Goal: Task Accomplishment & Management: Complete application form

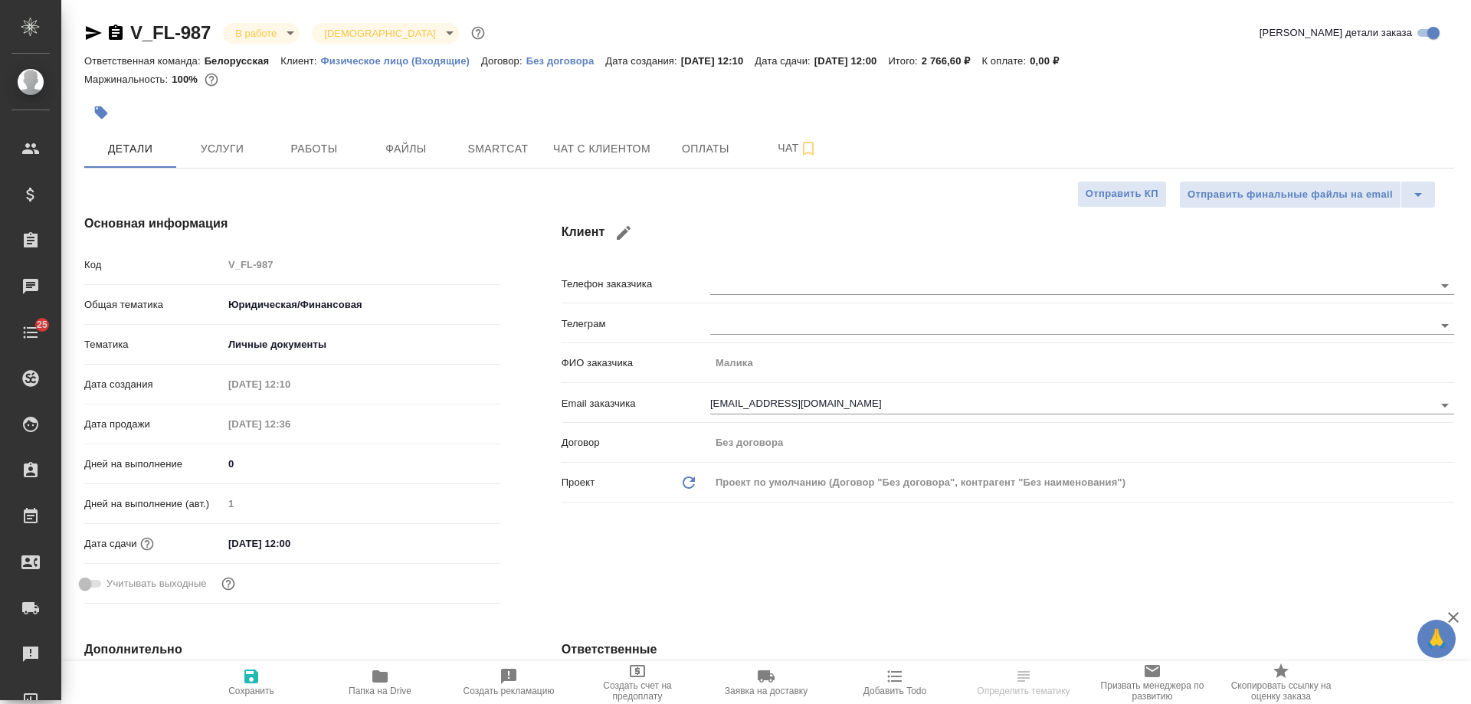
select select "RU"
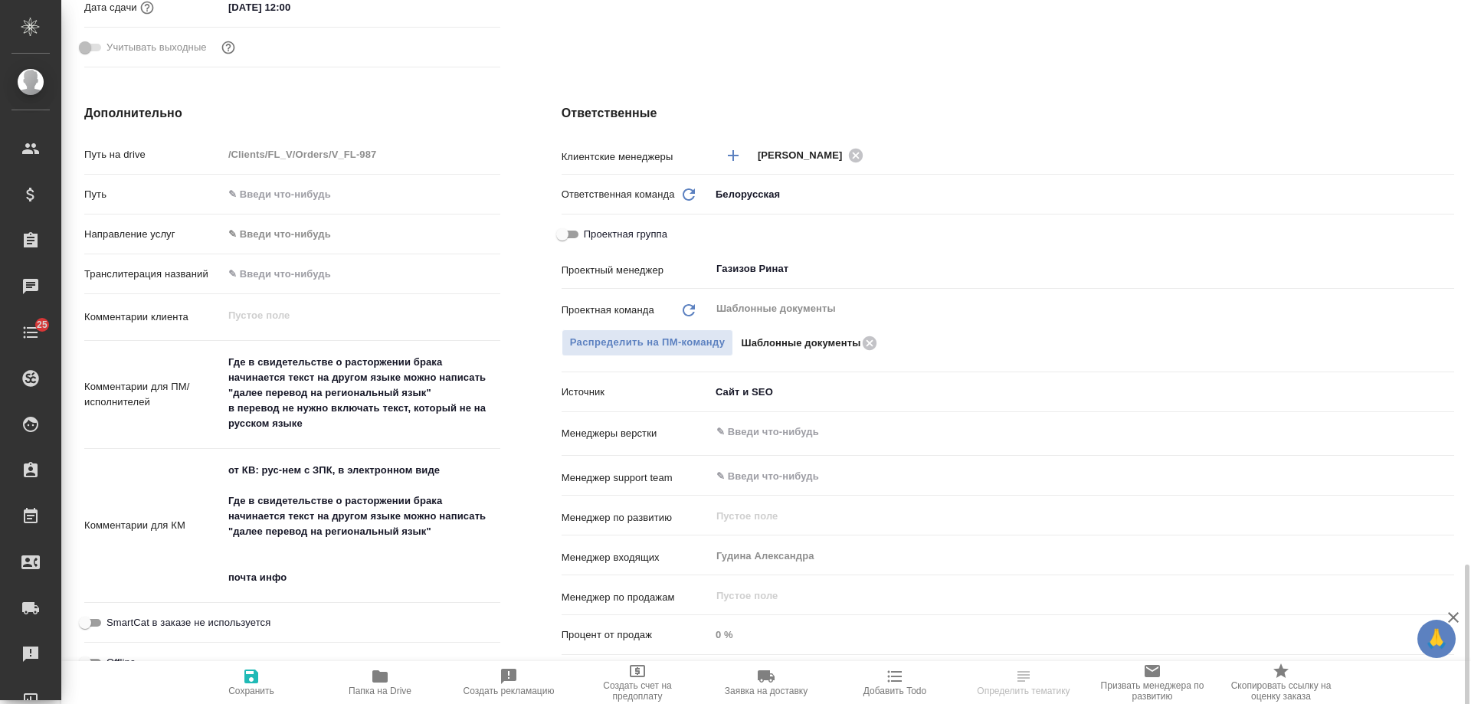
scroll to position [766, 0]
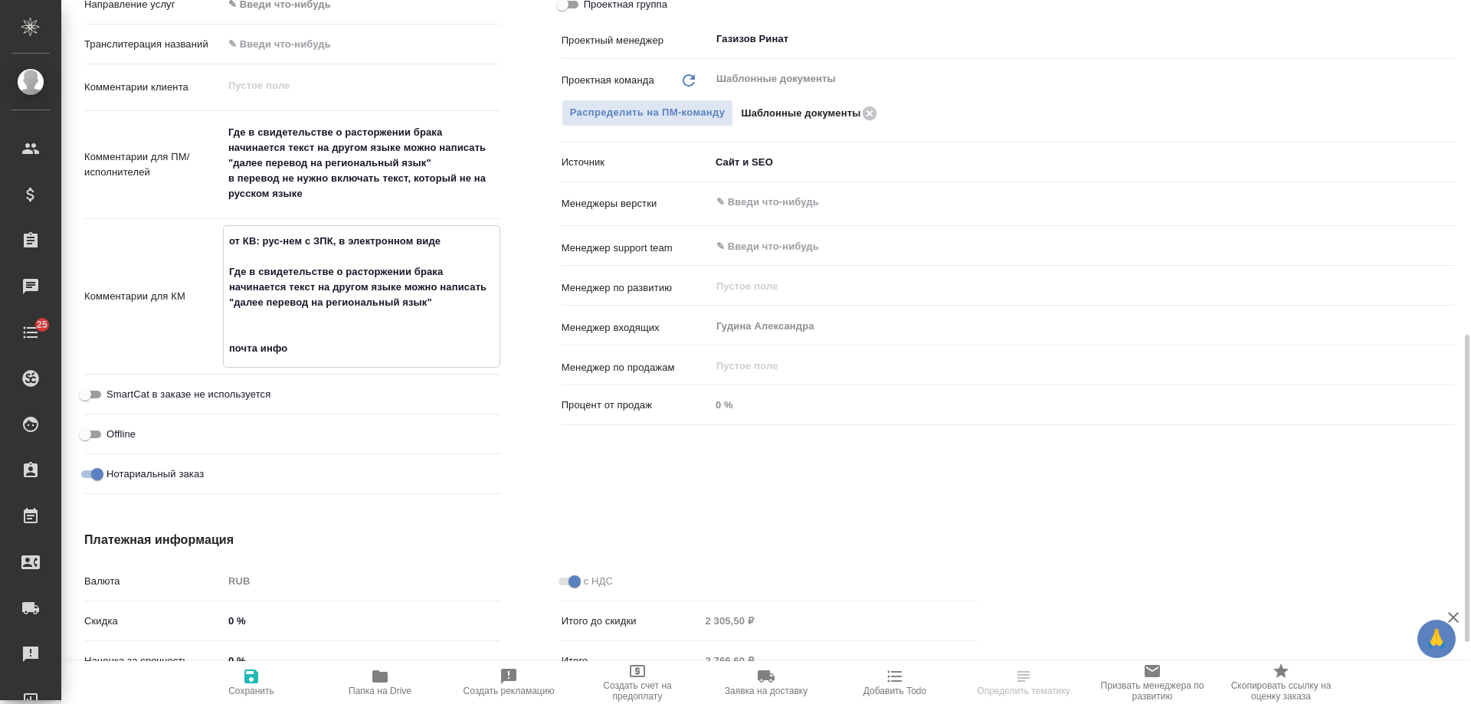
click at [312, 350] on textarea "от КВ: рус-нем с ЗПК, в электронном виде Где в свидетельстве о расторжении брак…" at bounding box center [362, 294] width 276 height 133
type textarea "от КВ: рус-нем с ЗПК, в электронном виде Где в свидетельстве о расторжении брак…"
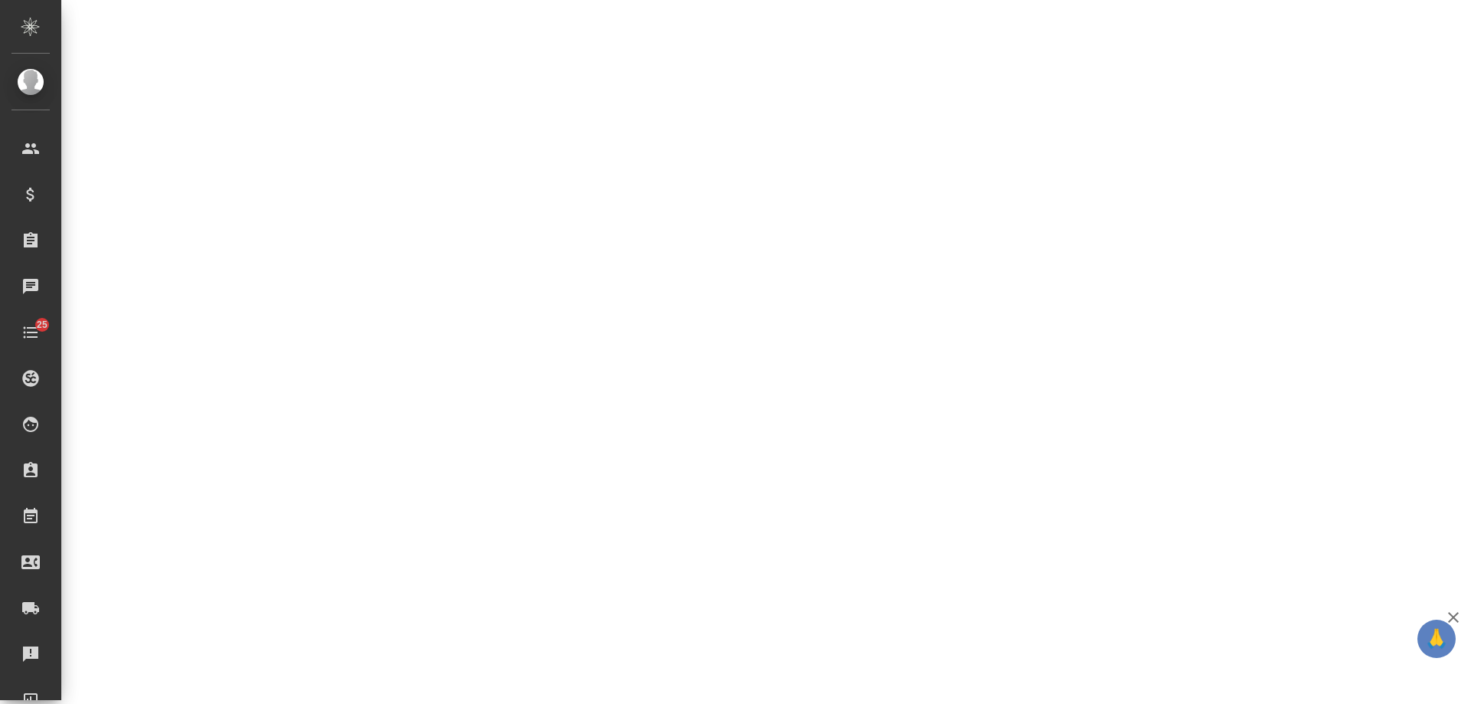
select select "RU"
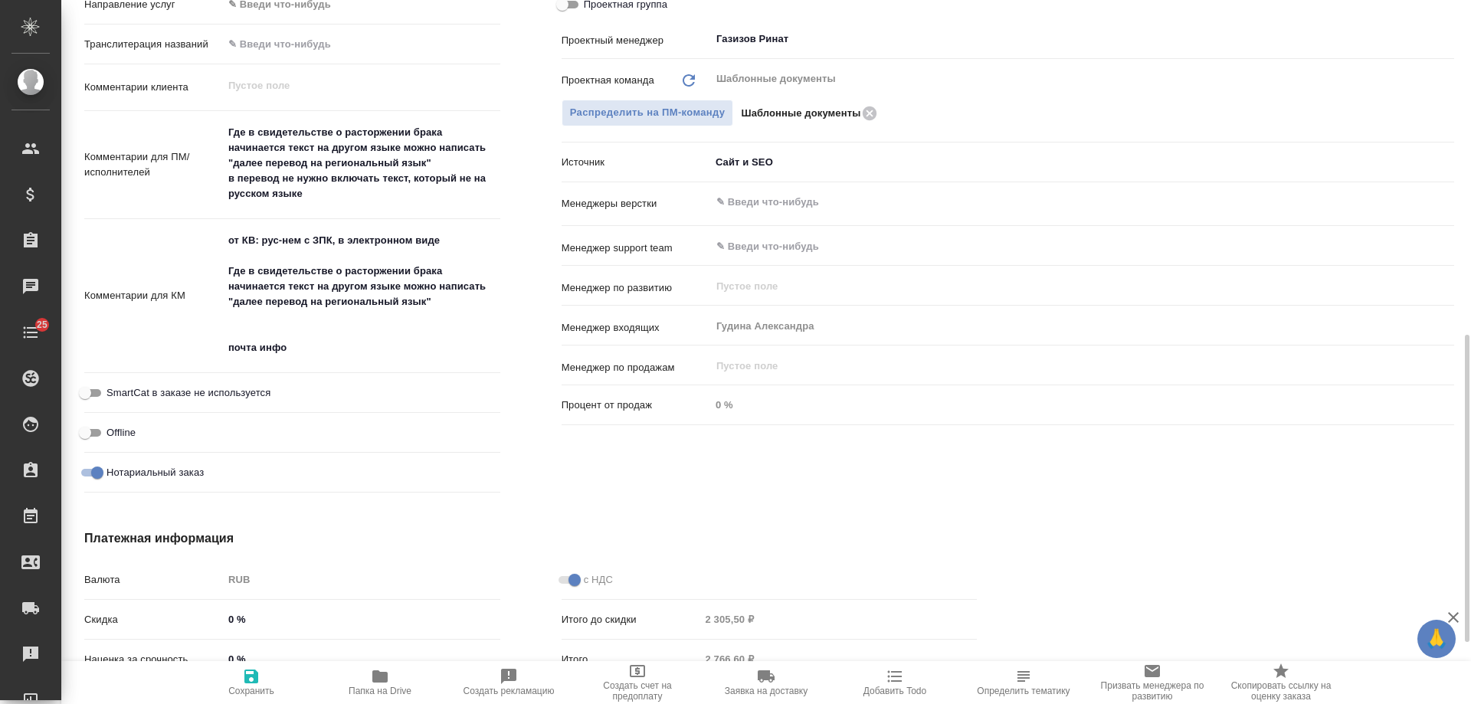
type textarea "x"
click at [346, 355] on textarea "от КВ: рус-нем с ЗПК, в электронном виде Где в свидетельстве о расторжении брак…" at bounding box center [362, 294] width 276 height 133
type textarea "от КВ: рус-нем с ЗПК, в электронном виде Где в свидетельстве о расторжении брак…"
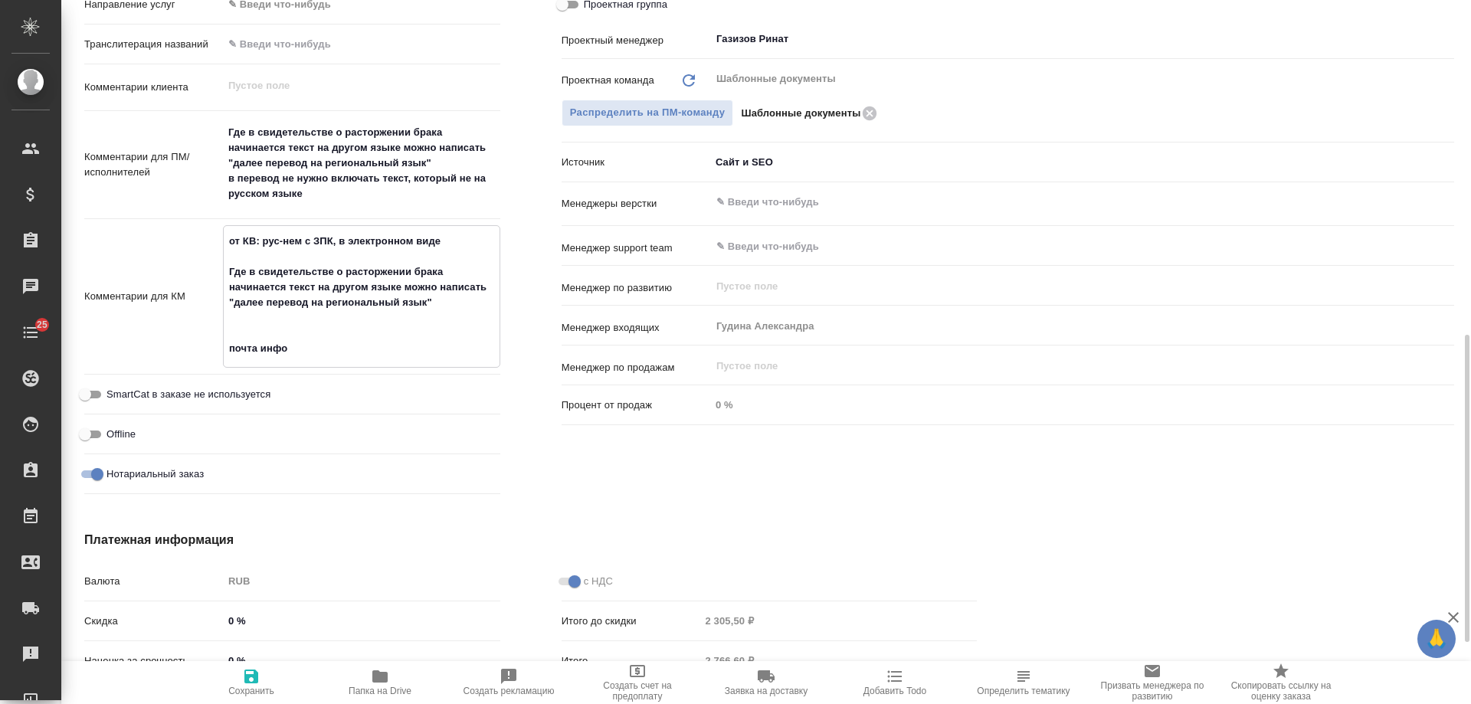
type textarea "x"
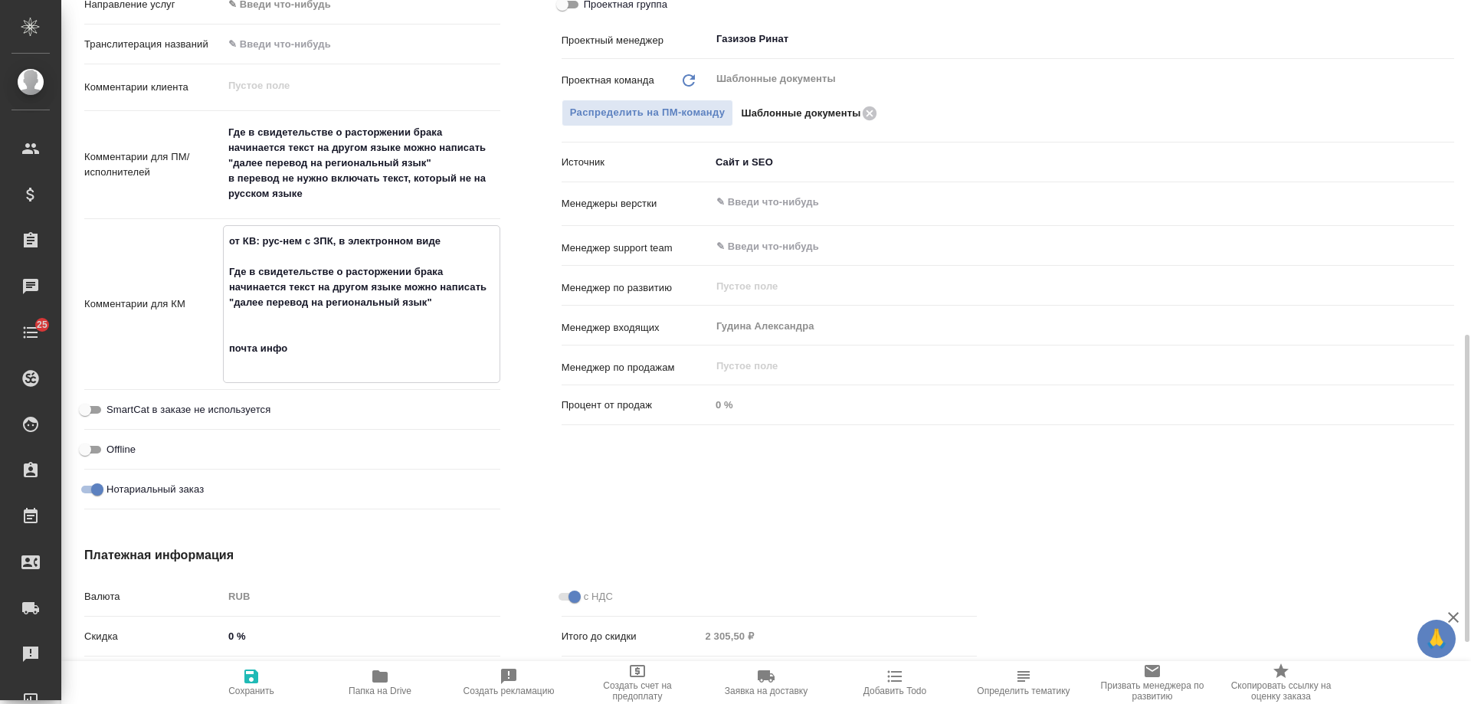
type textarea "от КВ: рус-нем с ЗПК, в электронном виде Где в свидетельстве о расторжении брак…"
type textarea "x"
type textarea "от КВ: рус-нем с ЗПК, в электронном виде Где в свидетельстве о расторжении брак…"
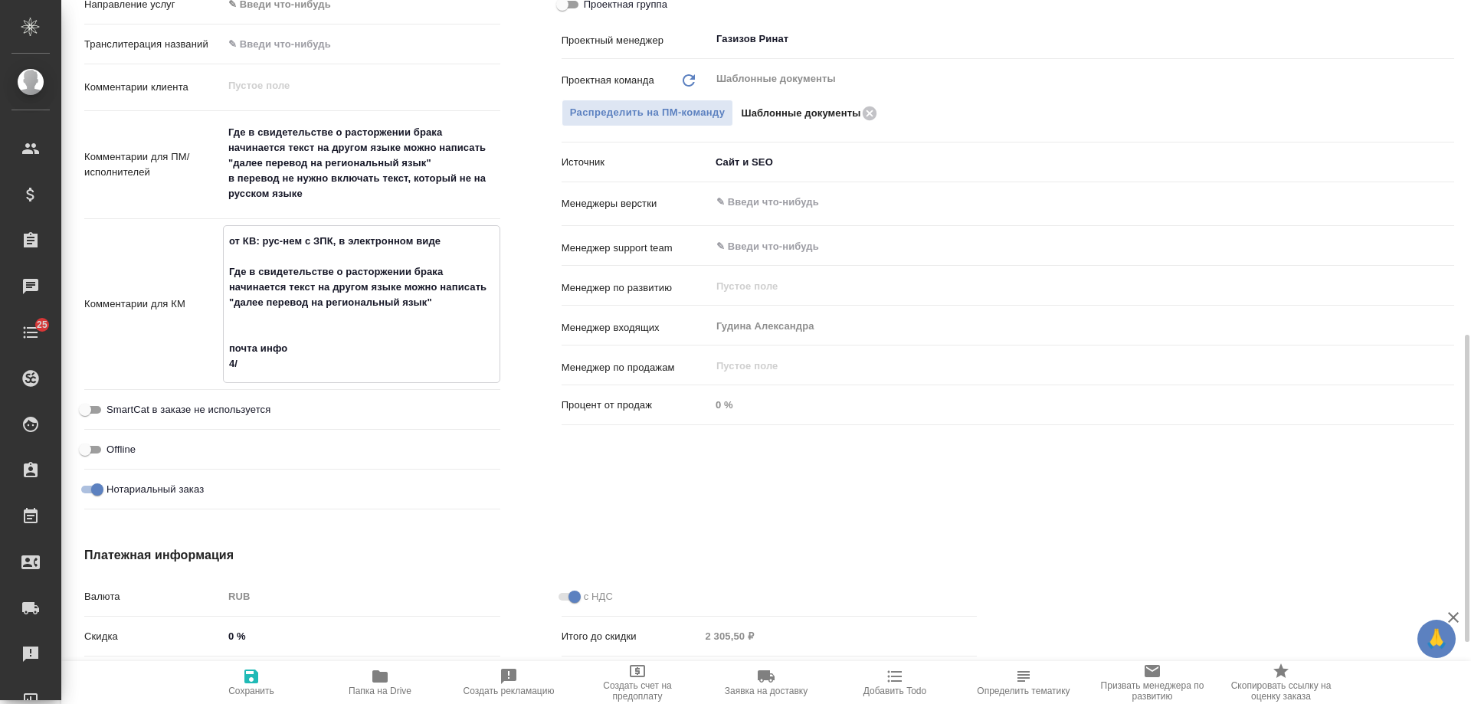
type textarea "x"
type textarea "от КВ: рус-нем с ЗПК, в электронном виде Где в свидетельстве о расторжении брак…"
type textarea "x"
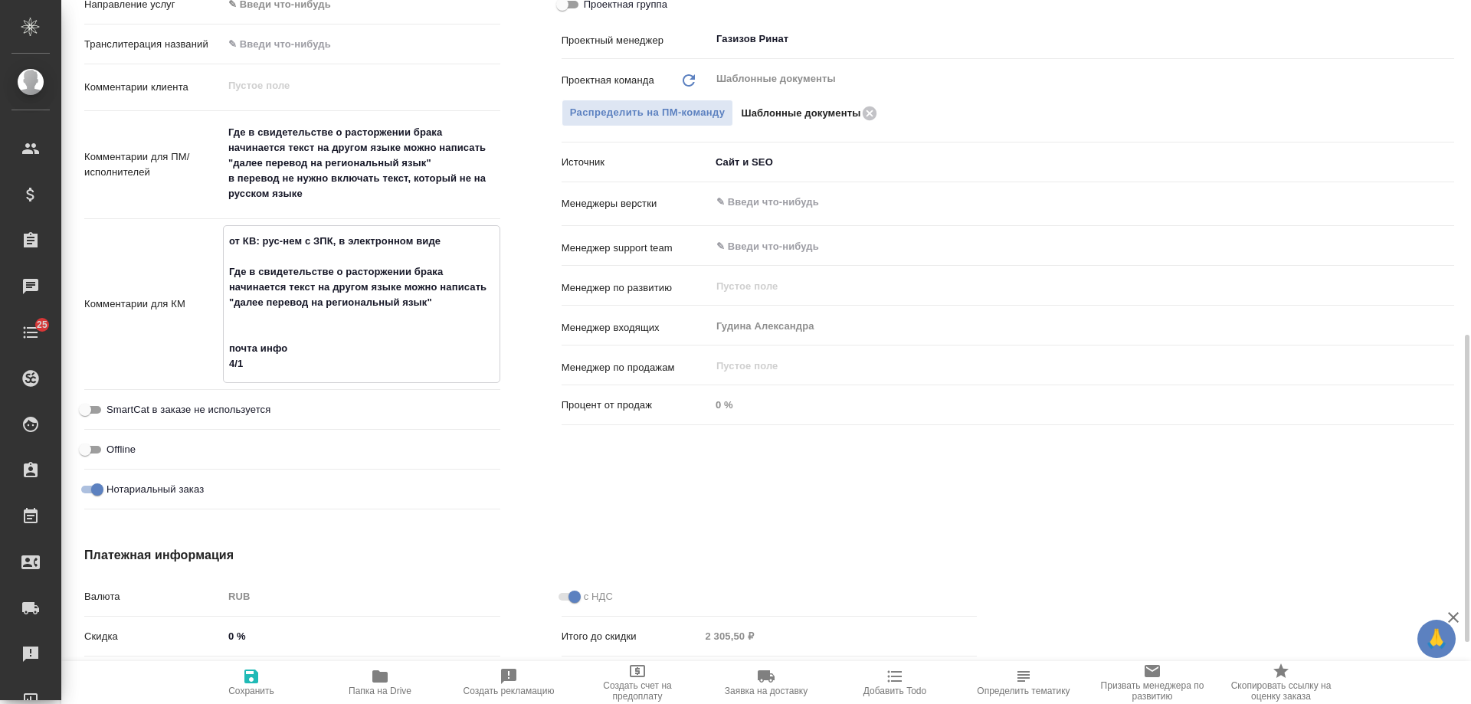
type textarea "x"
type textarea "от КВ: рус-нем с ЗПК, в электронном виде Где в свидетельстве о расторжении брак…"
type textarea "x"
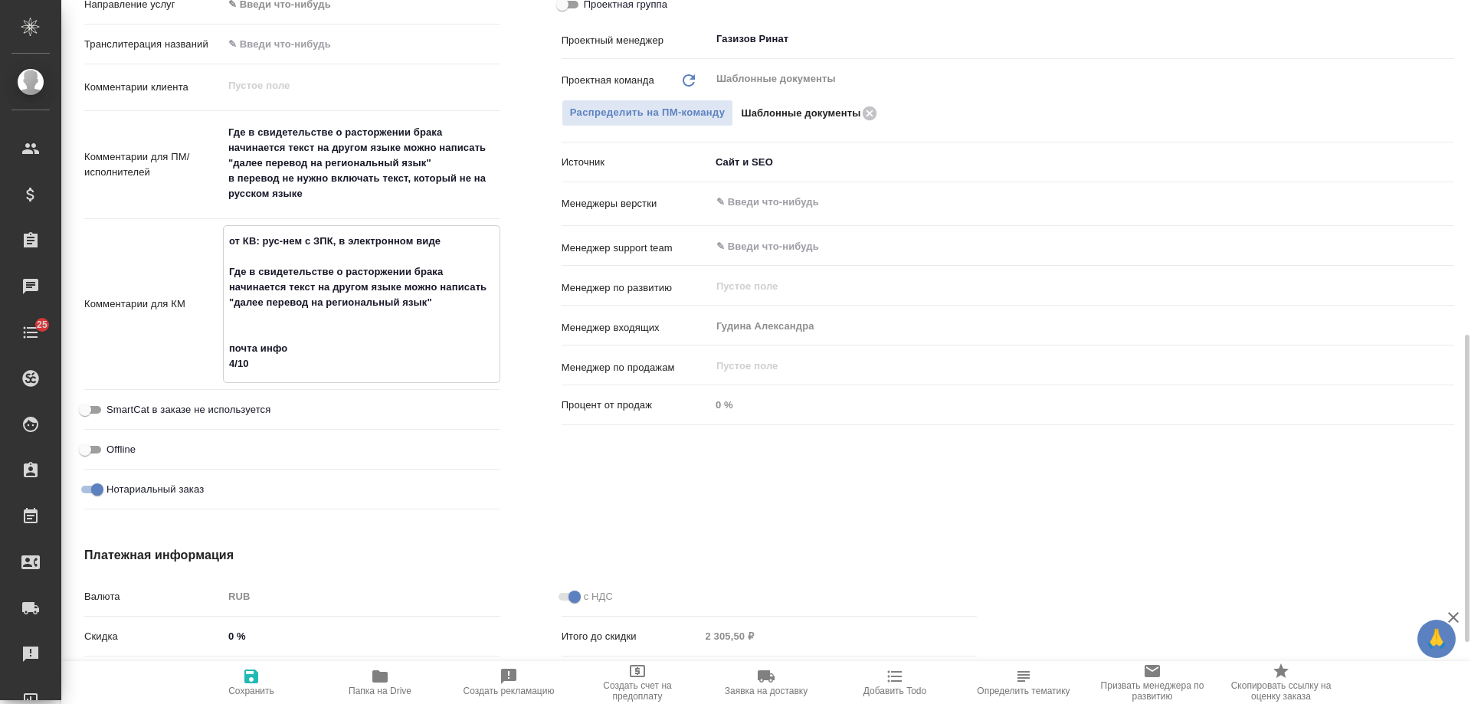
type textarea "x"
type textarea "от КВ: рус-нем с ЗПК, в электронном виде Где в свидетельстве о расторжении брак…"
type textarea "x"
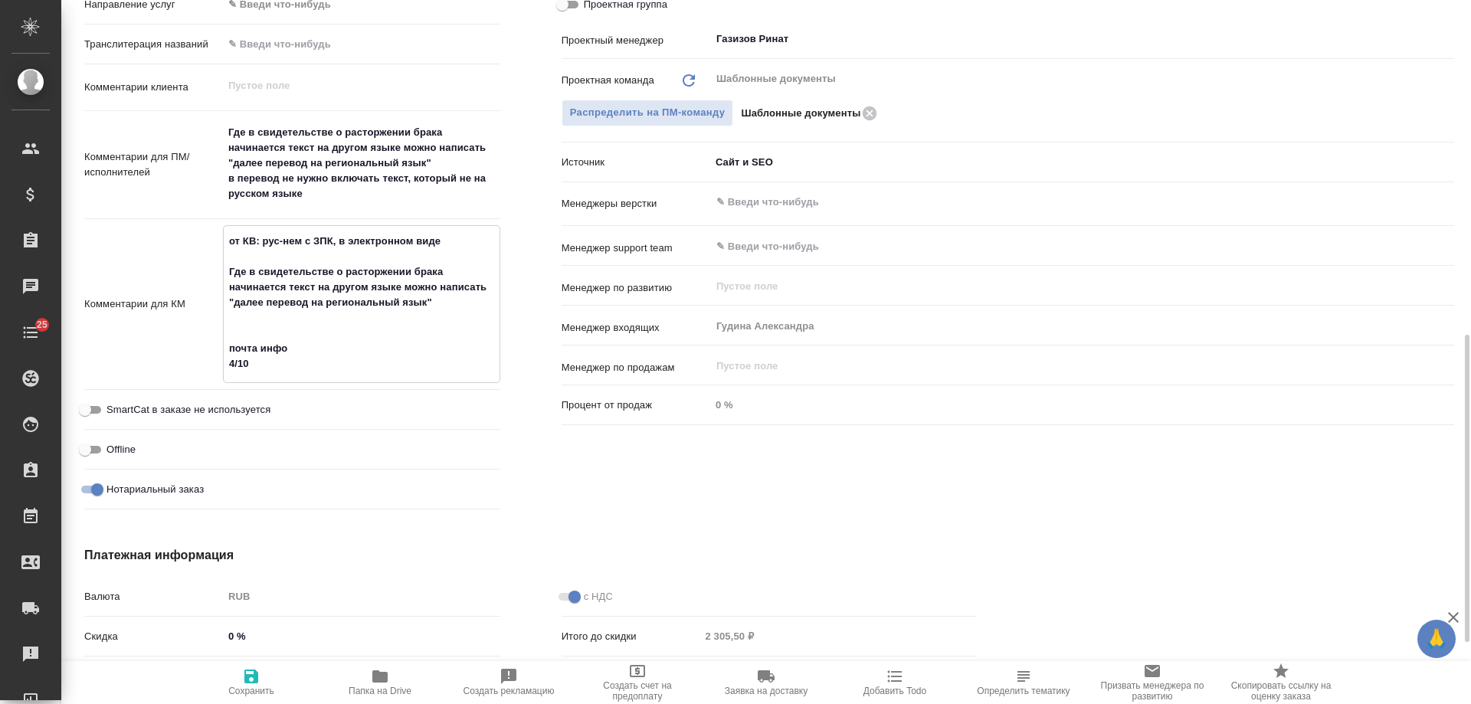
type textarea "от КВ: рус-нем с ЗПК, в электронном виде Где в свидетельстве о расторжении брак…"
type textarea "x"
type textarea "от КВ: рус-нем с ЗПК, в электронном виде Где в свидетельстве о расторжении брак…"
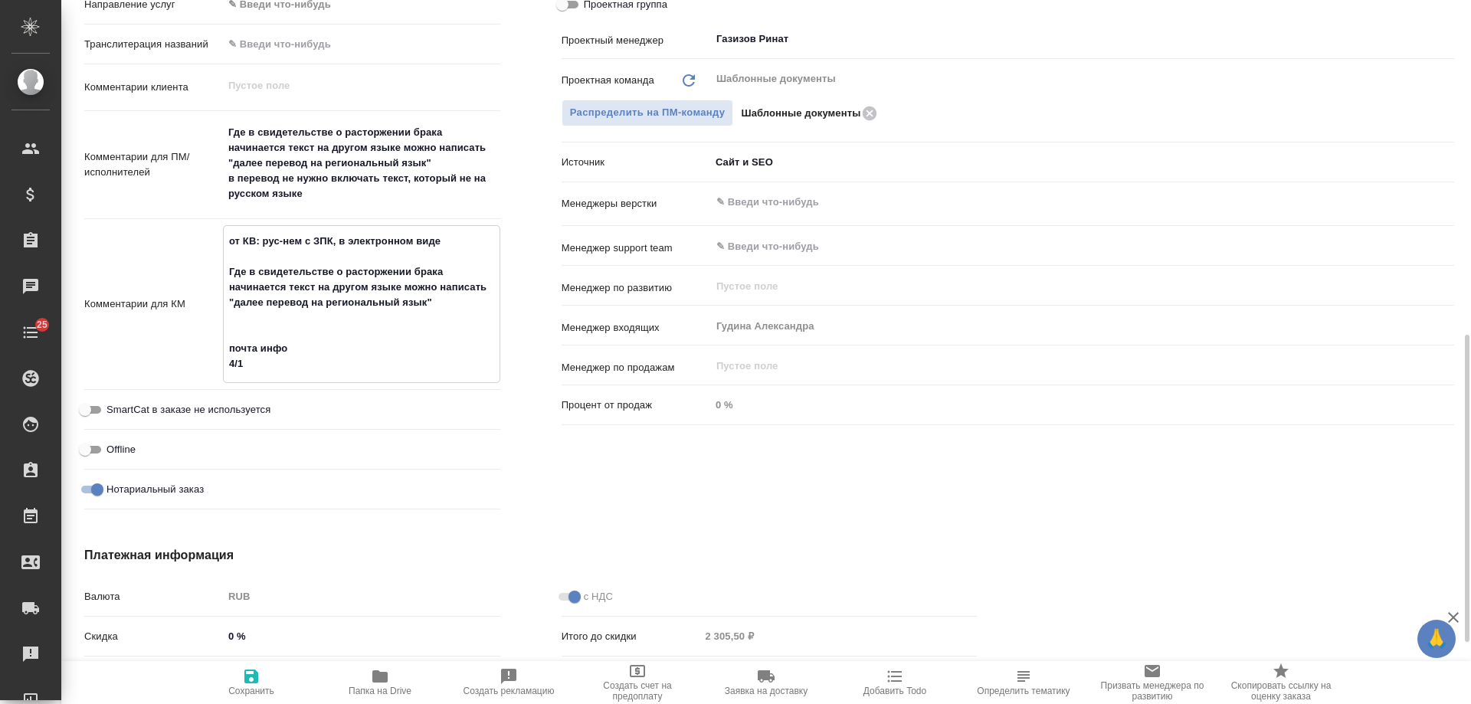
type textarea "x"
type textarea "от КВ: рус-нем с ЗПК, в электронном виде Где в свидетельстве о расторжении брак…"
type textarea "x"
type textarea "от КВ: рус-нем с ЗПК, в электронном виде Где в свидетельстве о расторжении брак…"
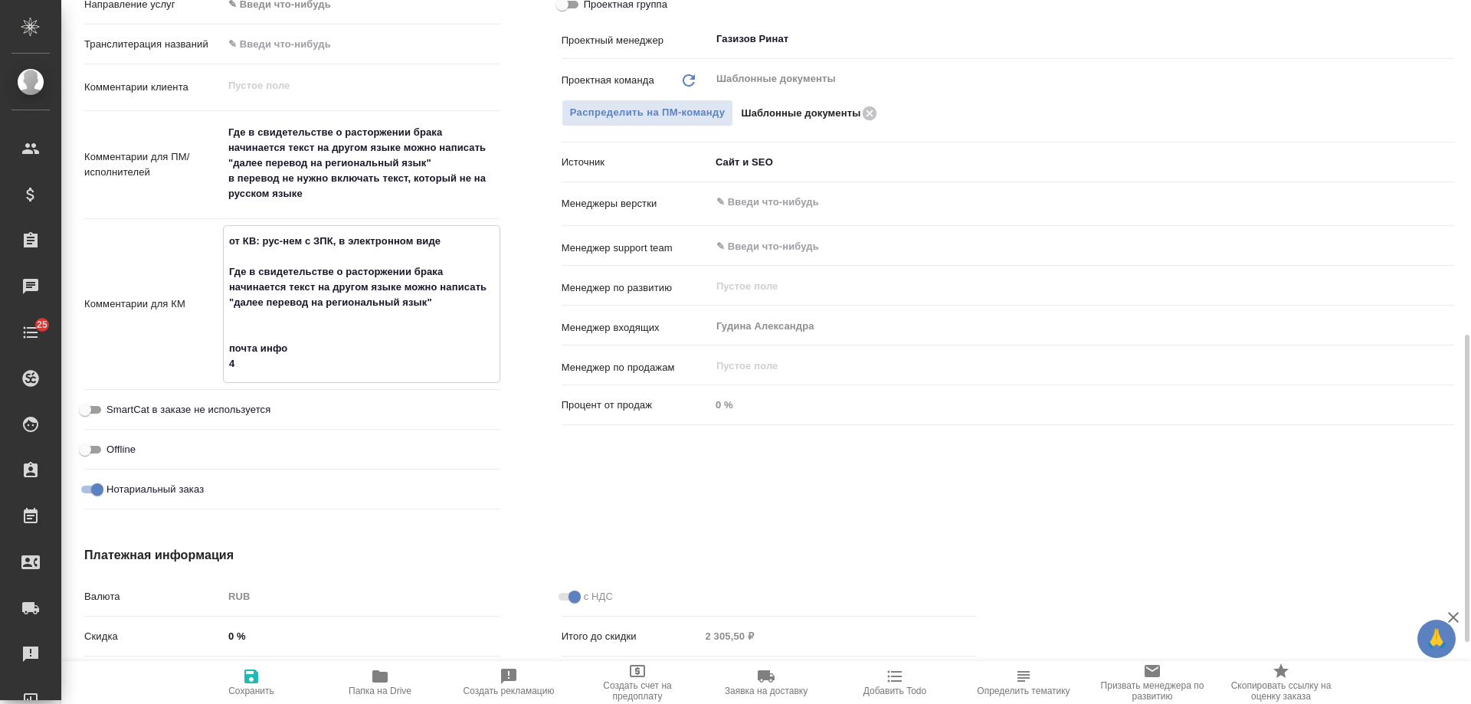
type textarea "x"
type textarea "от КВ: рус-нем с ЗПК, в электронном виде Где в свидетельстве о расторжении брак…"
type textarea "x"
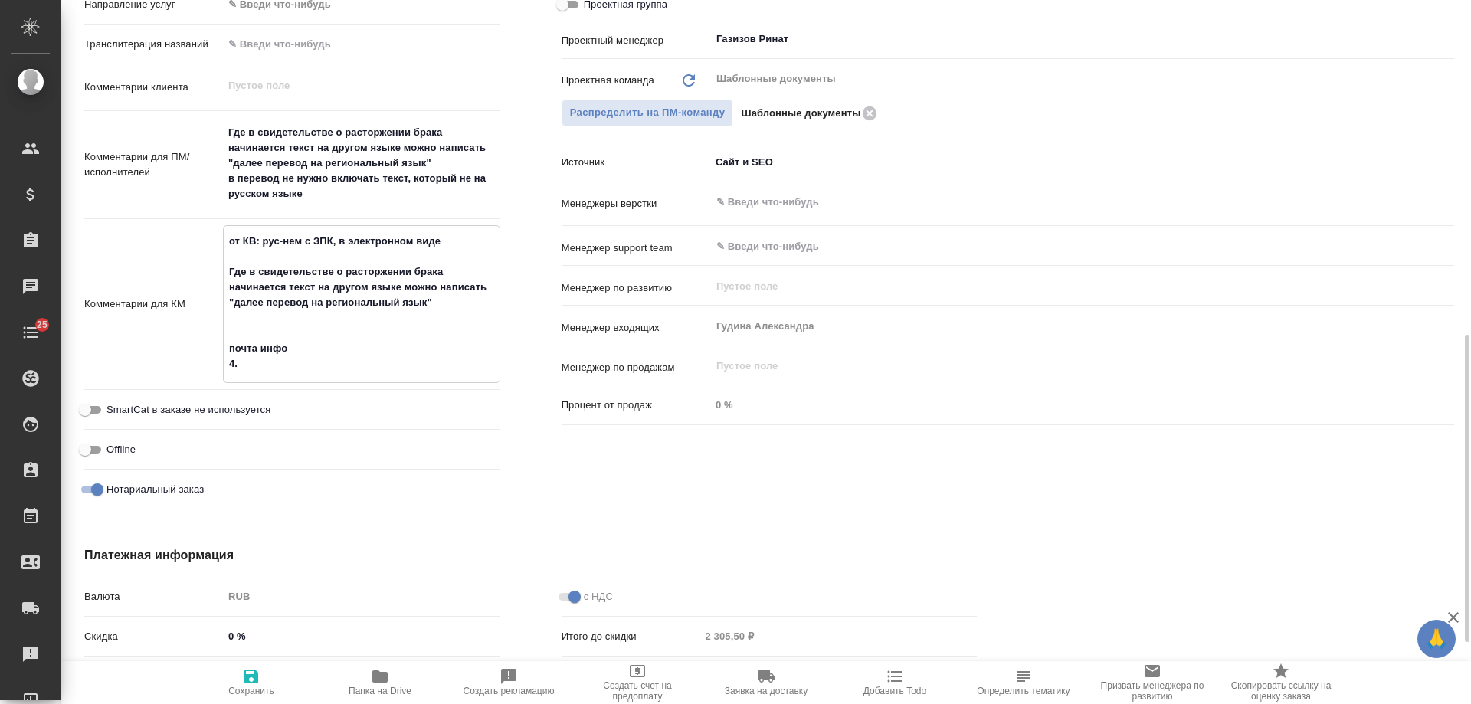
type textarea "x"
type textarea "от КВ: рус-нем с ЗПК, в электронном виде Где в свидетельстве о расторжении брак…"
type textarea "x"
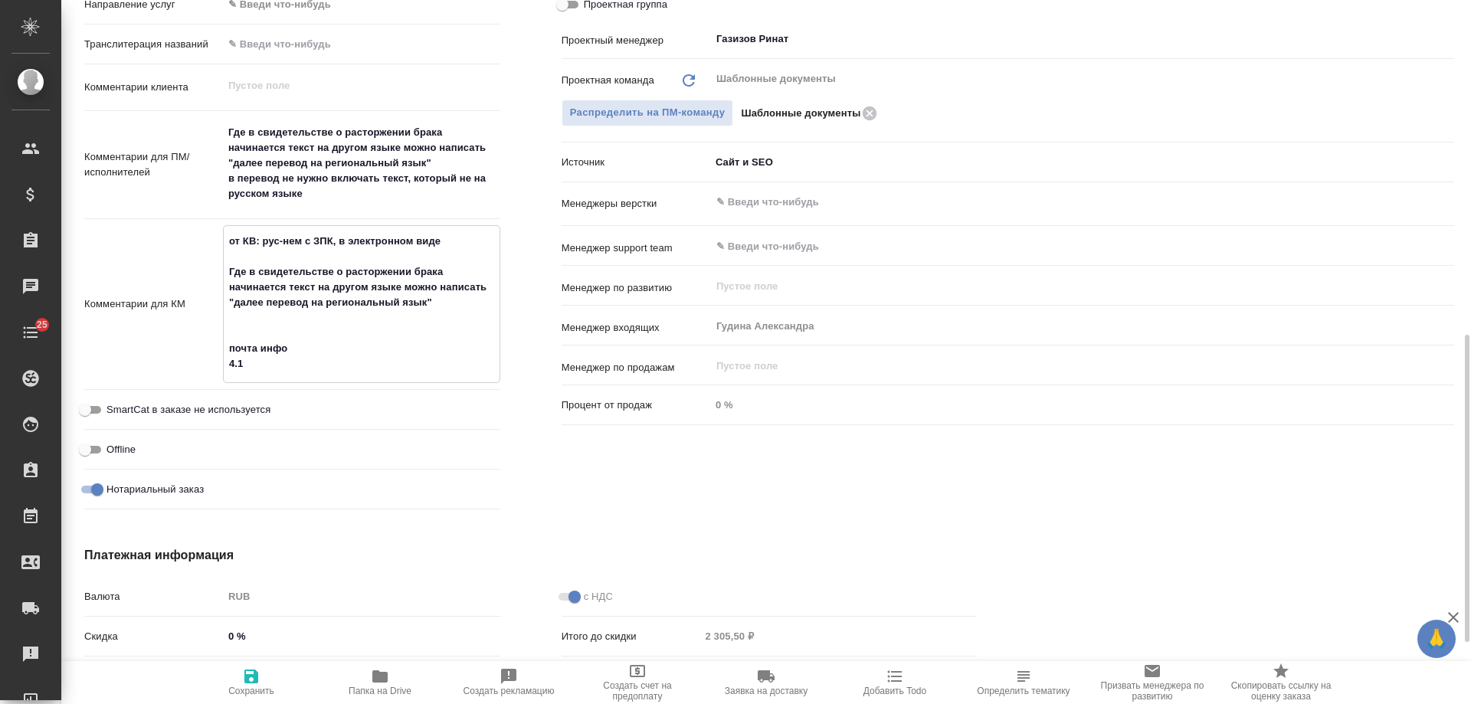
type textarea "от КВ: рус-нем с ЗПК, в электронном виде Где в свидетельстве о расторжении брак…"
type textarea "x"
type textarea "от КВ: рус-нем с ЗПК, в электронном виде Где в свидетельстве о расторжении брак…"
type textarea "x"
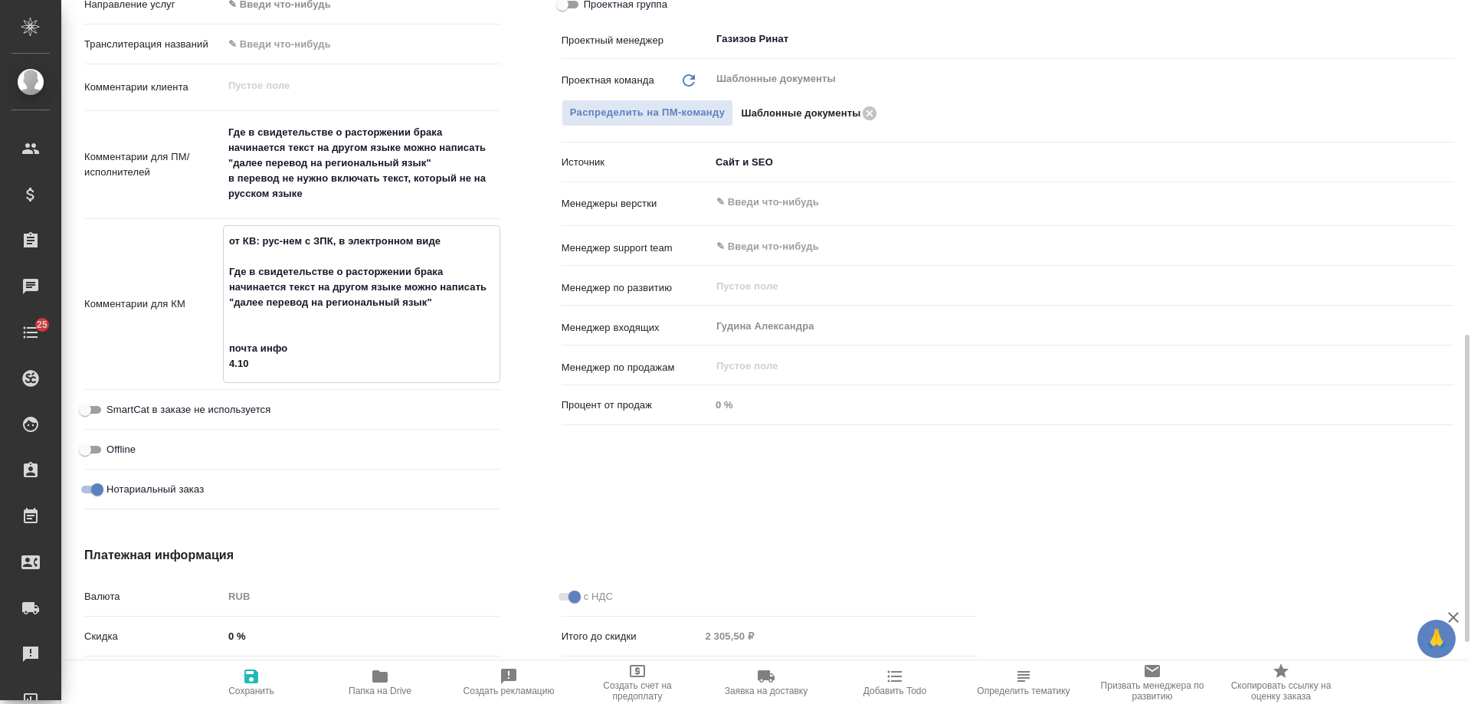
type textarea "x"
paste textarea "Транслитерация ФИО: Kulieva Anzhelika Khasanovna"
type textarea "x"
type textarea "от КВ: рус-нем с ЗПК, в электронном виде Где в свидетельстве о расторжении брак…"
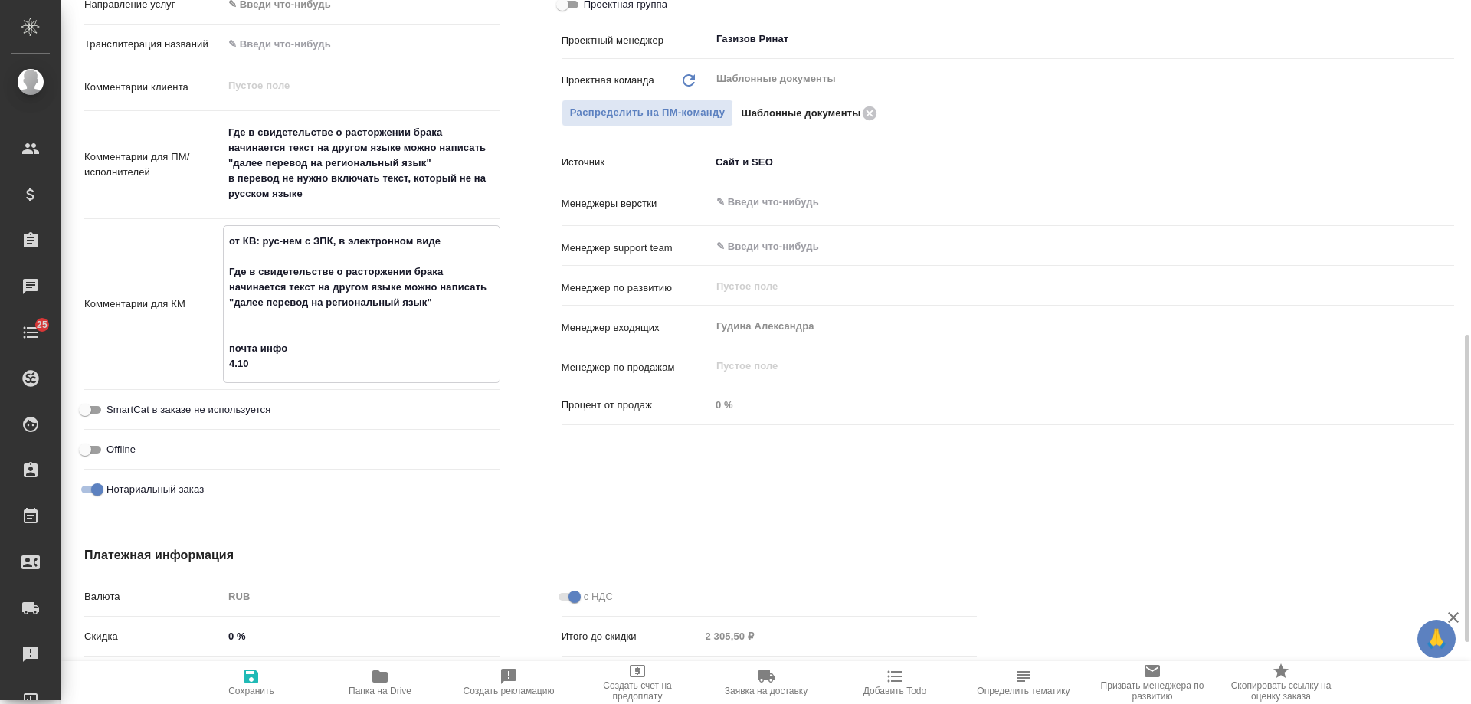
type textarea "x"
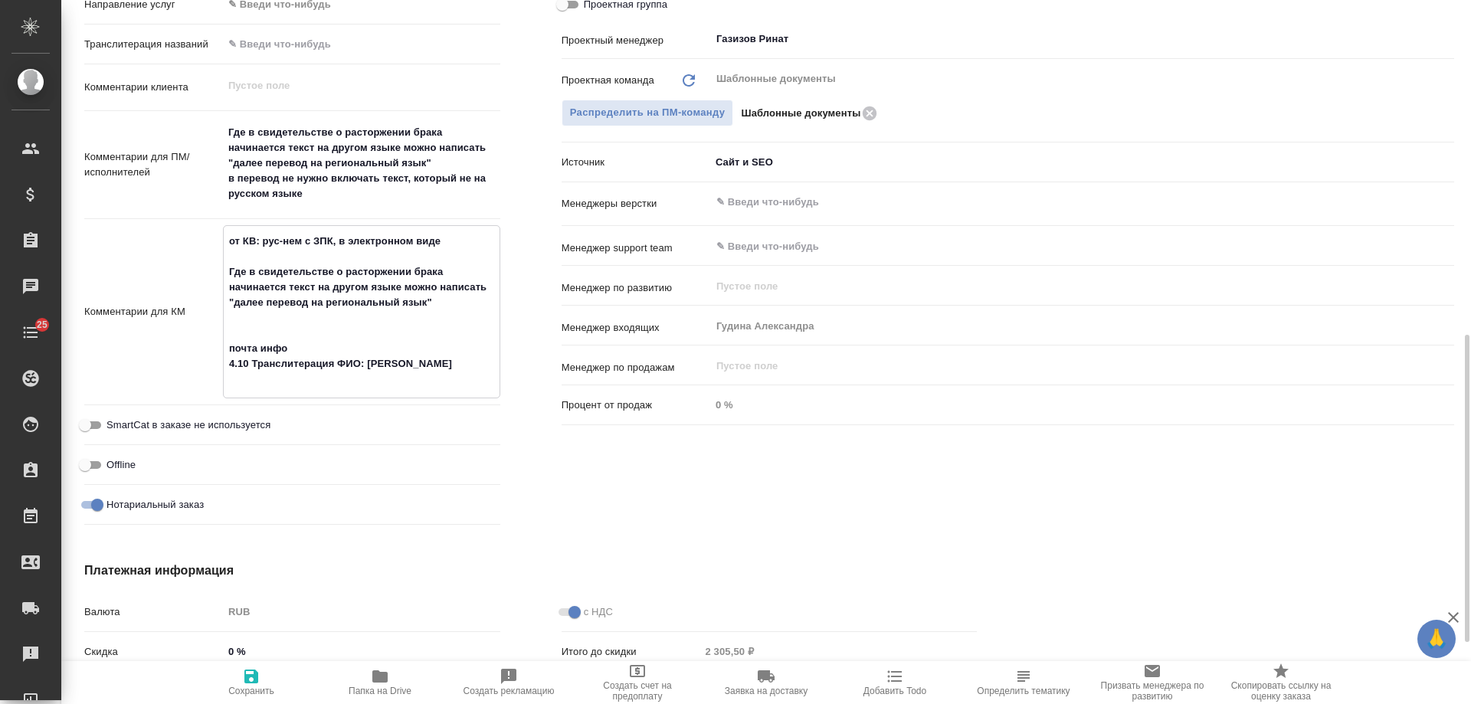
type textarea "от КВ: рус-нем с ЗПК, в электронном виде Где в свидетельстве о расторжении брак…"
type textarea "x"
click at [252, 682] on icon "button" at bounding box center [251, 677] width 14 height 14
type textarea "x"
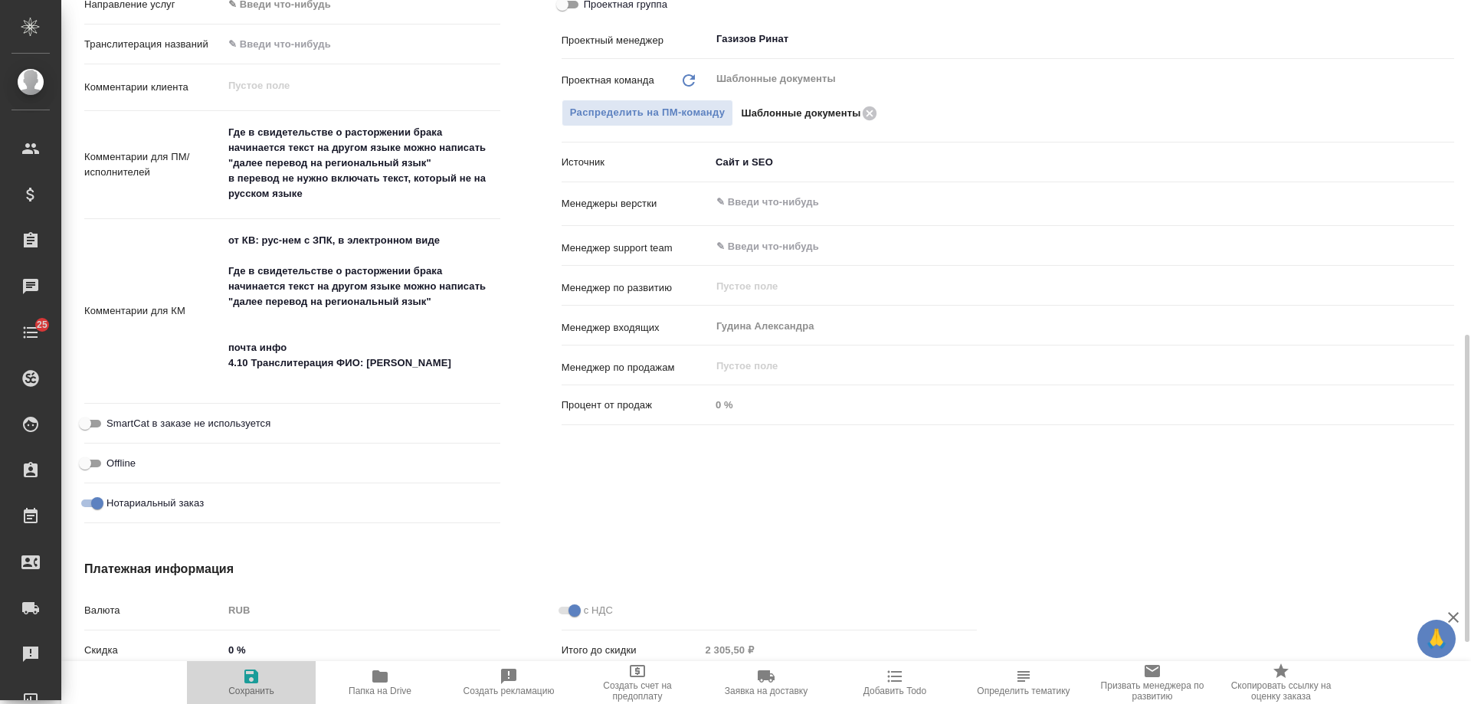
type textarea "x"
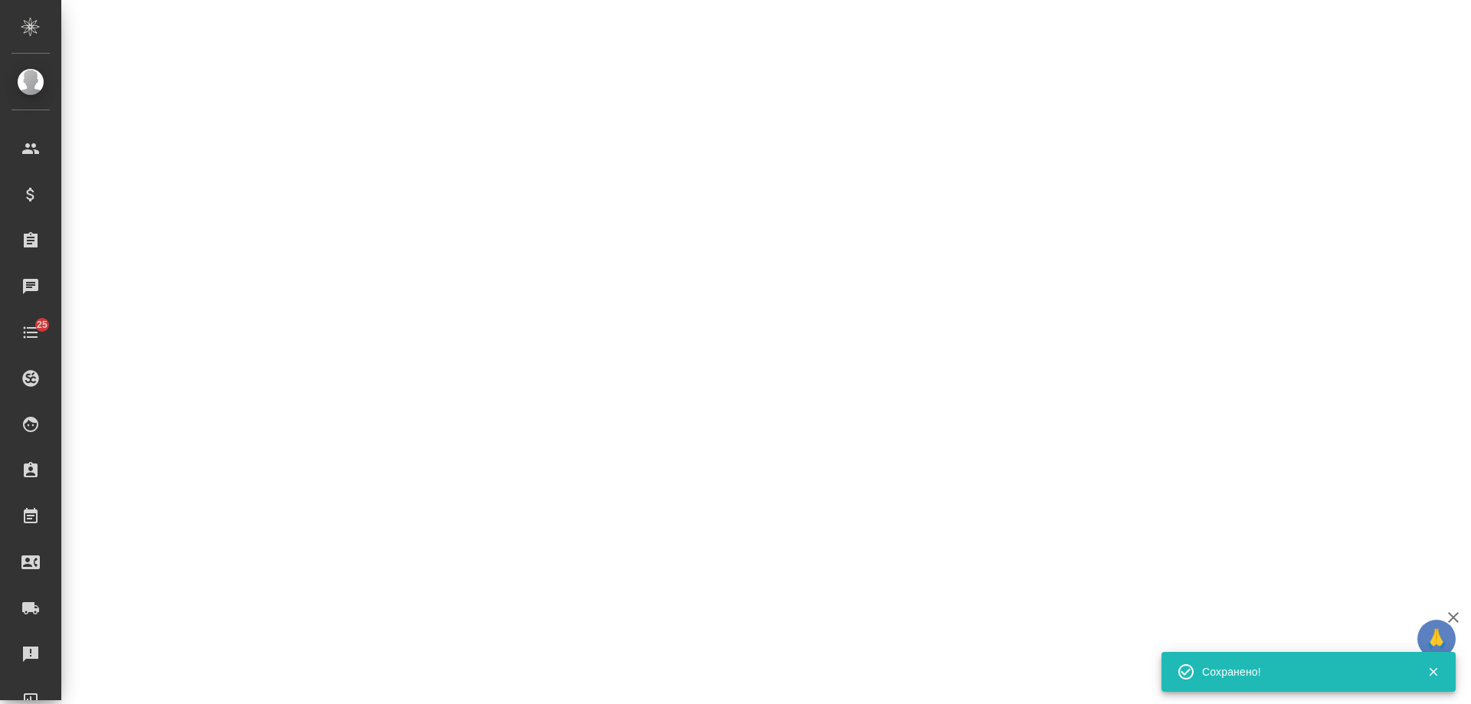
select select "RU"
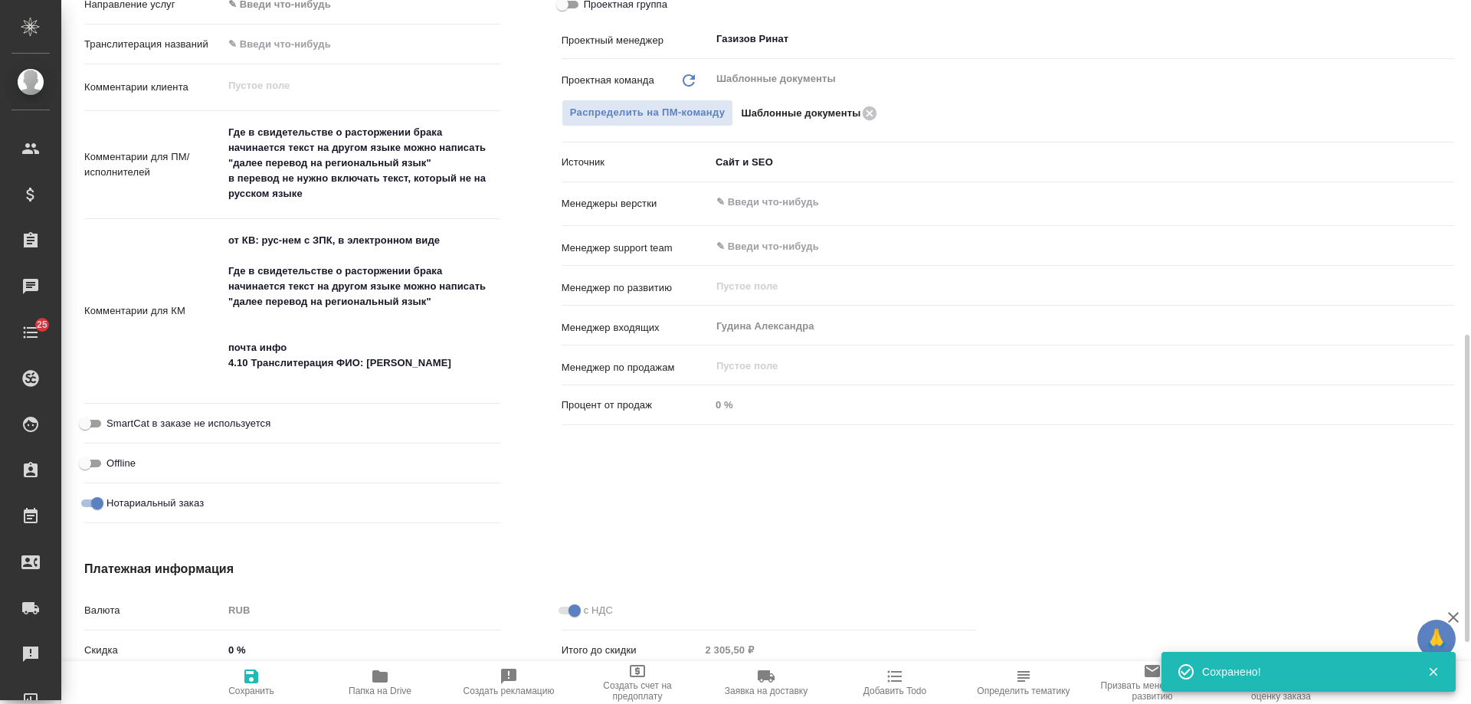
type textarea "x"
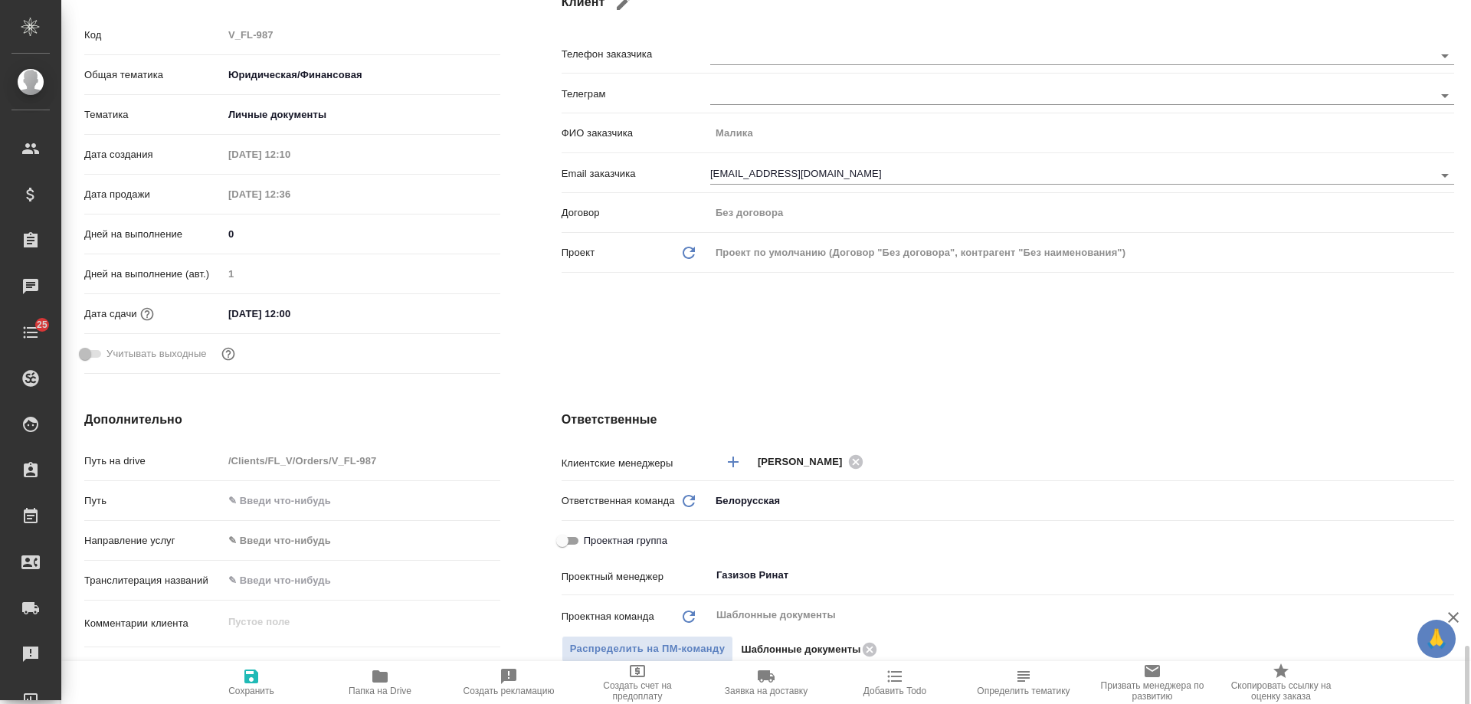
scroll to position [77, 0]
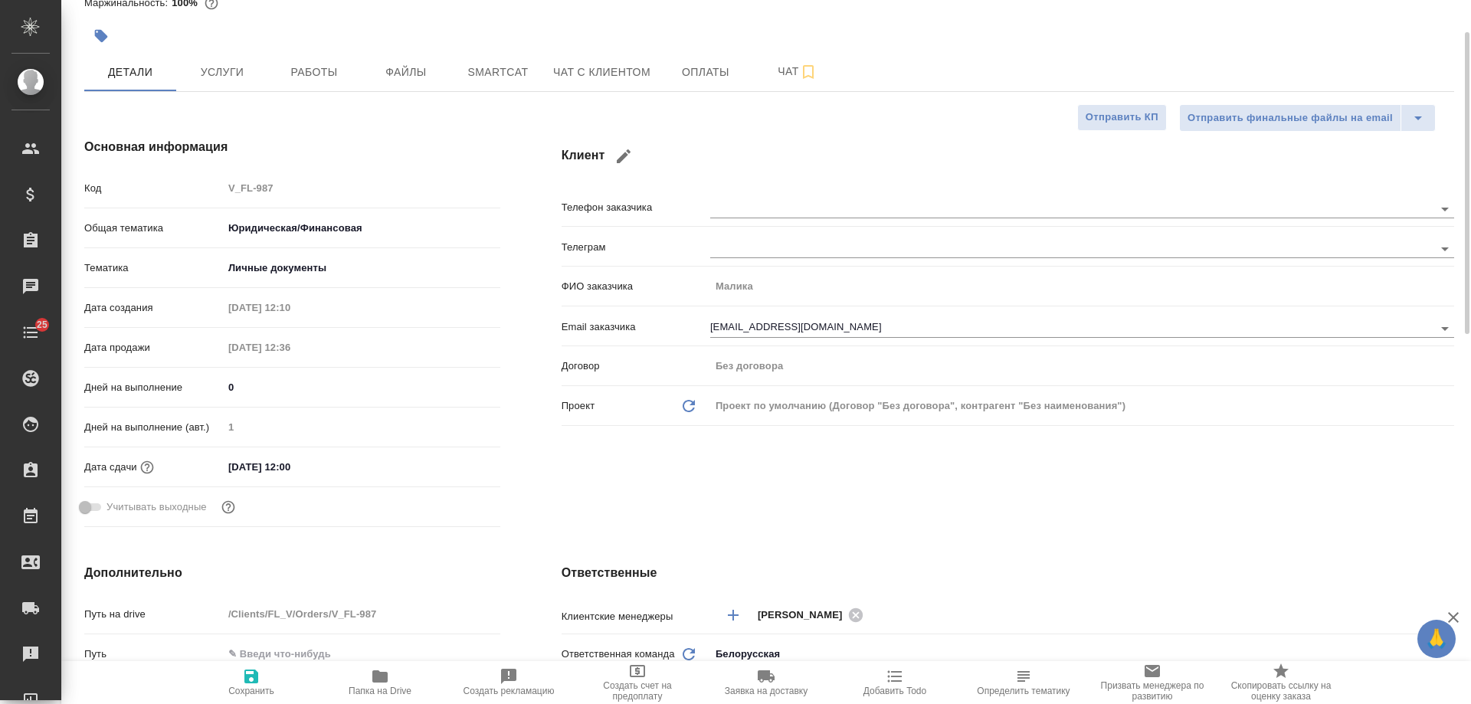
type textarea "x"
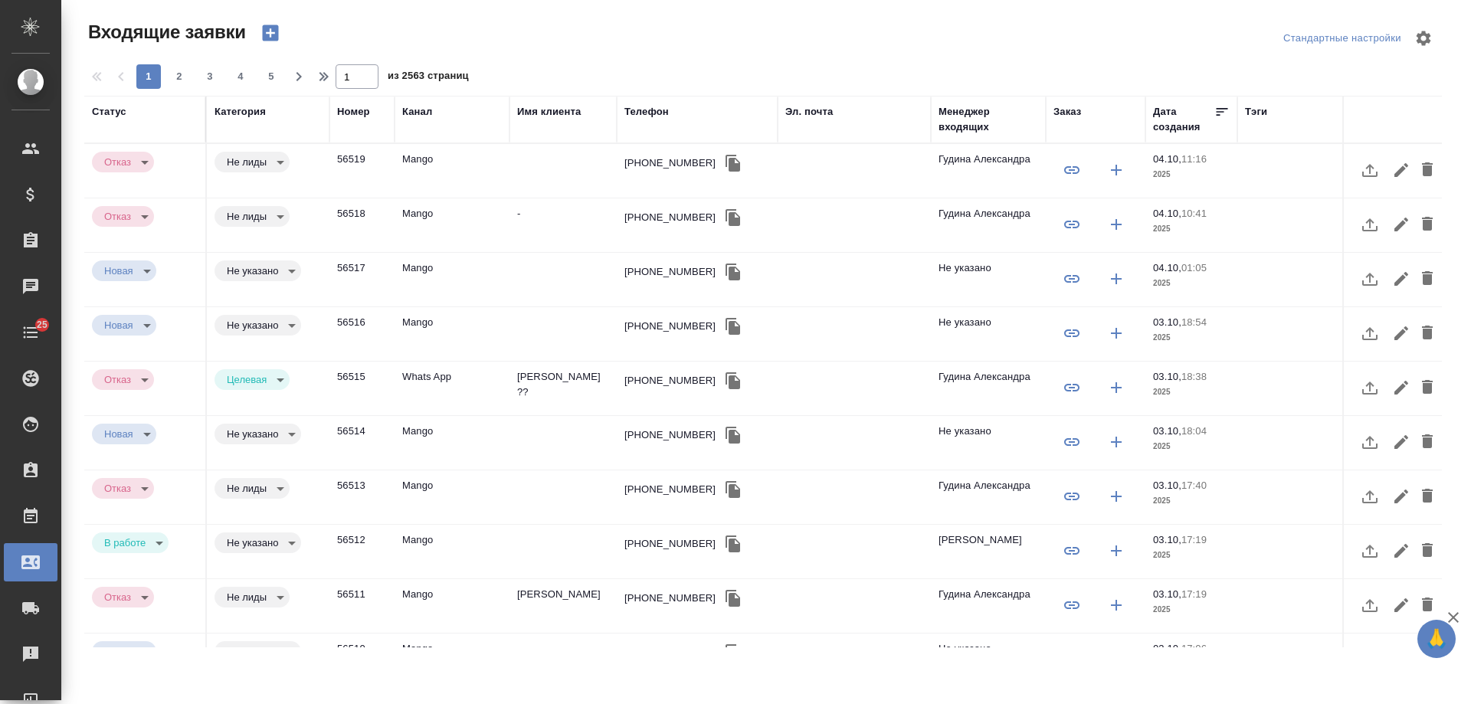
select select "RU"
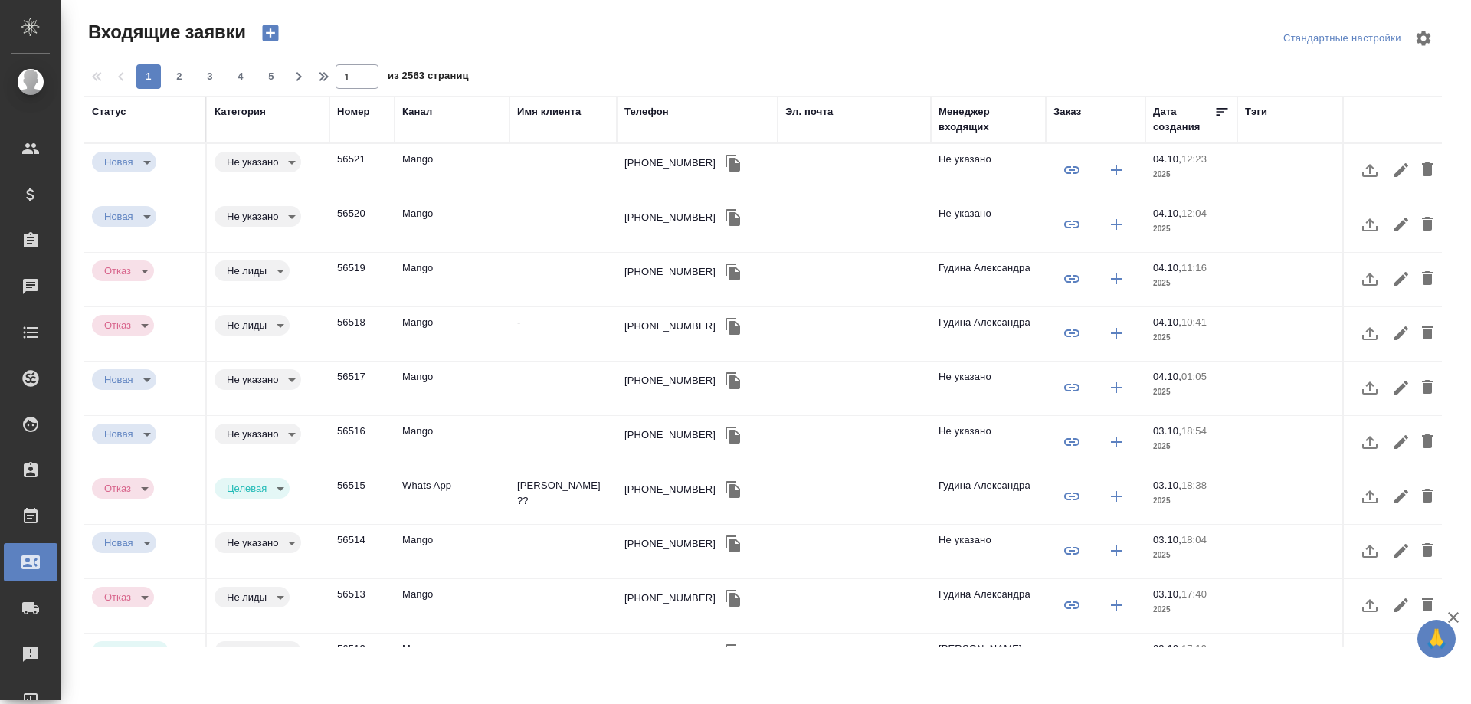
select select "RU"
click at [814, 110] on div "Эл. почта" at bounding box center [809, 111] width 48 height 15
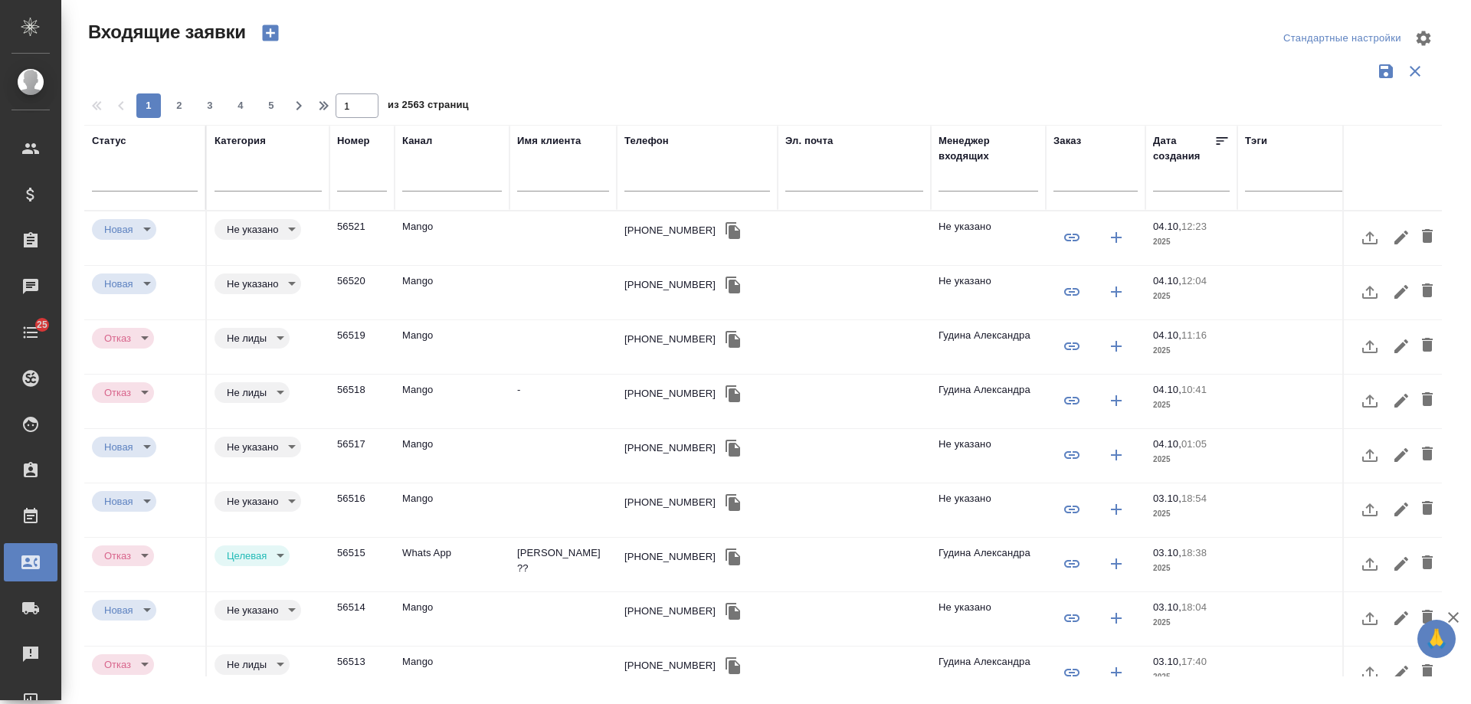
click at [1083, 182] on input "text" at bounding box center [1096, 181] width 84 height 19
paste input "7 962 967 49 18"
click at [1117, 183] on input "7 962 967 49 18" at bounding box center [1096, 181] width 84 height 19
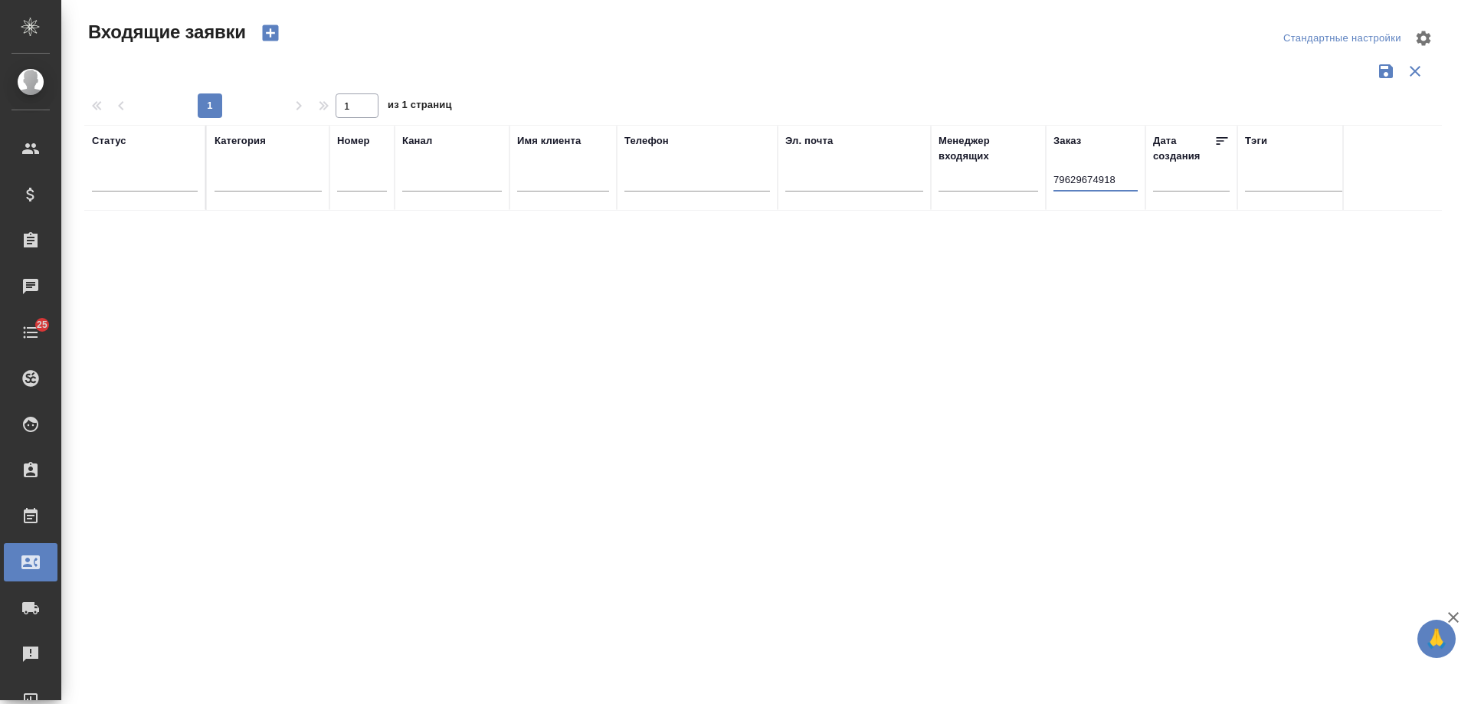
drag, startPoint x: 1120, startPoint y: 179, endPoint x: 995, endPoint y: 172, distance: 124.4
click at [995, 172] on tr "Статус Категория Номер Канал Имя клиента Телефон Эл. почта Менеджер входящих За…" at bounding box center [975, 168] width 1782 height 86
type input "79629674918"
click at [678, 179] on input "text" at bounding box center [698, 181] width 146 height 19
paste input "79629674918"
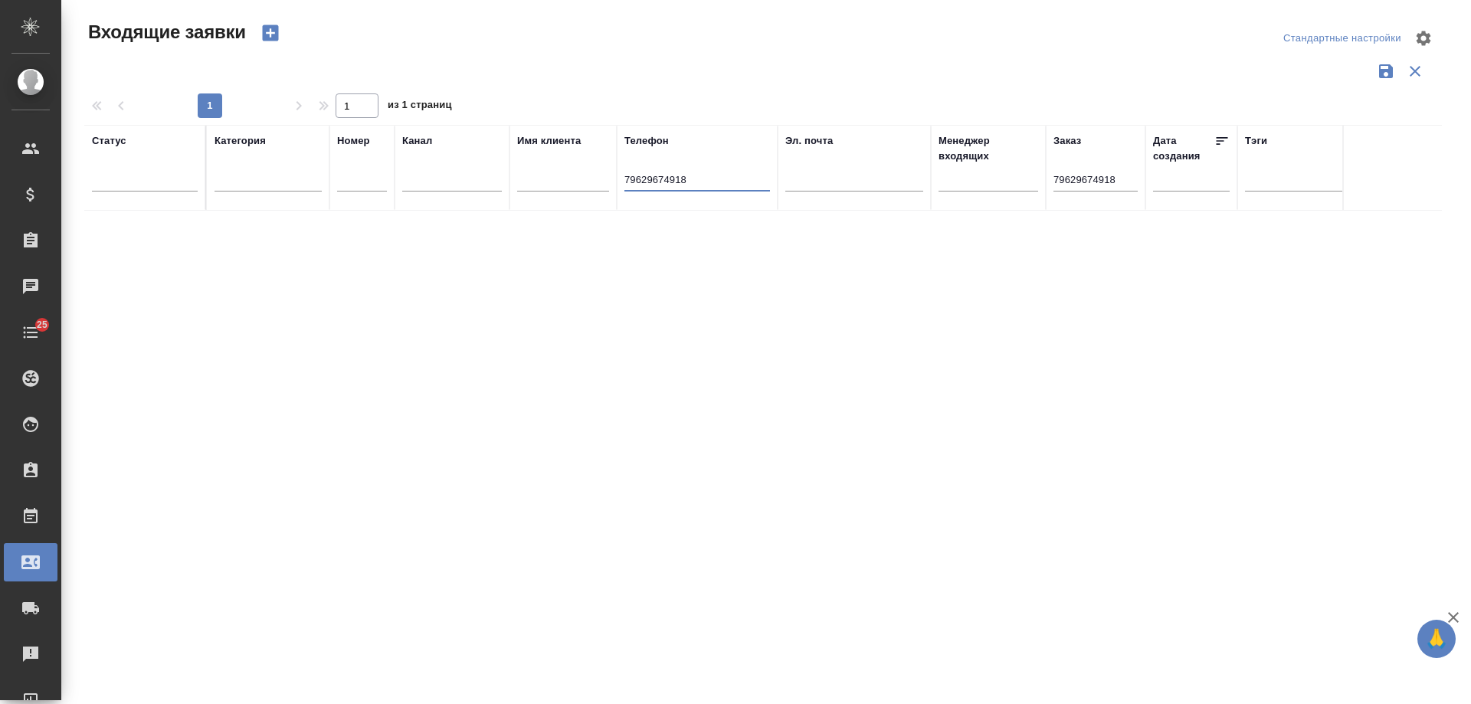
type input "79629674918"
drag, startPoint x: 917, startPoint y: 166, endPoint x: 838, endPoint y: 153, distance: 80.9
click at [838, 153] on tr "Статус Категория Номер Канал Имя клиента Телефон 79629674918 Эл. почта Менеджер…" at bounding box center [975, 168] width 1782 height 86
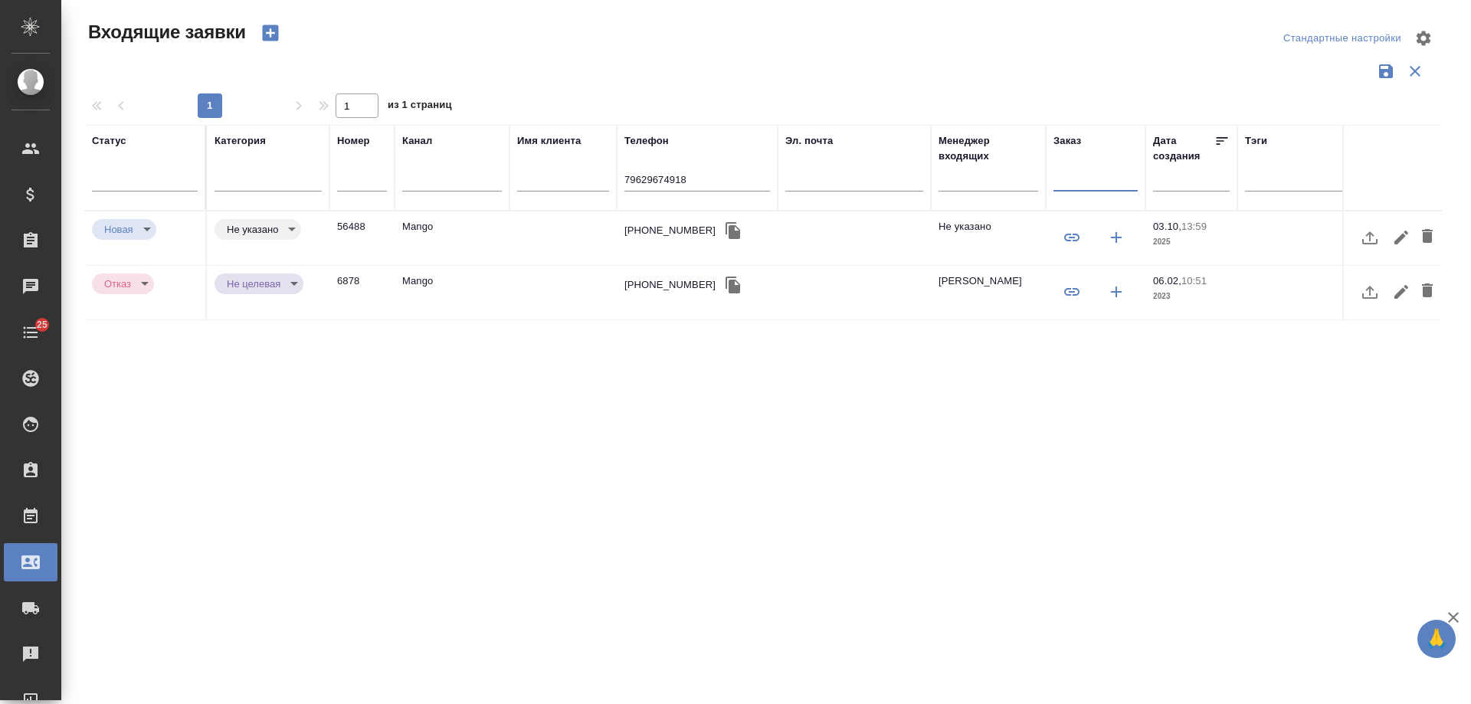
click at [628, 178] on input "79629674918" at bounding box center [698, 181] width 146 height 19
type input "9629674918"
drag, startPoint x: 713, startPoint y: 182, endPoint x: 456, endPoint y: 182, distance: 256.7
click at [456, 182] on tr "Статус Категория Номер Канал Имя клиента Телефон 9629674918 Эл. почта Менеджер …" at bounding box center [975, 168] width 1782 height 86
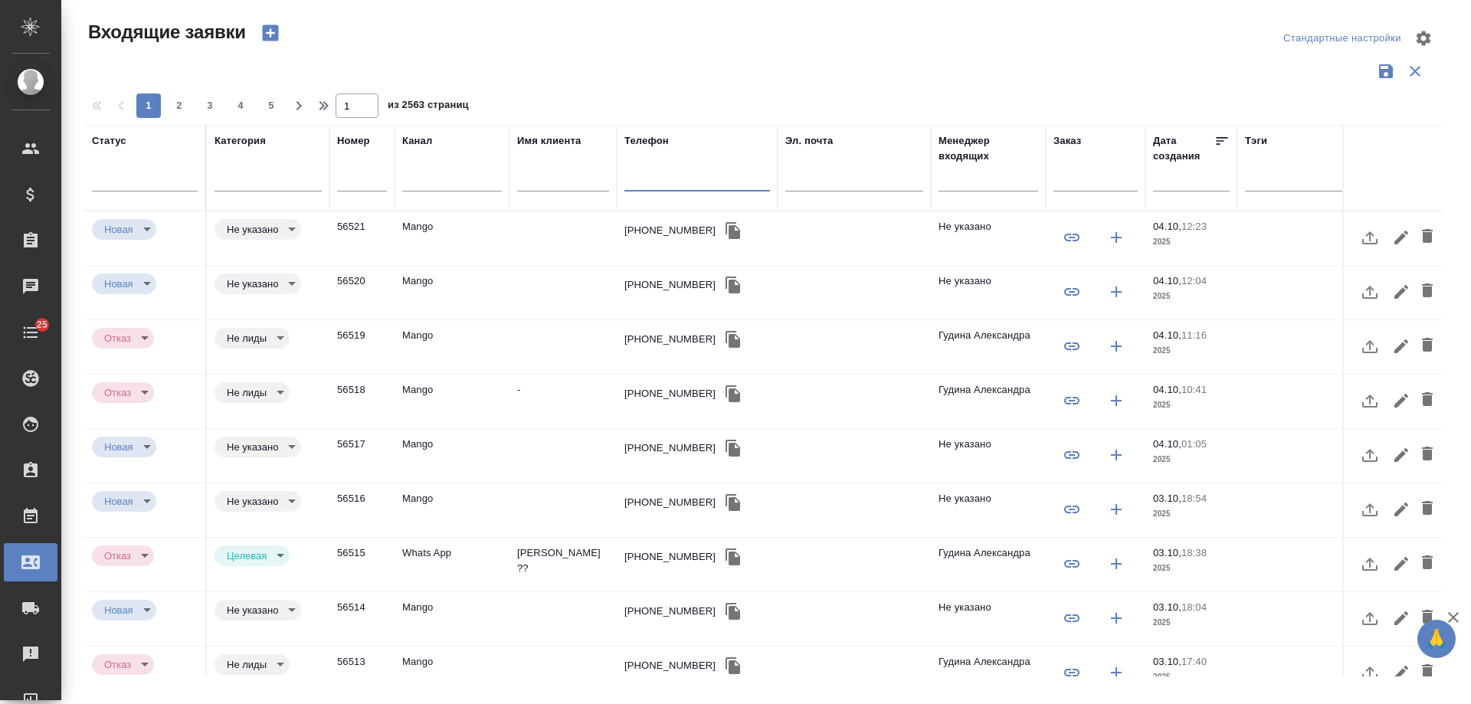
click at [559, 180] on input "text" at bounding box center [563, 181] width 92 height 19
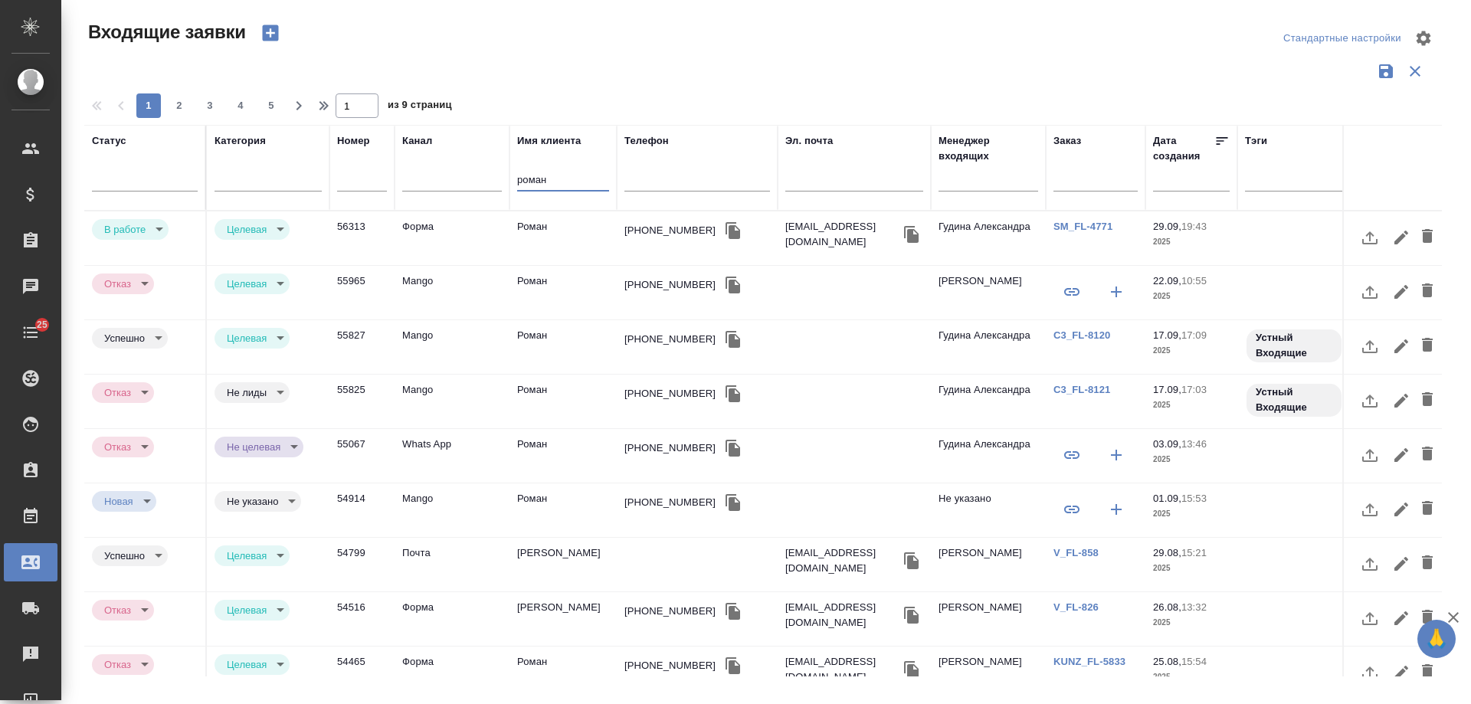
type input "роман"
click at [643, 288] on div "+79039691609" at bounding box center [670, 284] width 91 height 15
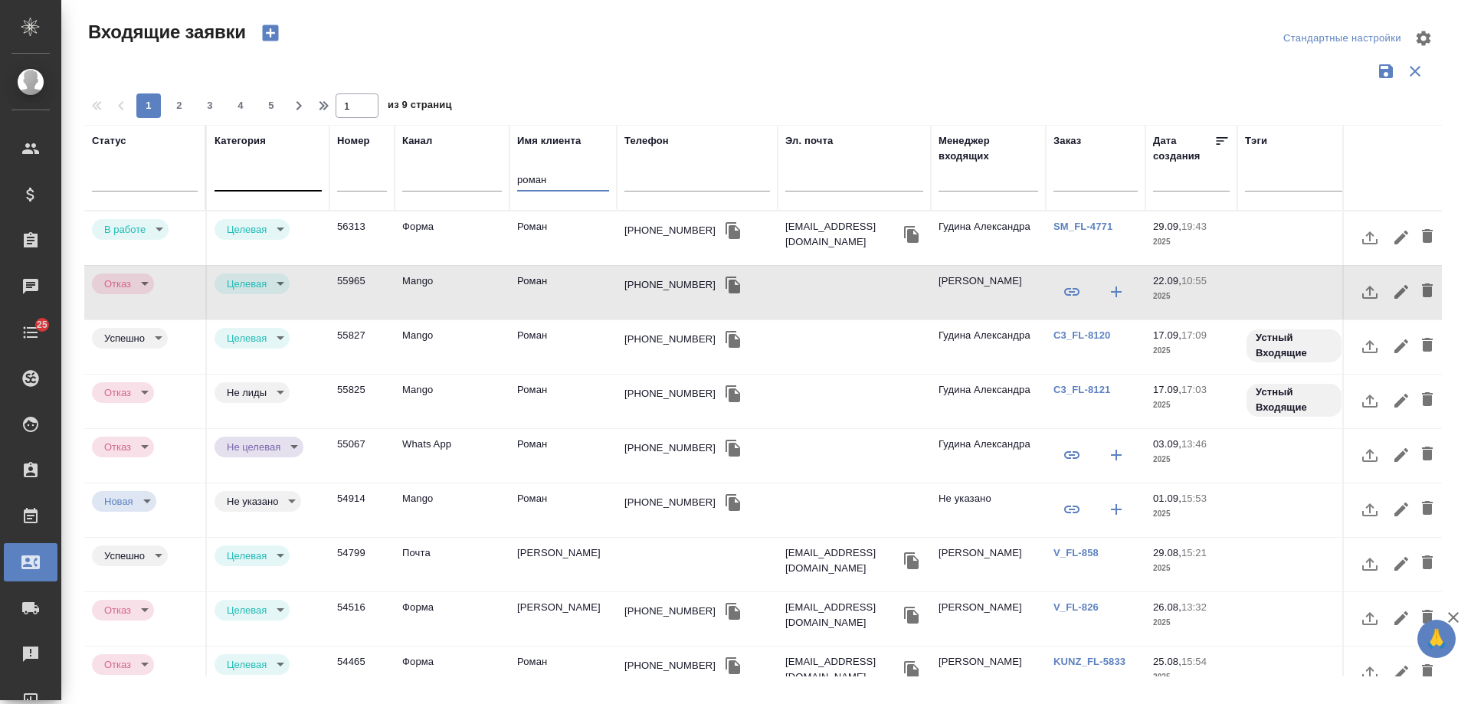
drag, startPoint x: 568, startPoint y: 187, endPoint x: 295, endPoint y: 171, distance: 273.3
click at [295, 171] on tr "Статус Категория Номер Канал Имя клиента роман Телефон Эл. почта Менеджер входя…" at bounding box center [975, 168] width 1782 height 86
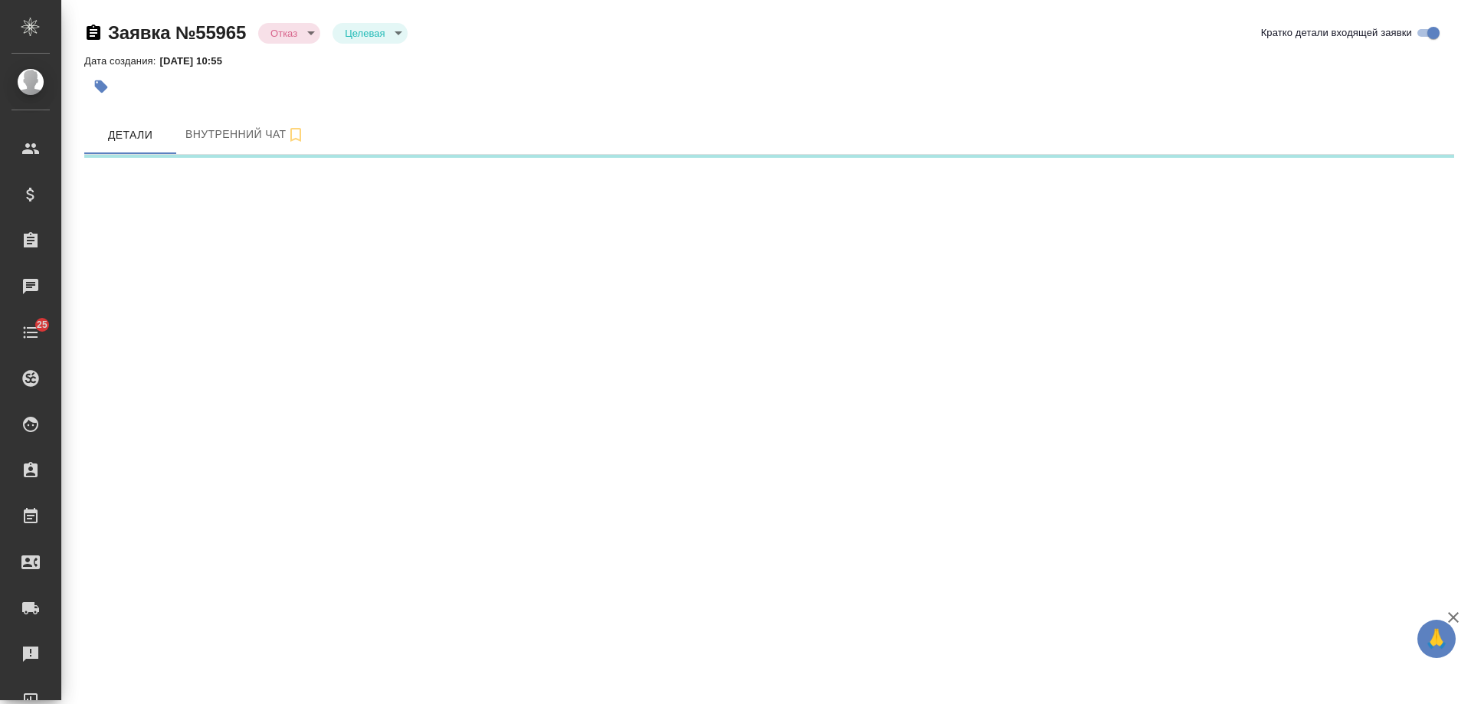
select select "RU"
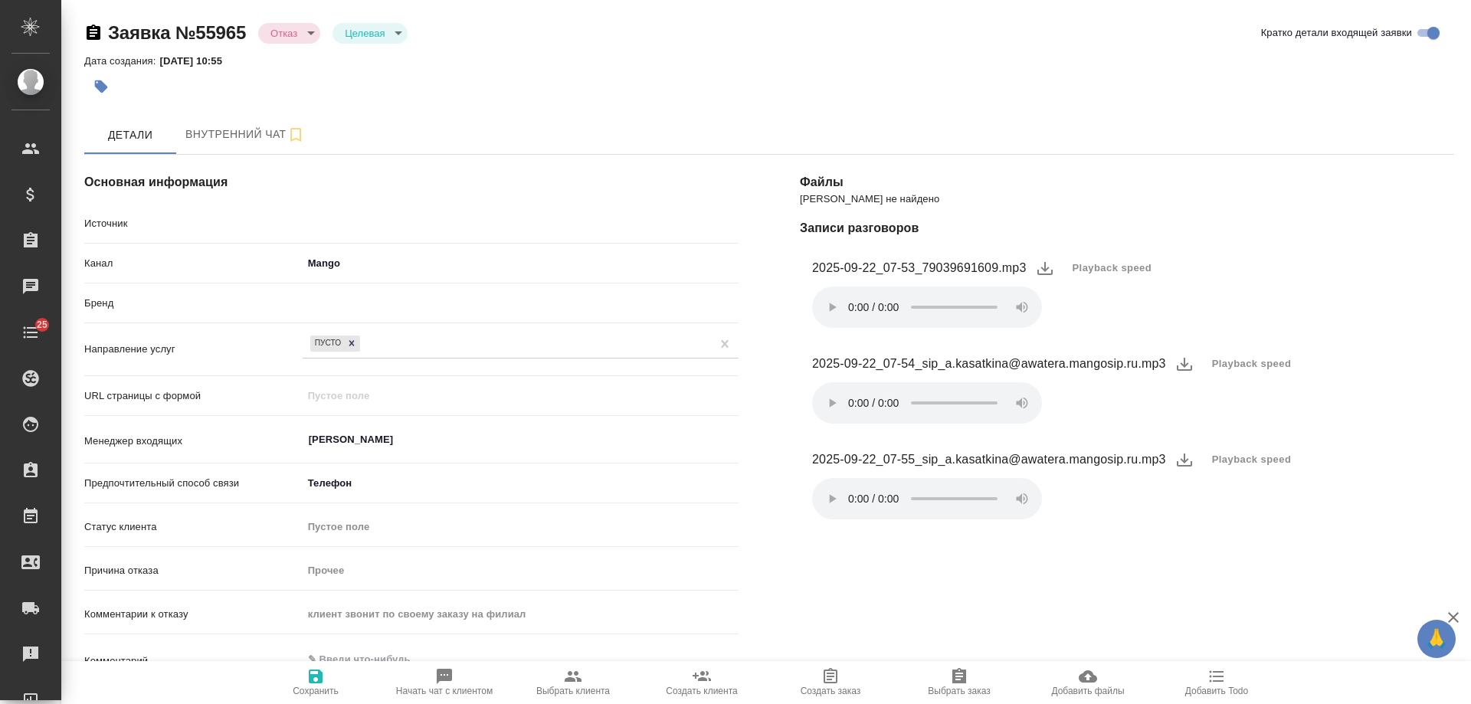
type textarea "x"
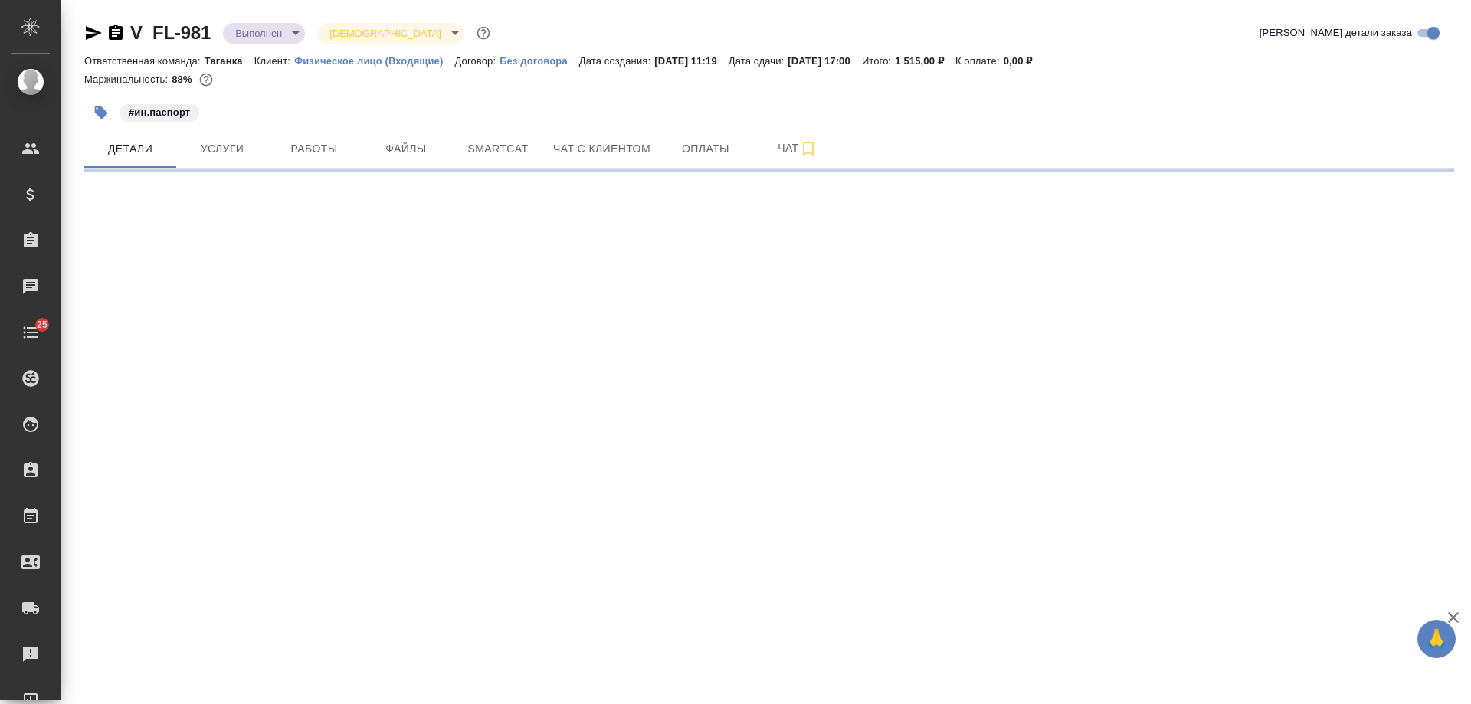
select select "RU"
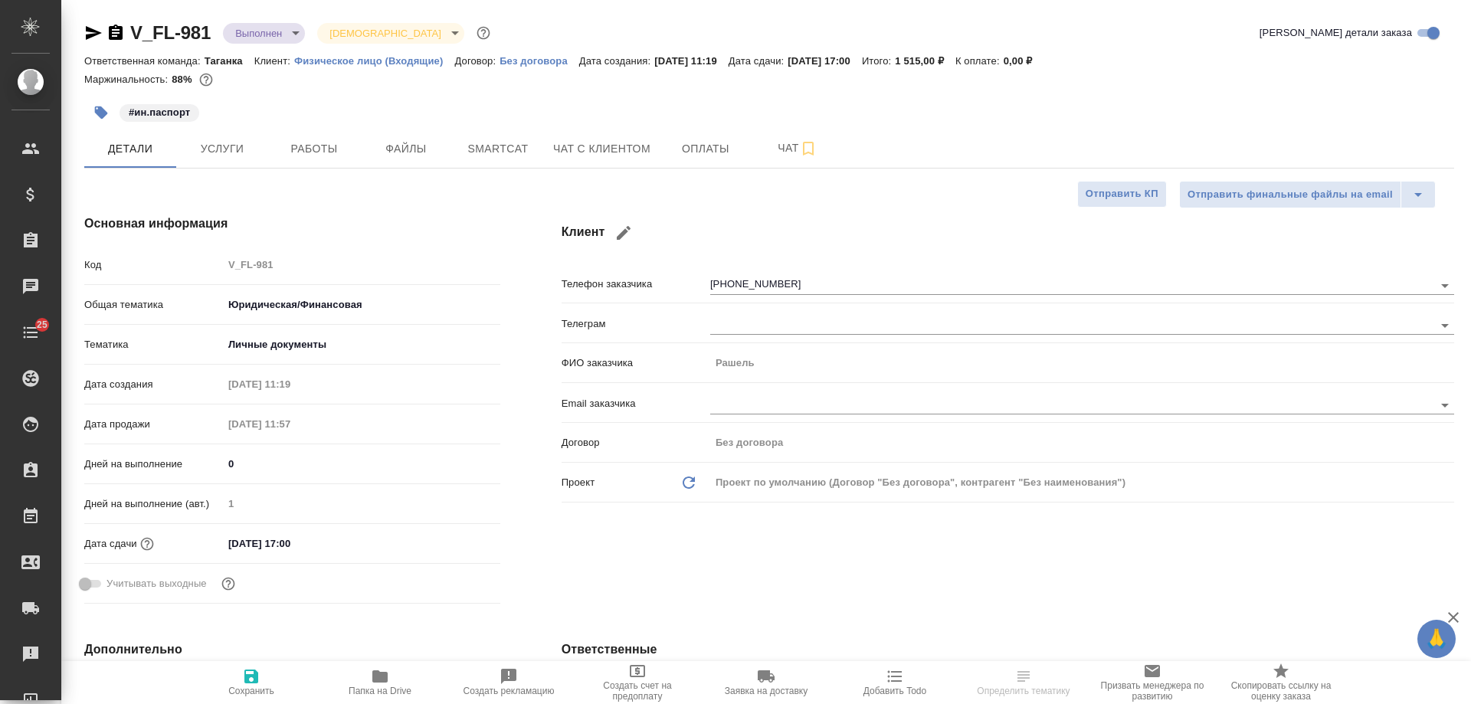
type textarea "x"
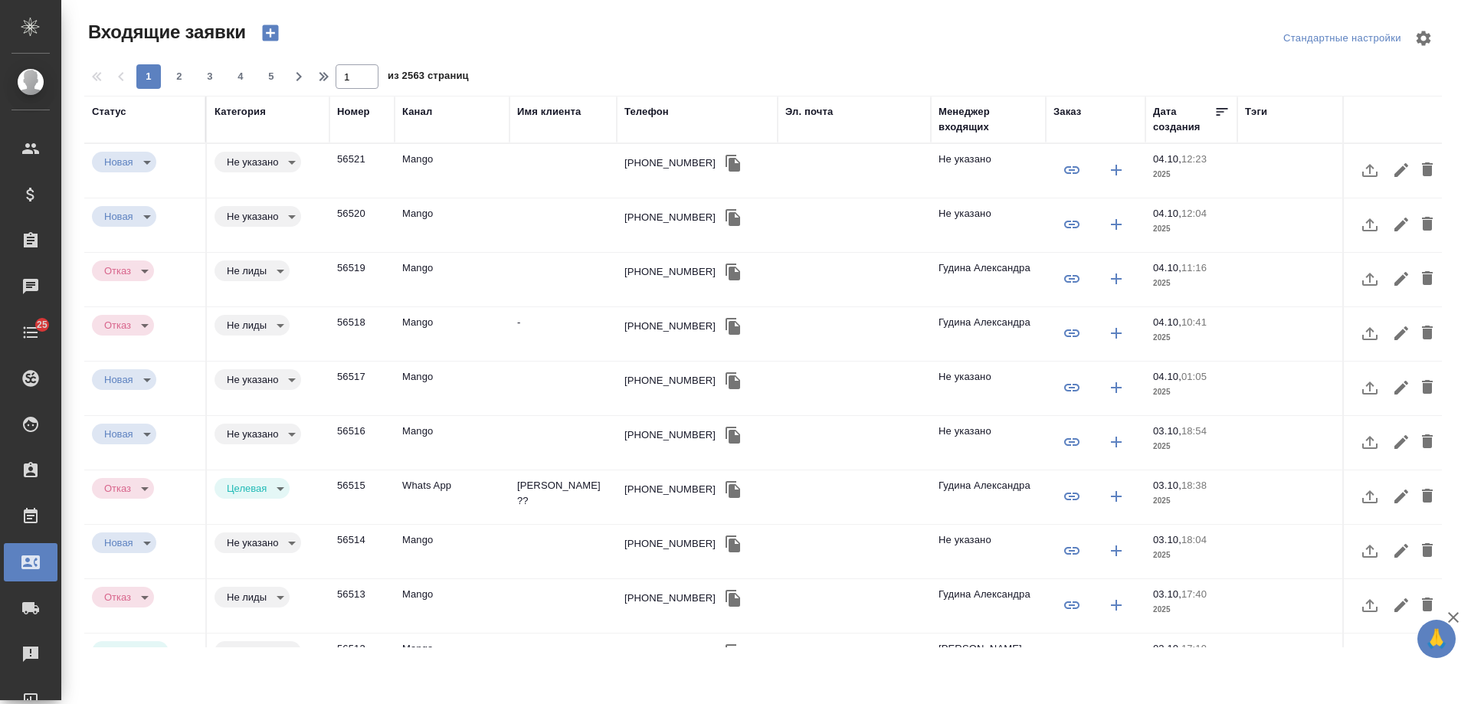
select select "RU"
click at [276, 33] on icon "button" at bounding box center [270, 33] width 16 height 16
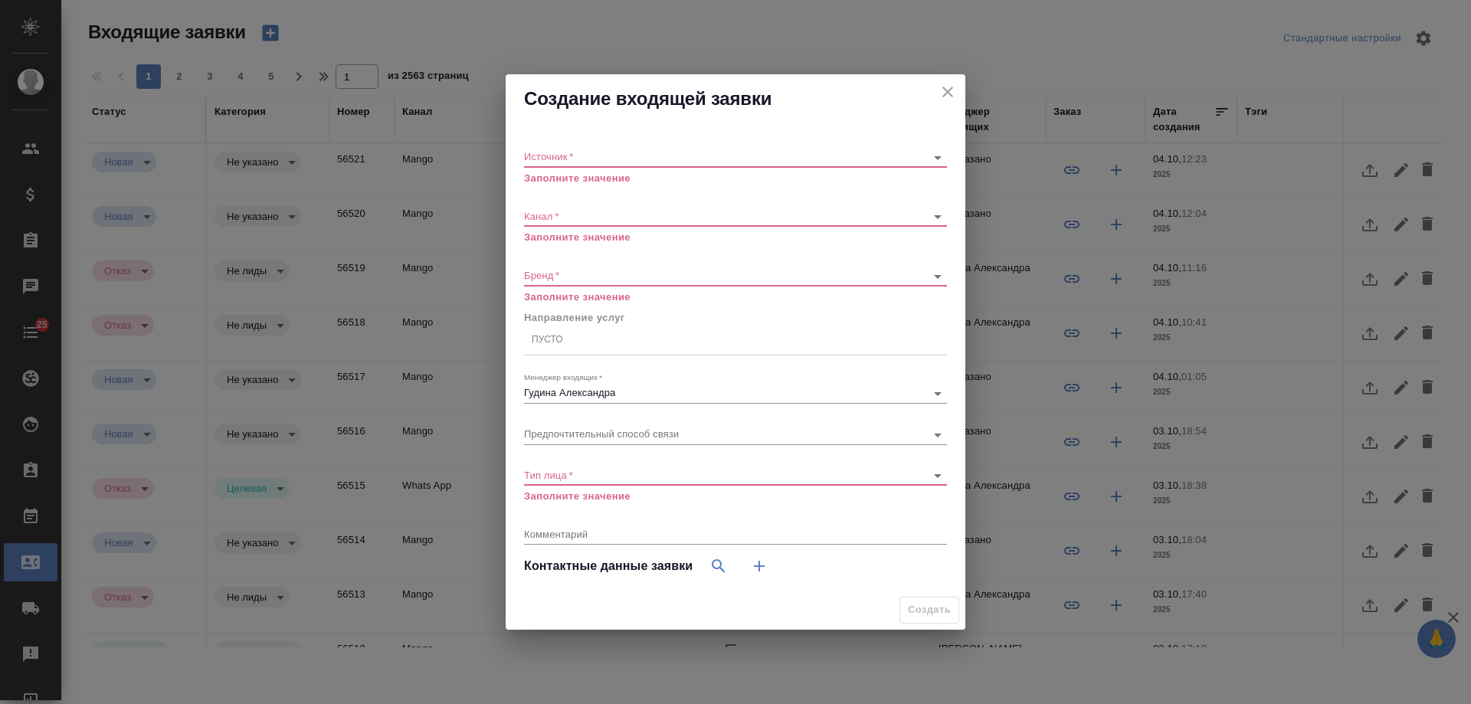
click at [621, 156] on body "🙏 .cls-1 fill:#fff; AWATERA [PERSON_NAME] Спецификации Заказы 0 Чаты 25 Todo Пр…" at bounding box center [735, 352] width 1471 height 704
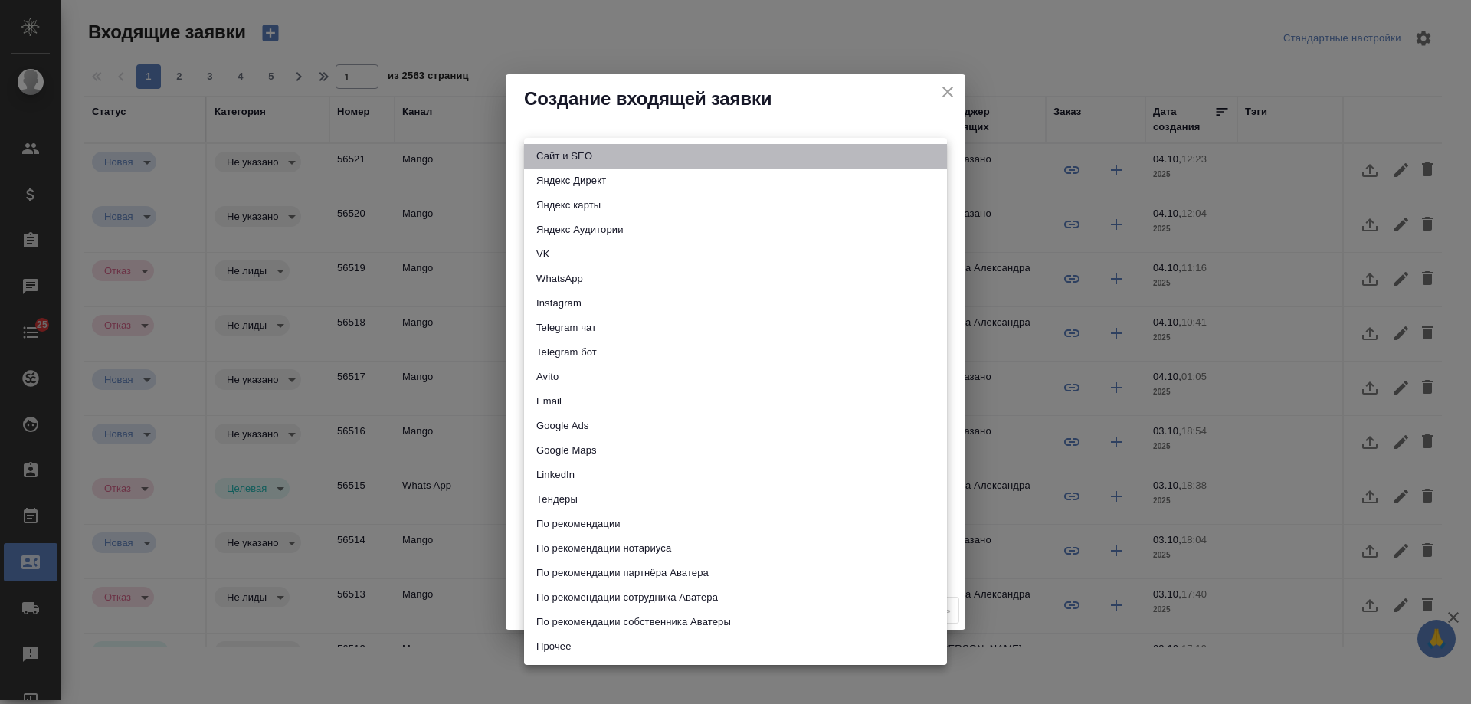
click at [619, 155] on li "Сайт и SEO" at bounding box center [735, 156] width 423 height 25
type input "seo"
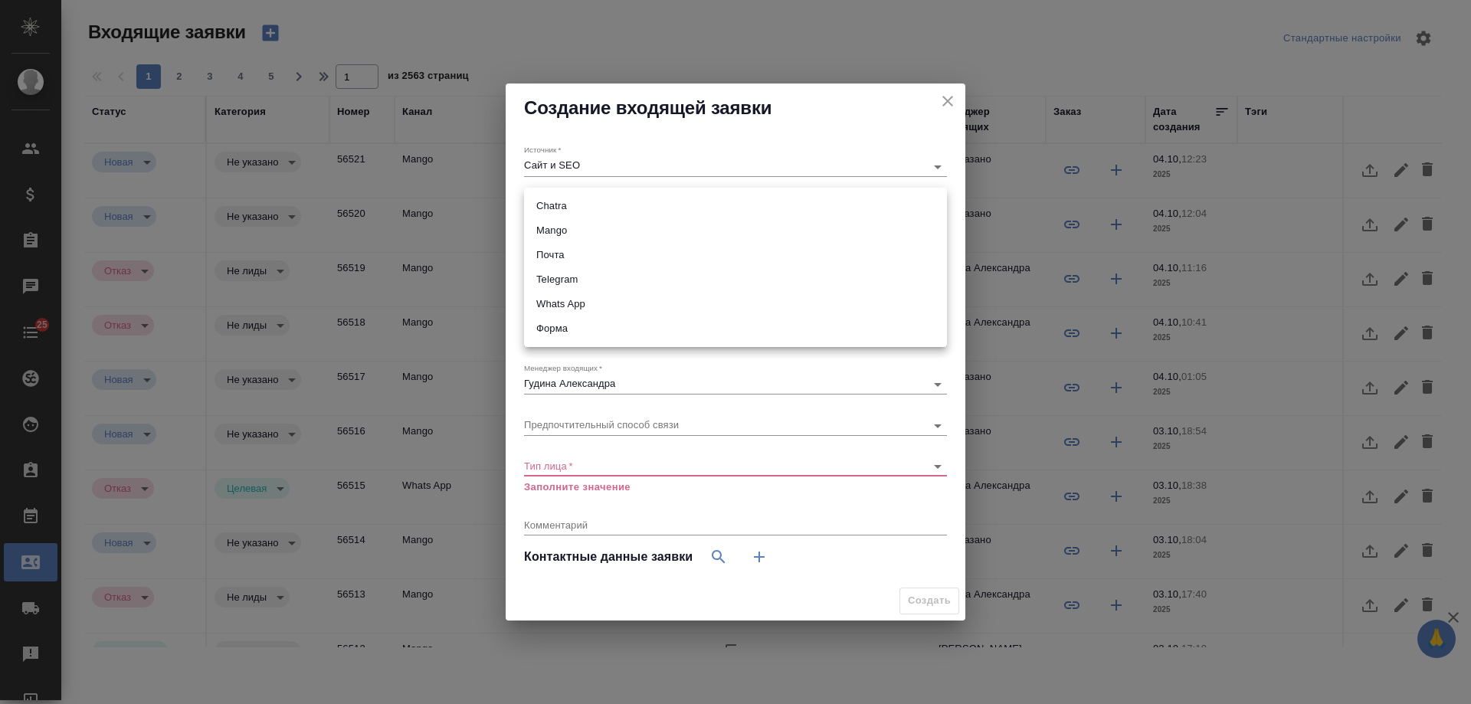
click at [573, 212] on body "🙏 .cls-1 fill:#fff; AWATERA [PERSON_NAME] Спецификации Заказы 0 Чаты 25 Todo Пр…" at bounding box center [735, 352] width 1471 height 704
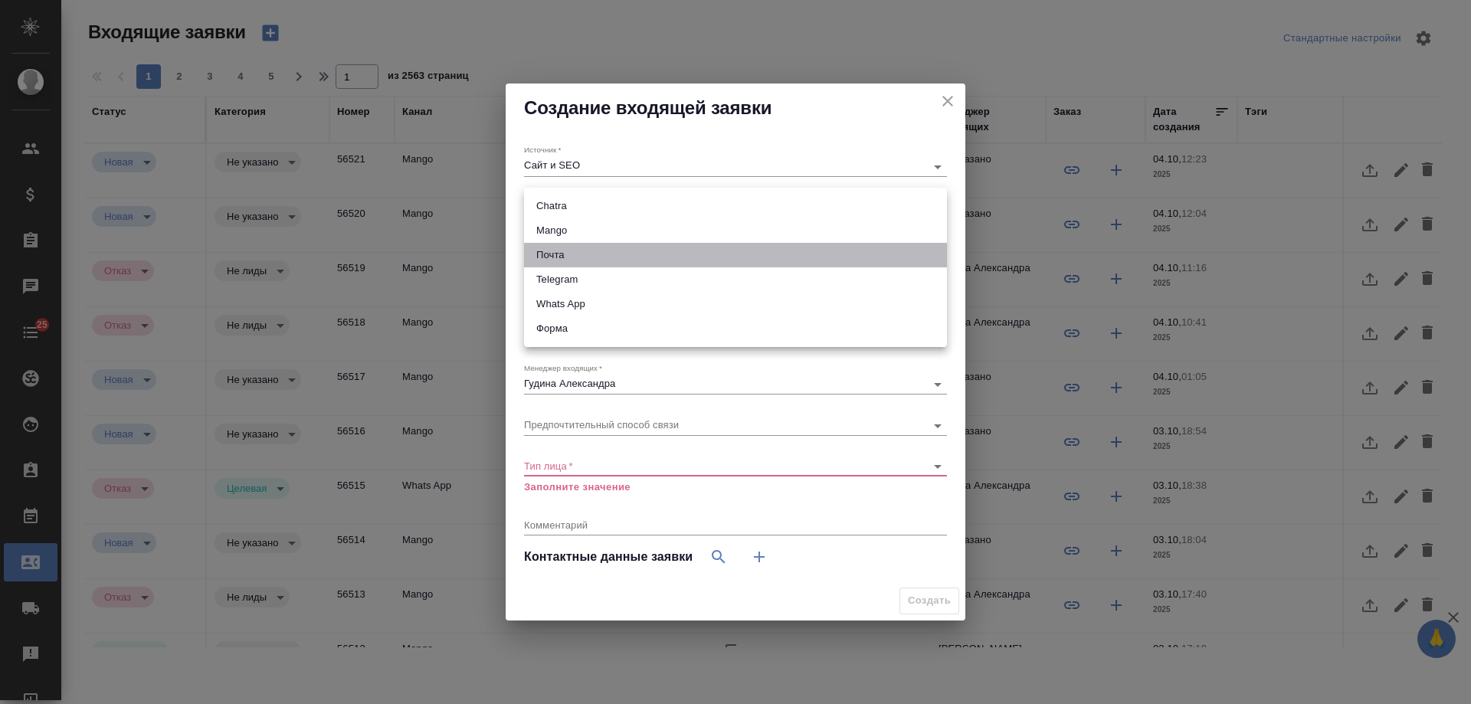
click at [564, 253] on li "Почта" at bounding box center [735, 255] width 423 height 25
type input "640a088c6aae0874b0a8d791"
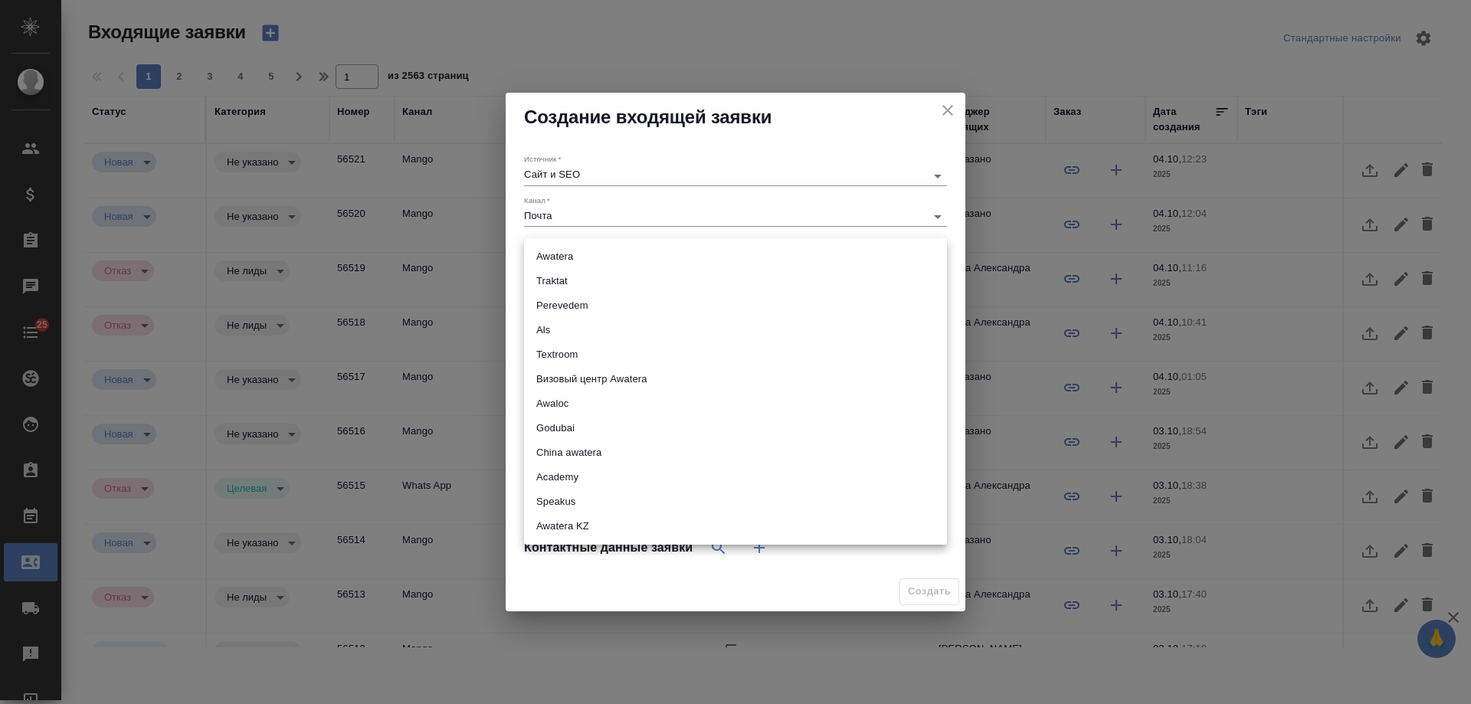
click at [566, 256] on body "🙏 .cls-1 fill:#fff; AWATERA [PERSON_NAME] Спецификации Заказы 0 Чаты 25 Todo Пр…" at bounding box center [735, 352] width 1471 height 704
click at [580, 271] on li "Traktat" at bounding box center [735, 281] width 423 height 25
type input "traktat"
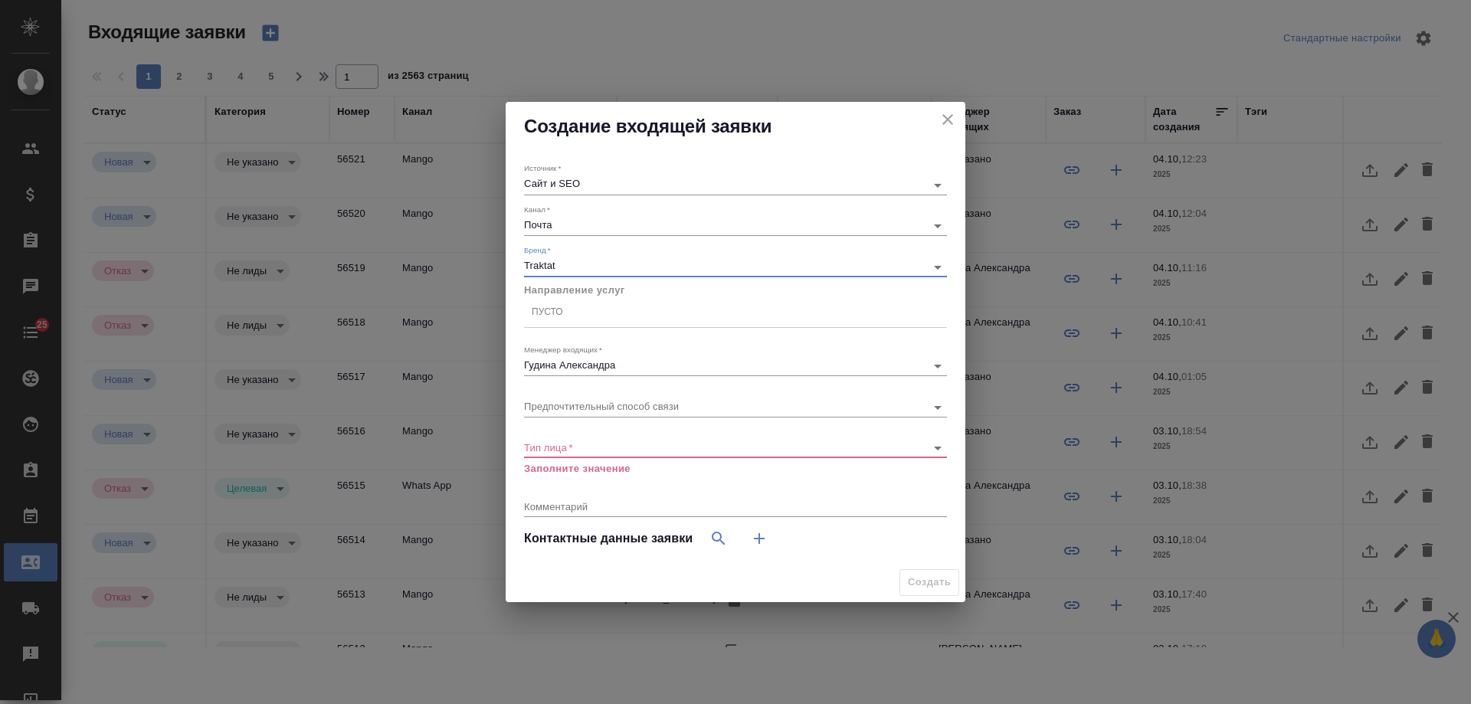
click at [579, 316] on div "Пусто" at bounding box center [735, 313] width 423 height 22
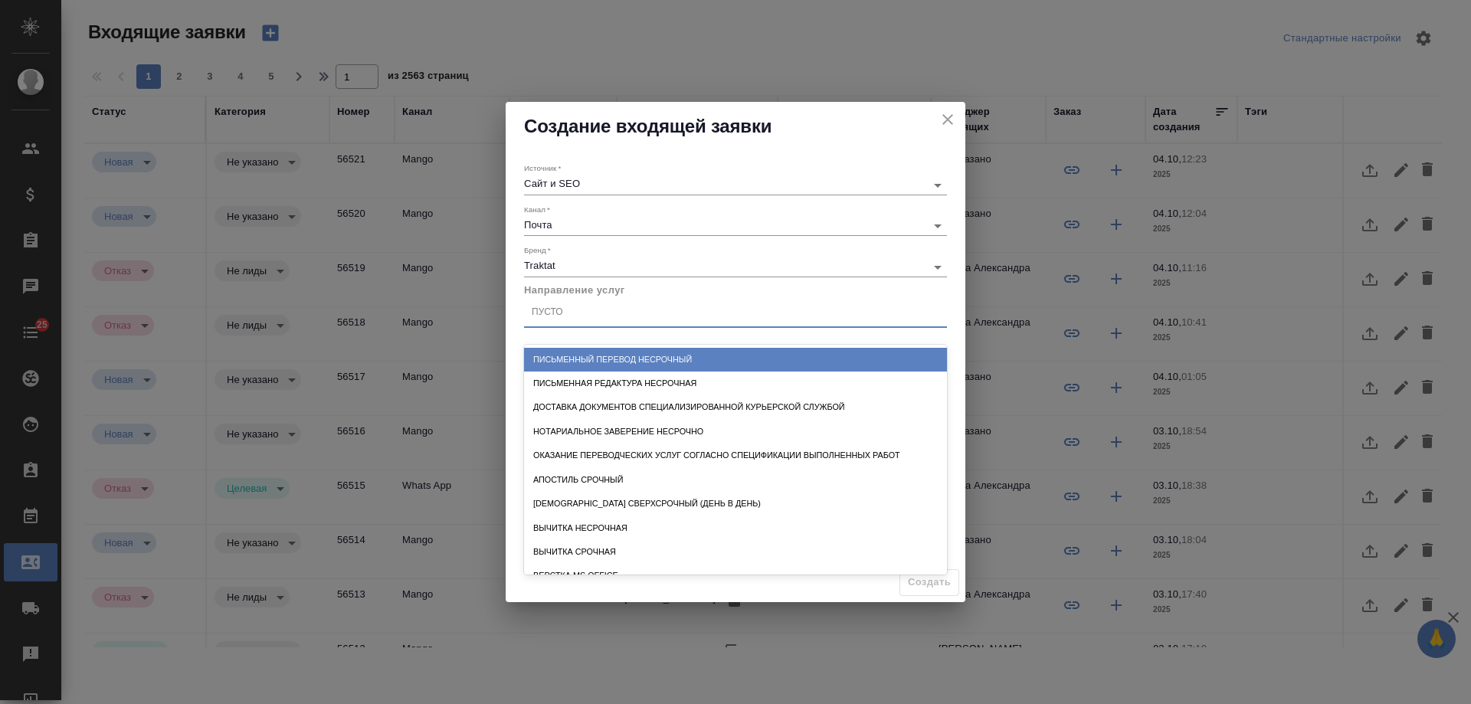
click at [604, 353] on div "Письменный перевод несрочный" at bounding box center [735, 360] width 423 height 24
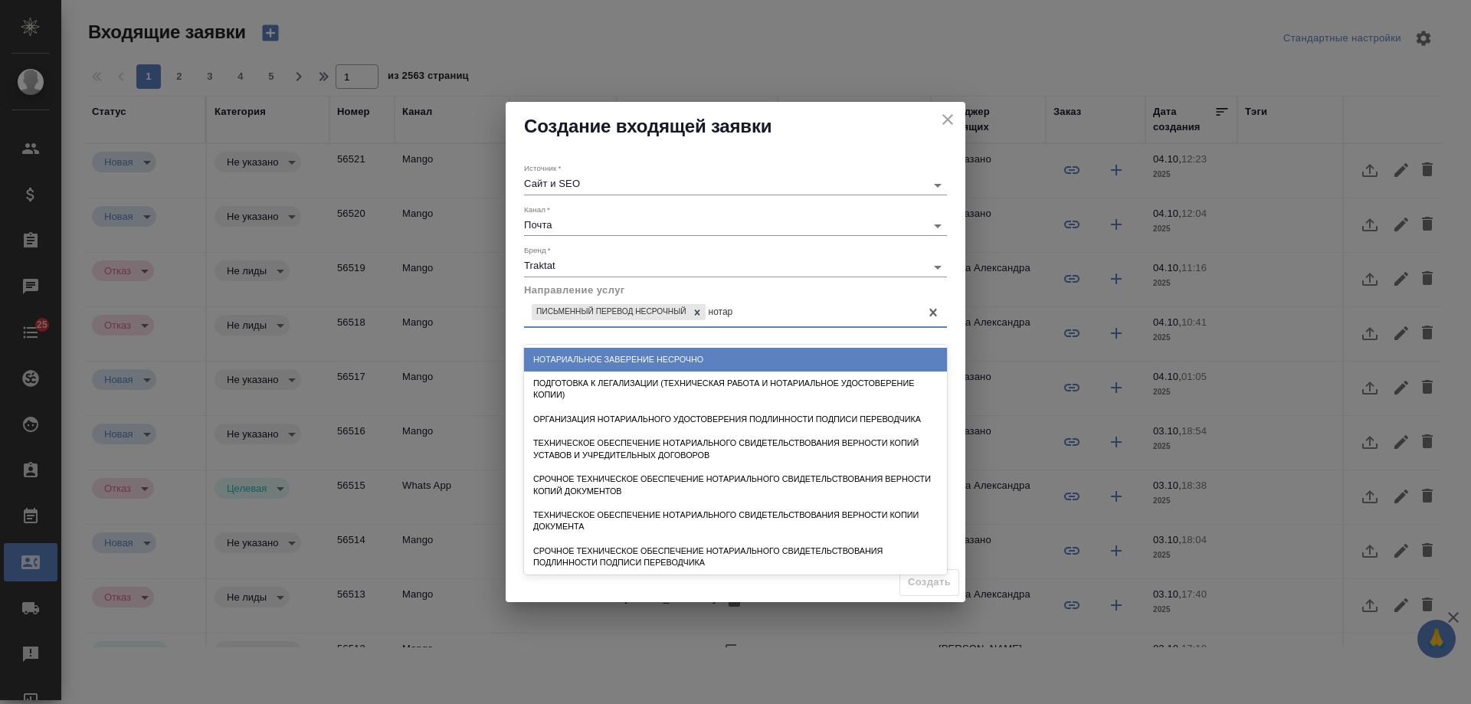
type input "нотари"
click at [681, 357] on div "Нотариальное заверение несрочно" at bounding box center [735, 360] width 423 height 24
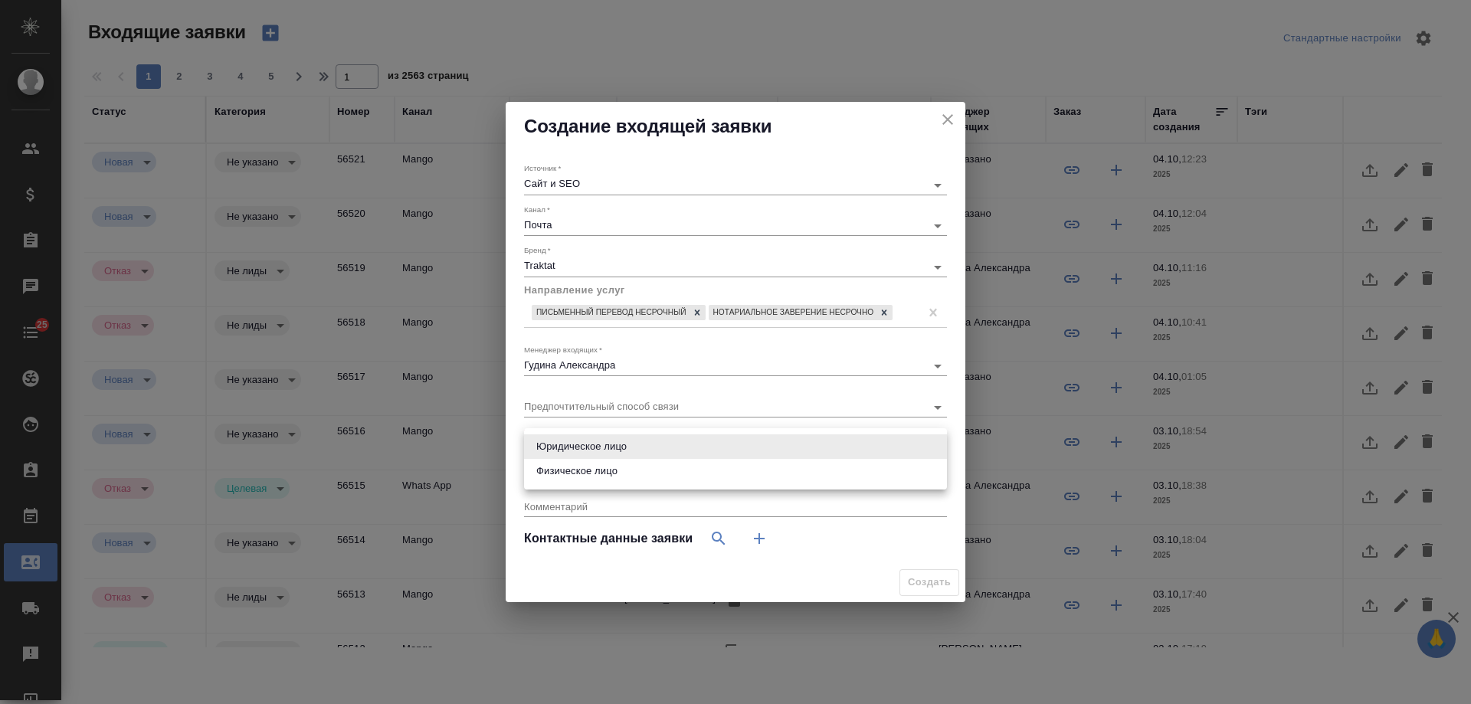
click at [582, 452] on body "🙏 .cls-1 fill:#fff; AWATERA Gudina Alexandra Клиенты Спецификации Заказы 0 Чаты…" at bounding box center [735, 352] width 1471 height 704
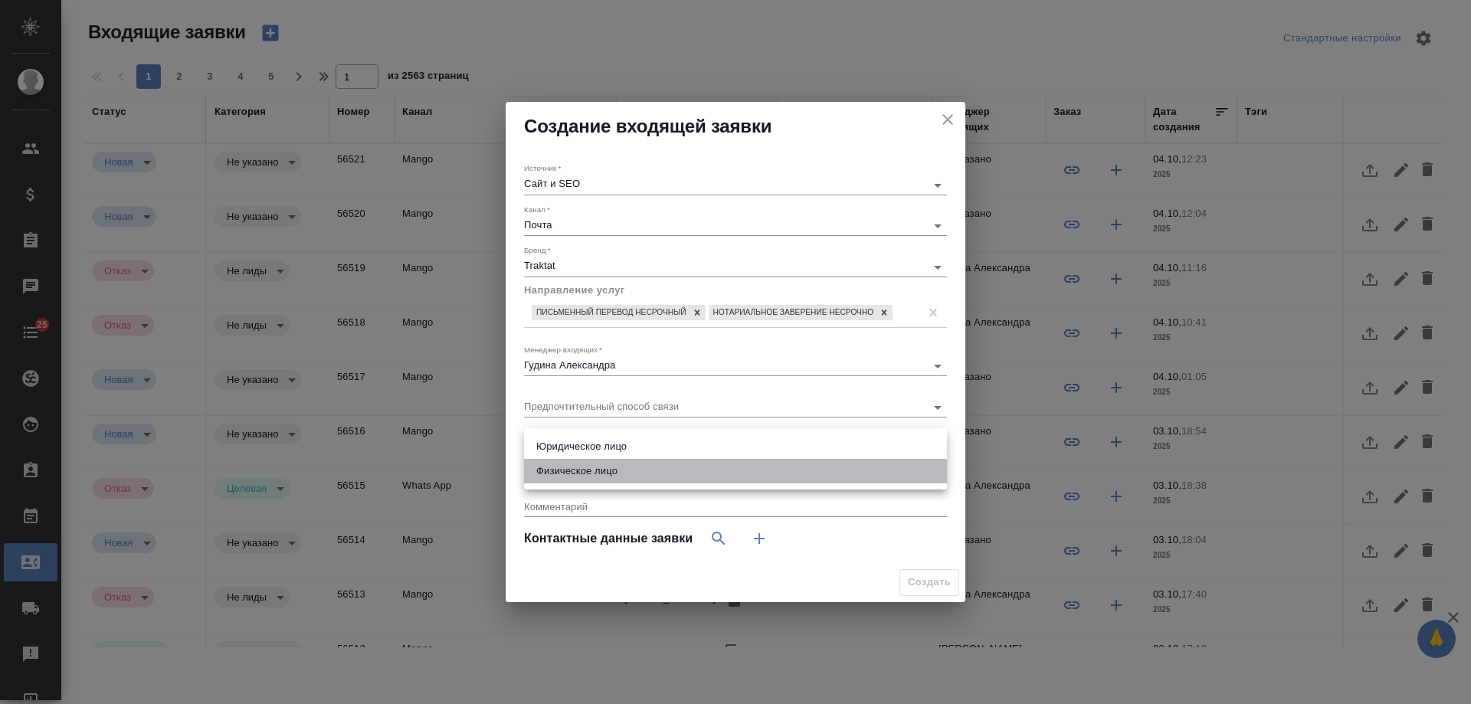
click at [596, 469] on li "Физическое лицо" at bounding box center [735, 471] width 423 height 25
type input "private"
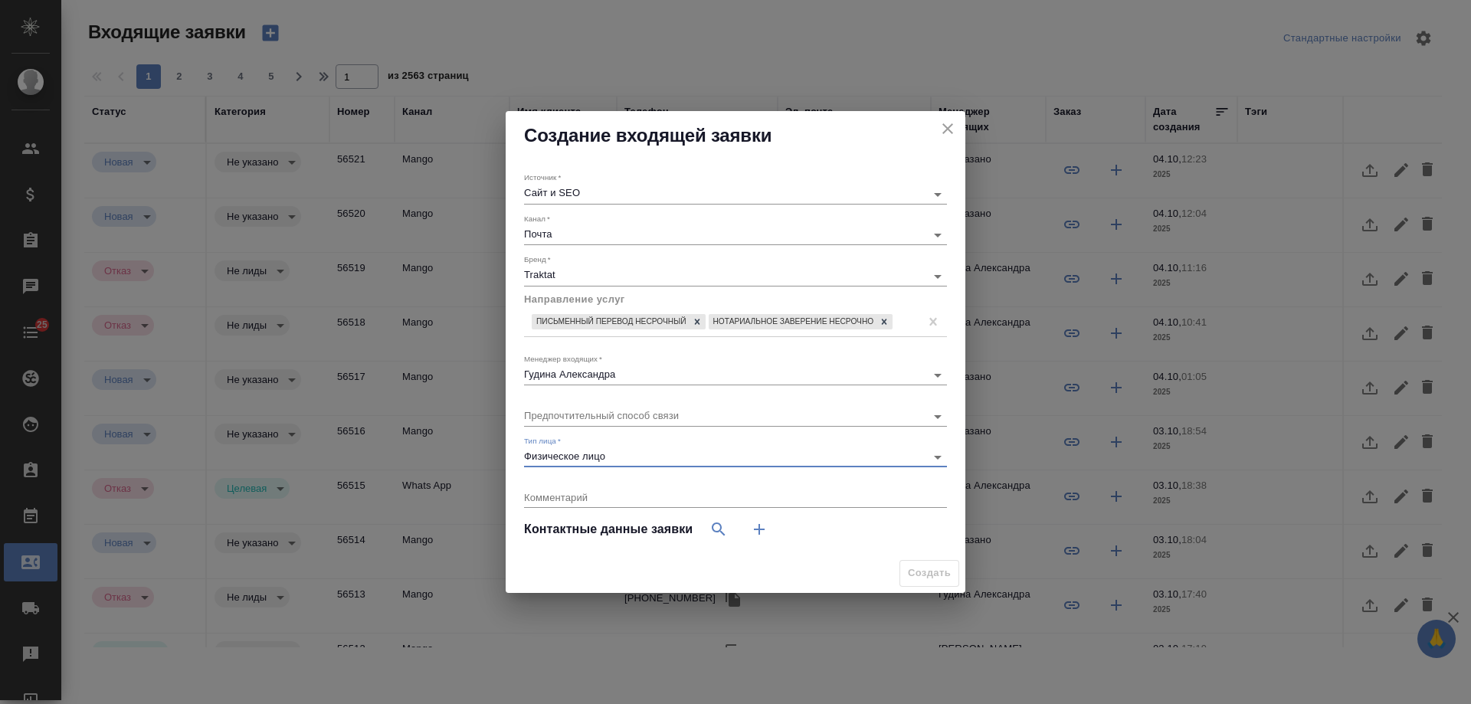
click at [759, 523] on icon "button" at bounding box center [759, 529] width 18 height 18
select select "RU"
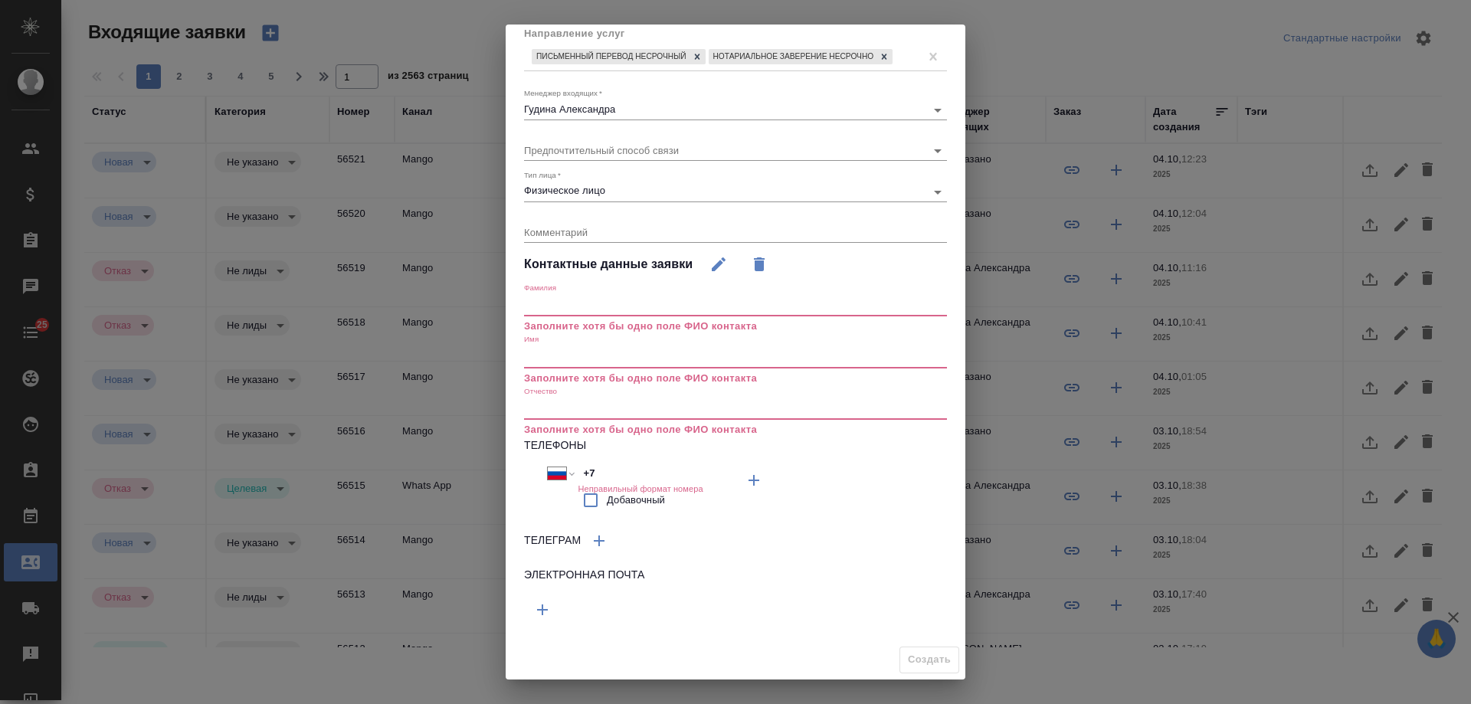
click at [546, 612] on icon "button" at bounding box center [542, 610] width 18 height 18
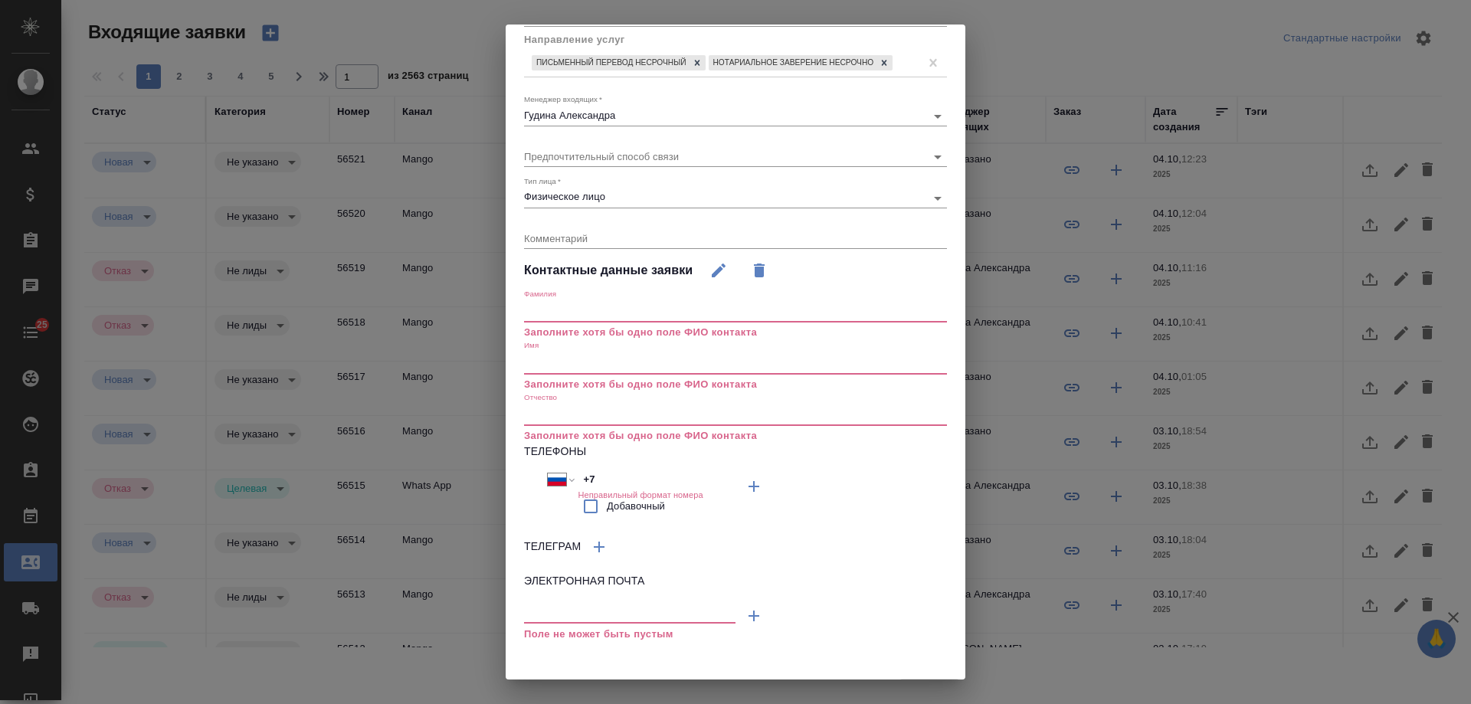
click at [597, 606] on input "text" at bounding box center [630, 613] width 212 height 19
paste input "[EMAIL_ADDRESS][DOMAIN_NAME]"
type input "[EMAIL_ADDRESS][DOMAIN_NAME]"
drag, startPoint x: 612, startPoint y: 475, endPoint x: 526, endPoint y: 475, distance: 85.8
click at [524, 475] on div "Международный Австралия Австрия Азербайджан Албания Алжир Американское Самоа Ан…" at bounding box center [630, 495] width 212 height 54
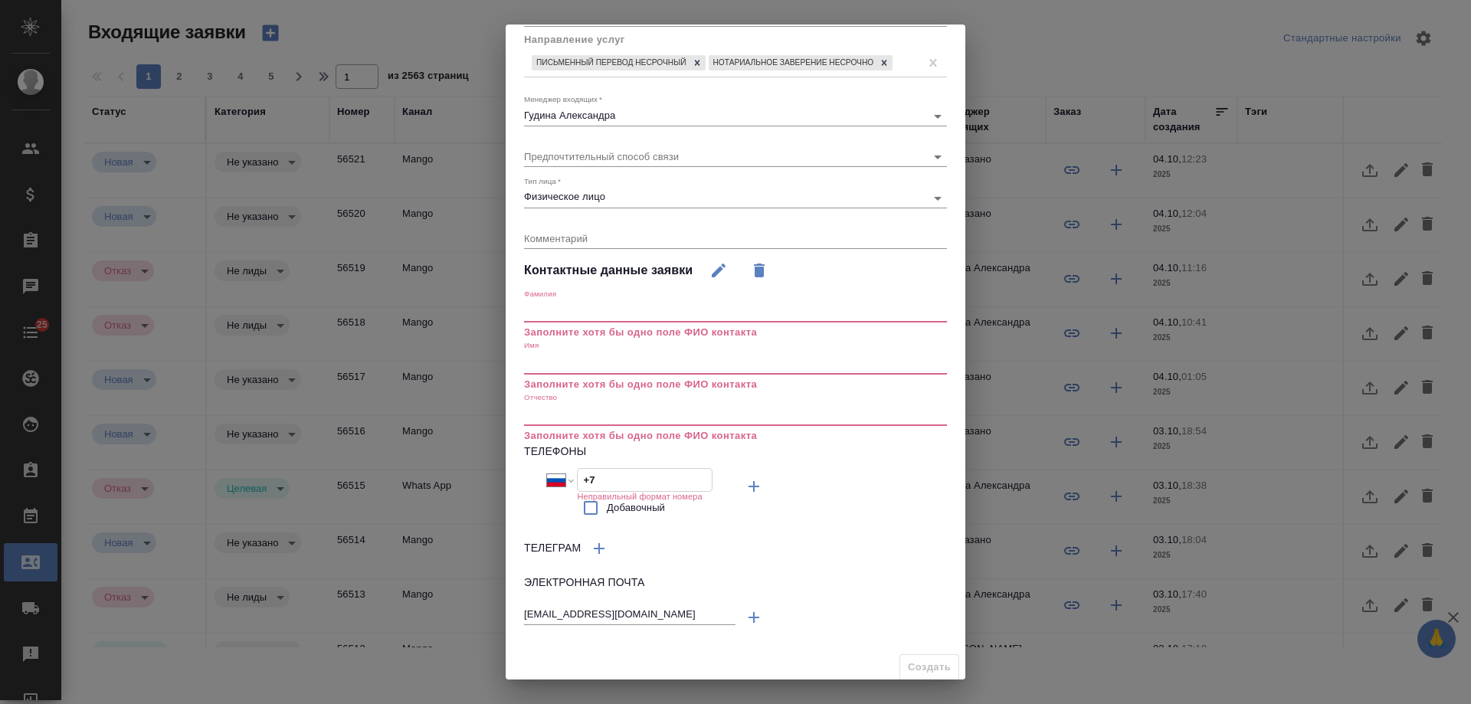
paste input "962 967 49 18"
type input "[PHONE_NUMBER]"
click at [554, 359] on input "text" at bounding box center [735, 363] width 423 height 21
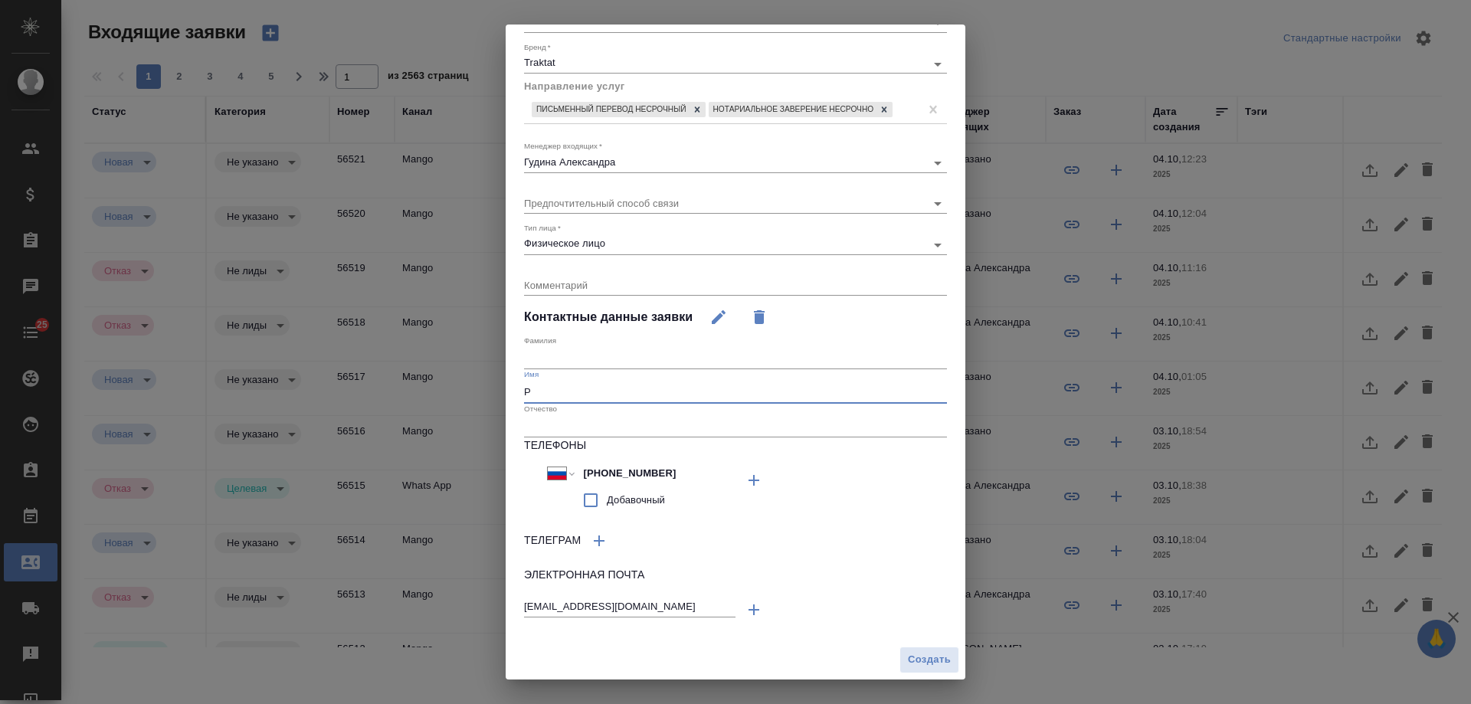
scroll to position [126, 0]
type input "Роман"
click at [927, 654] on span "Создать" at bounding box center [929, 660] width 43 height 18
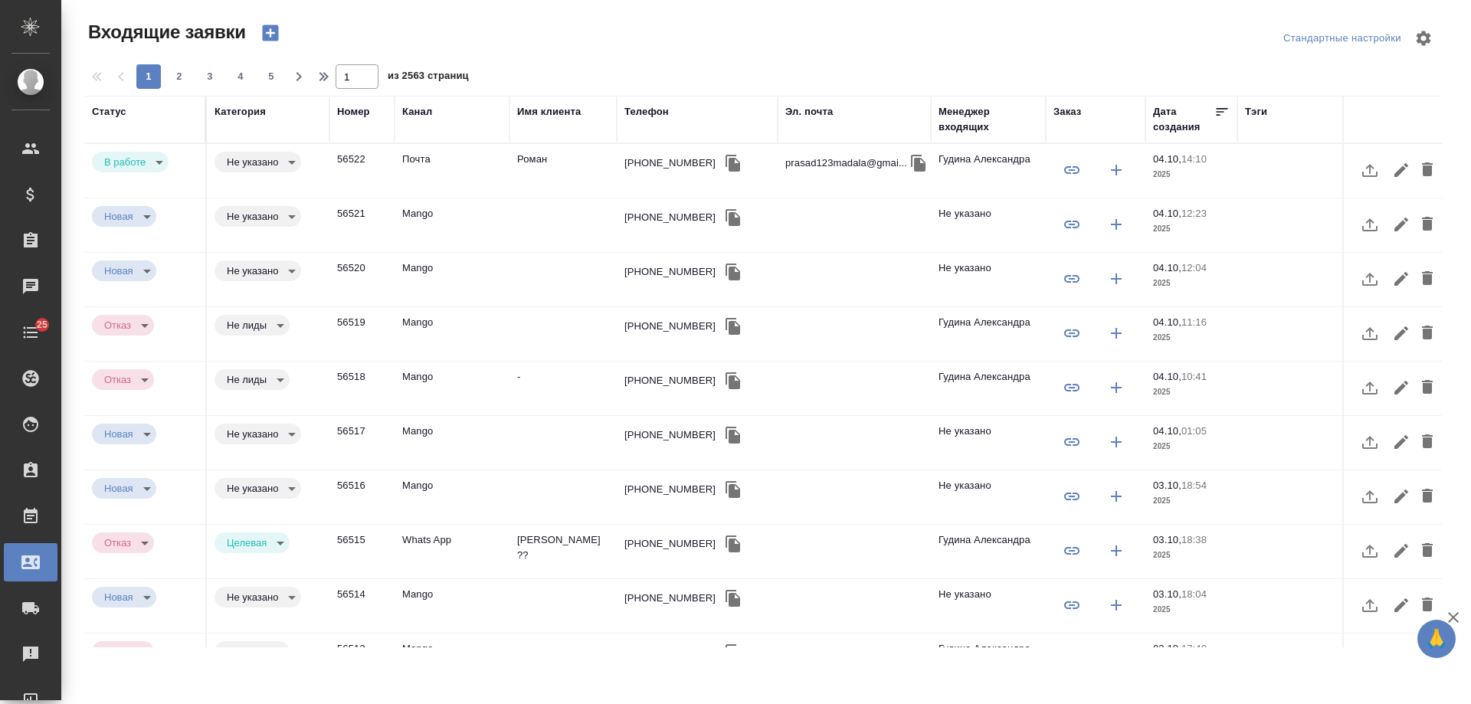
click at [621, 162] on td "[PHONE_NUMBER]" at bounding box center [697, 171] width 161 height 54
click at [620, 162] on td "[PHONE_NUMBER]" at bounding box center [697, 171] width 161 height 54
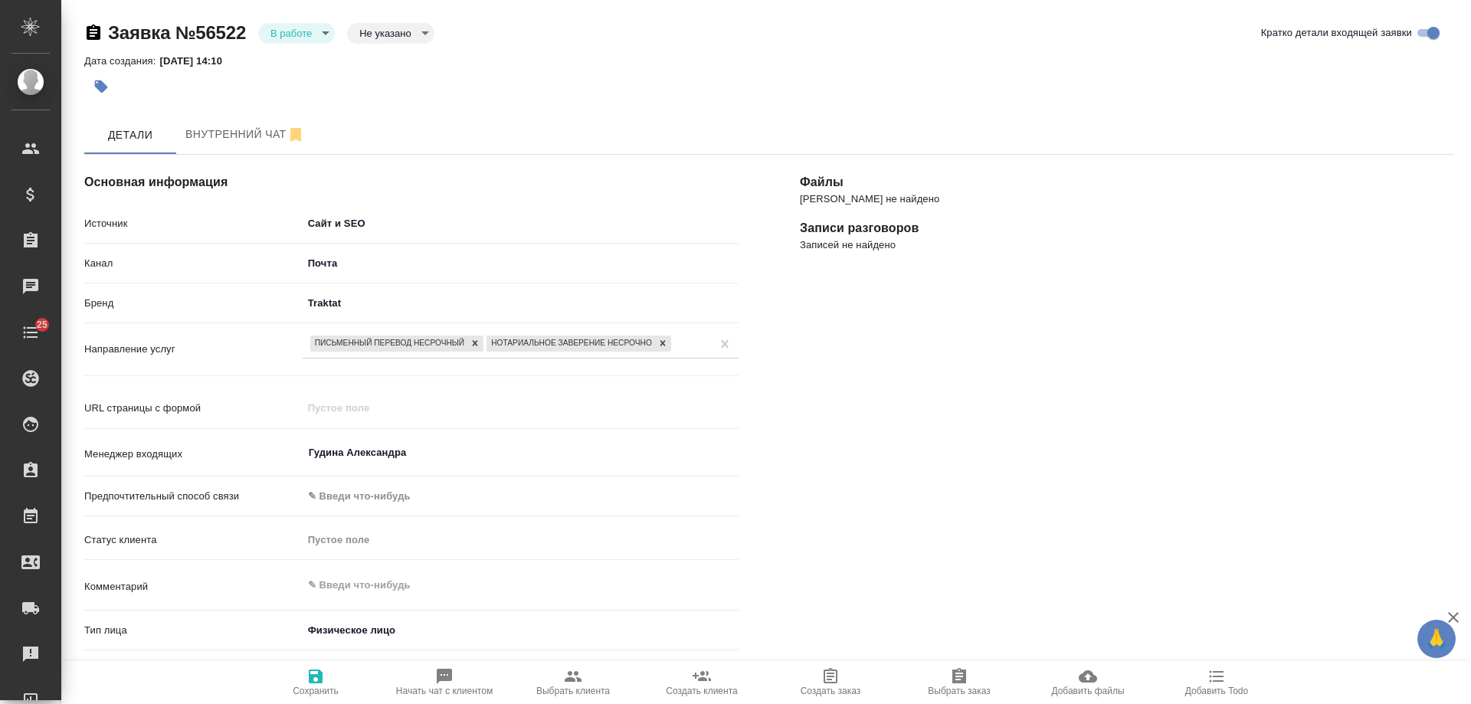
select select "RU"
click at [585, 687] on span "Выбрать клиента" at bounding box center [573, 691] width 74 height 11
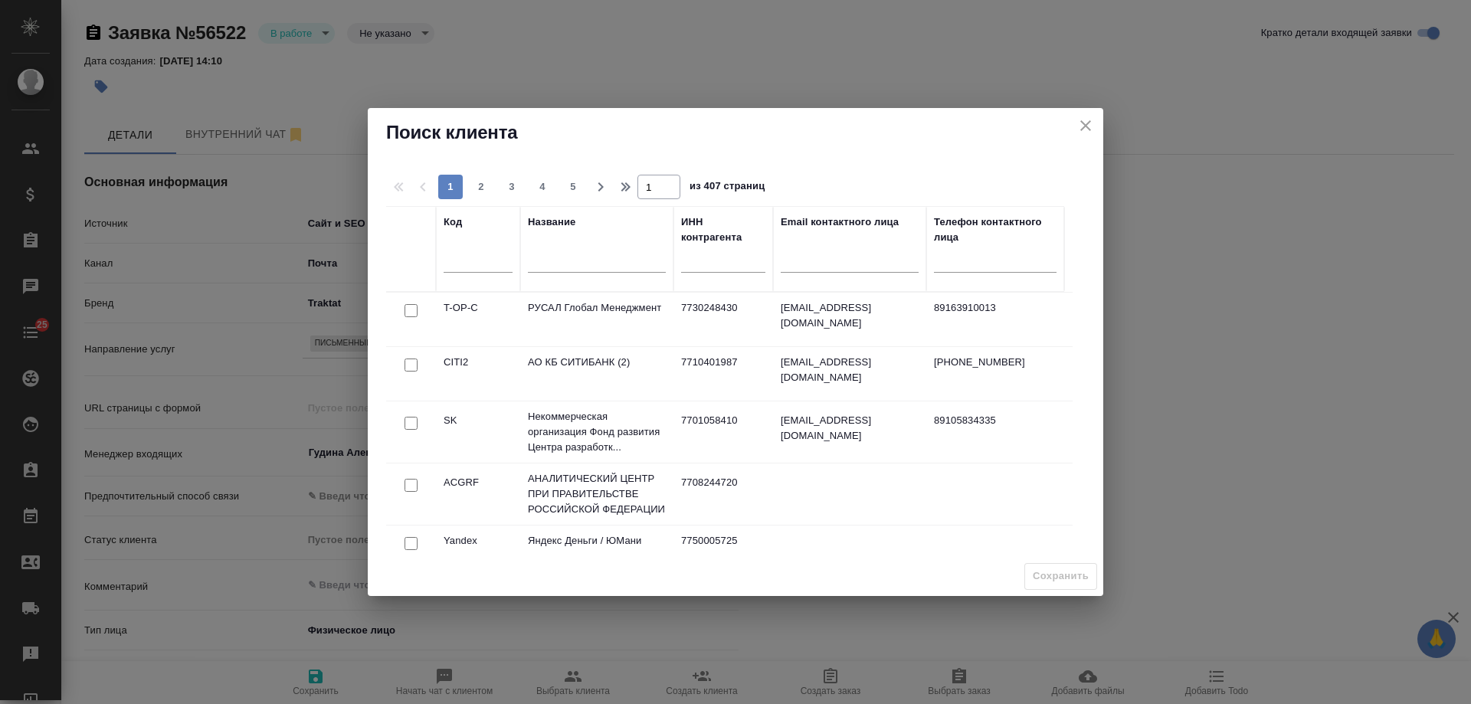
click at [571, 270] on input "text" at bounding box center [597, 262] width 138 height 19
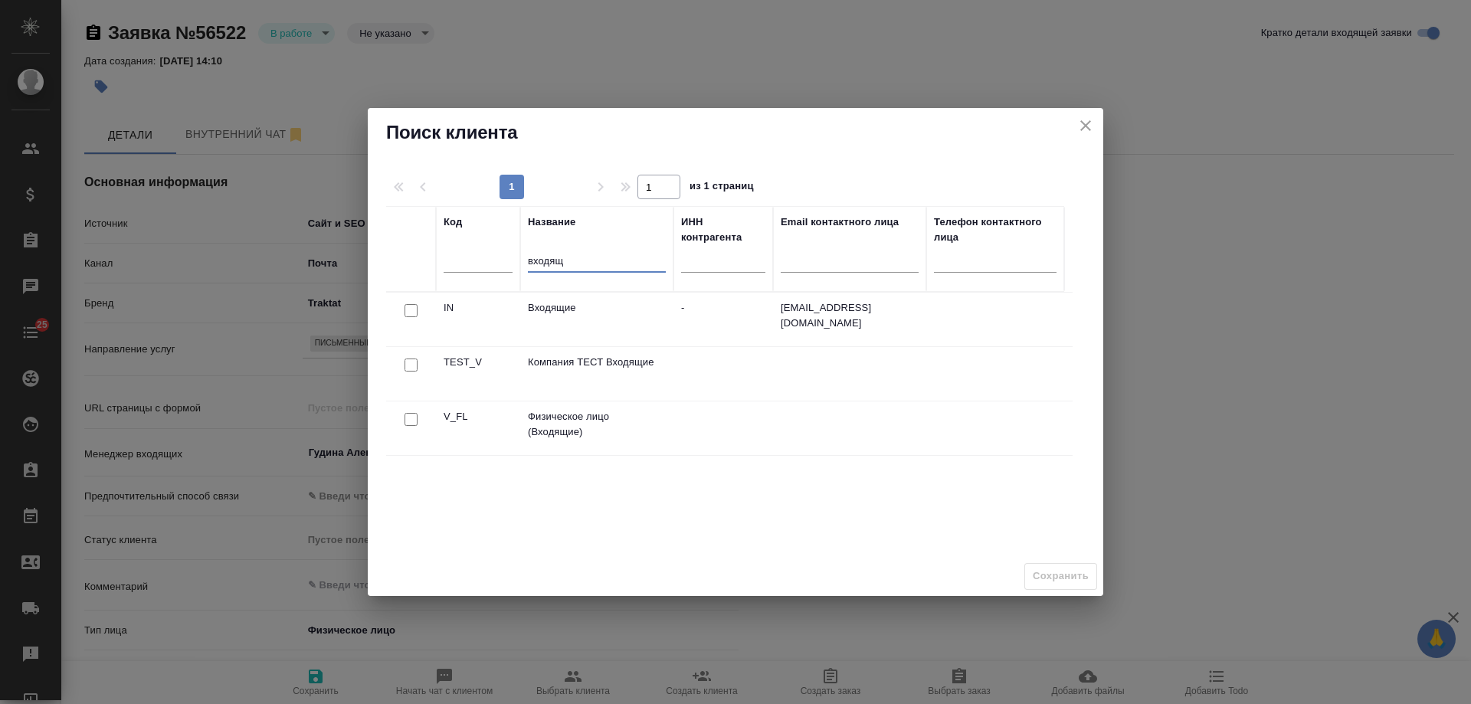
type input "входящ"
click at [408, 425] on input "checkbox" at bounding box center [411, 419] width 13 height 13
checkbox input "true"
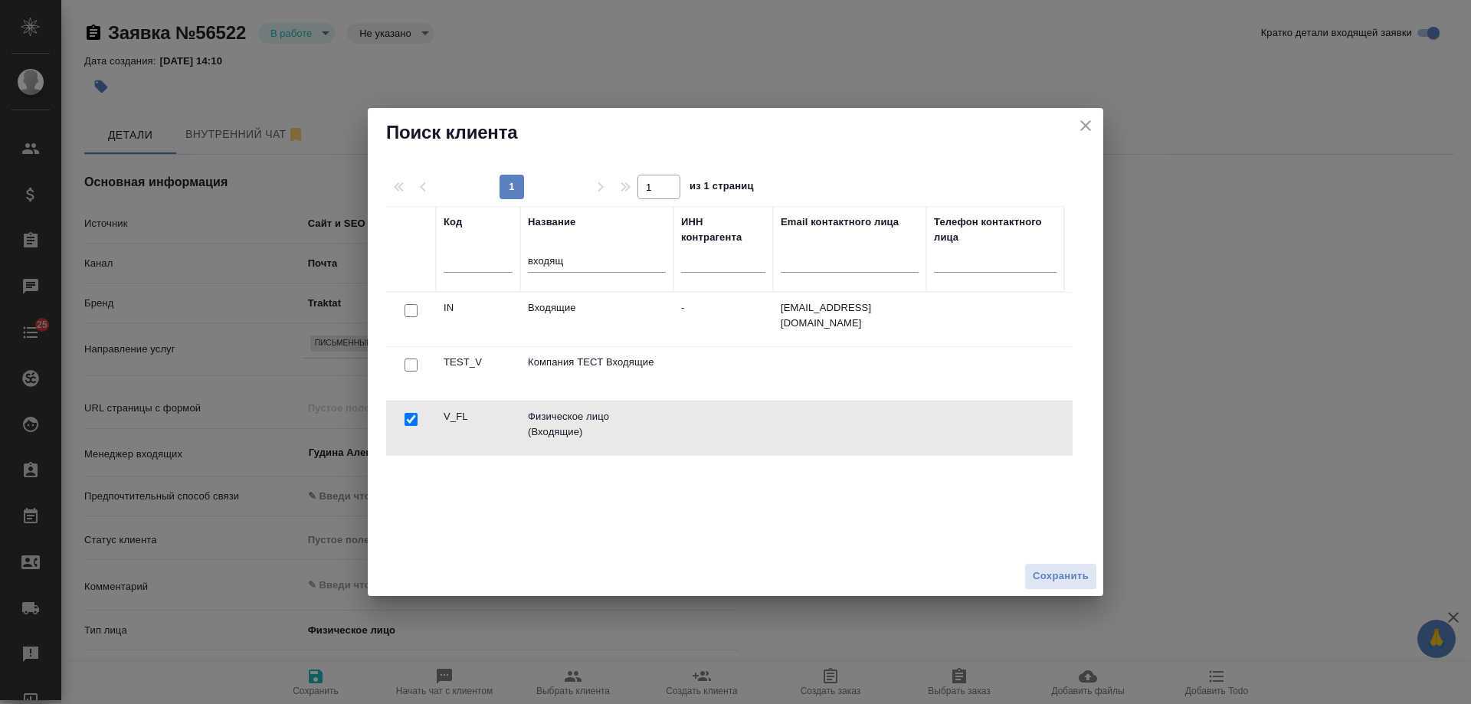
click at [1044, 569] on span "Сохранить" at bounding box center [1061, 577] width 56 height 18
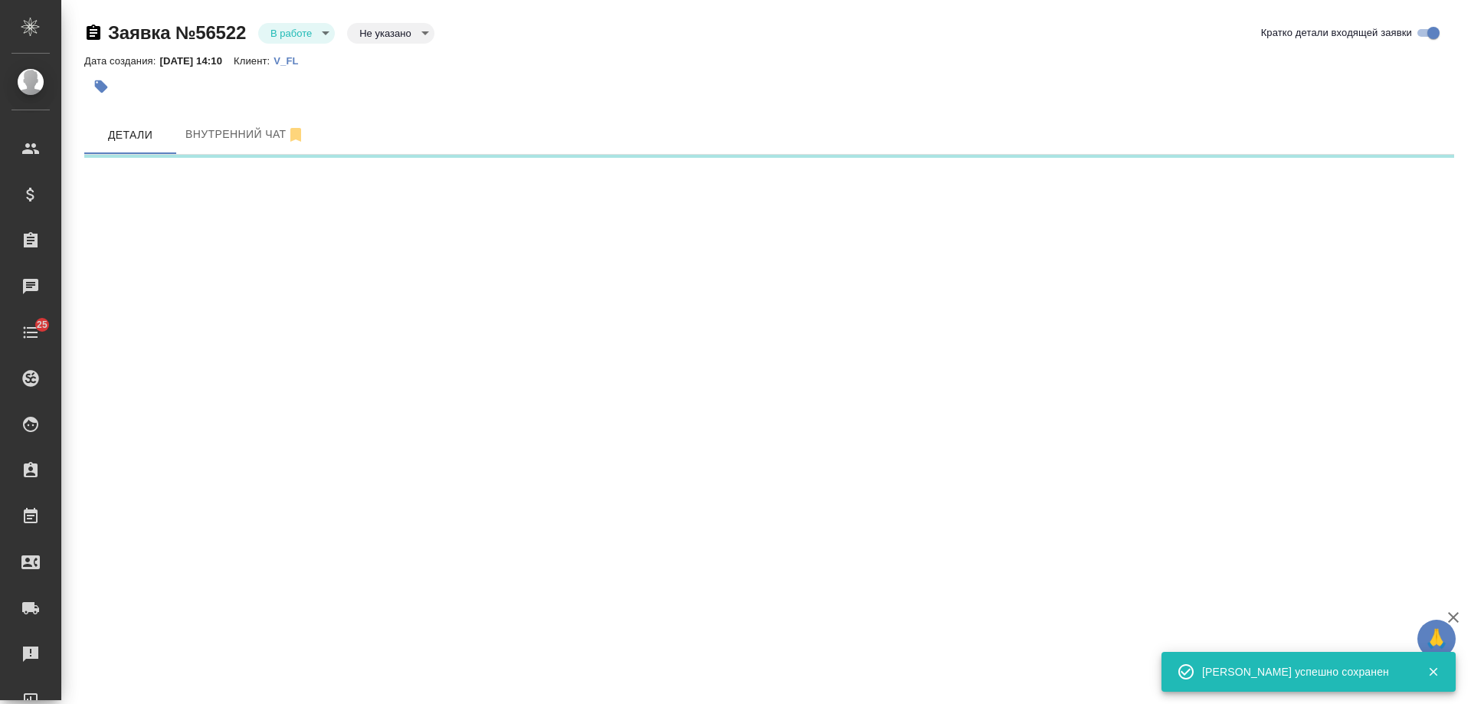
select select "RU"
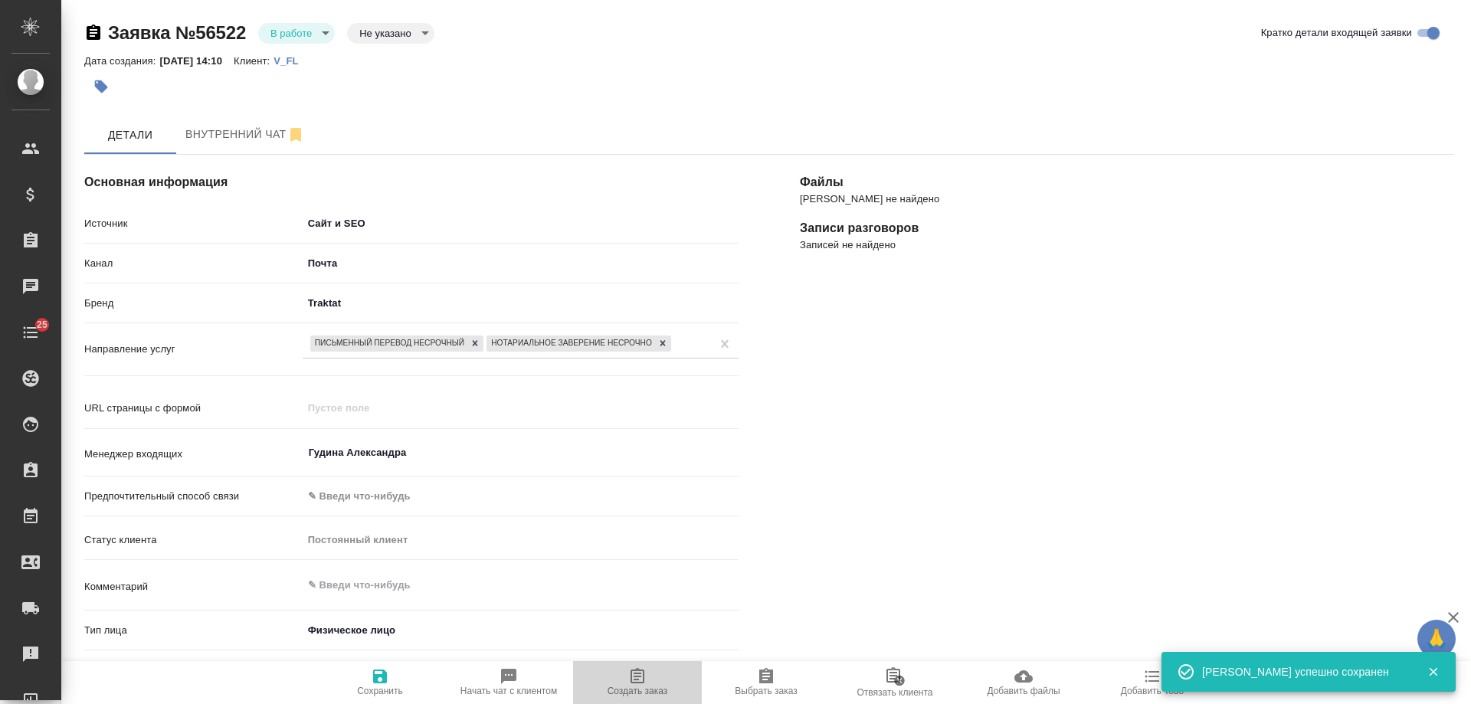
click at [644, 674] on icon "button" at bounding box center [638, 675] width 14 height 15
type textarea "x"
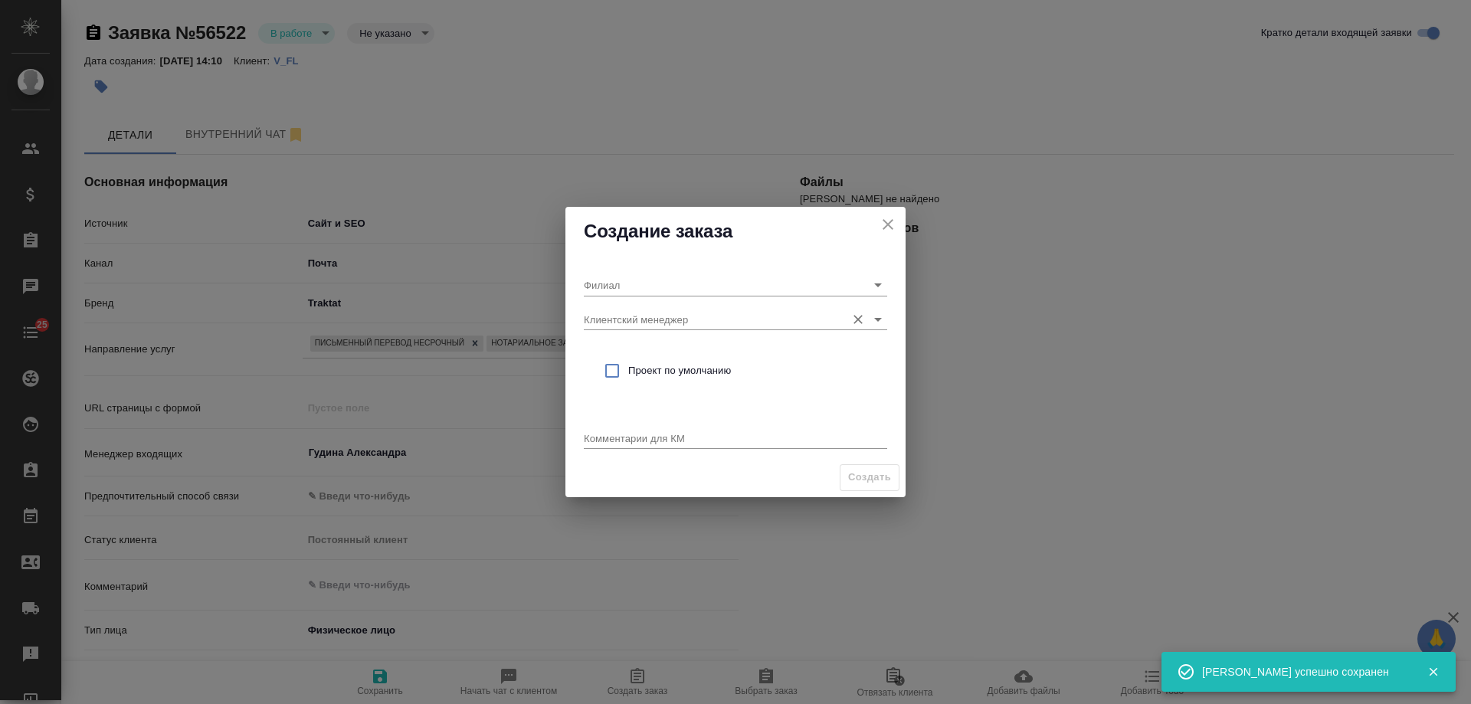
click at [654, 317] on input "Клиентский менеджер" at bounding box center [711, 319] width 254 height 21
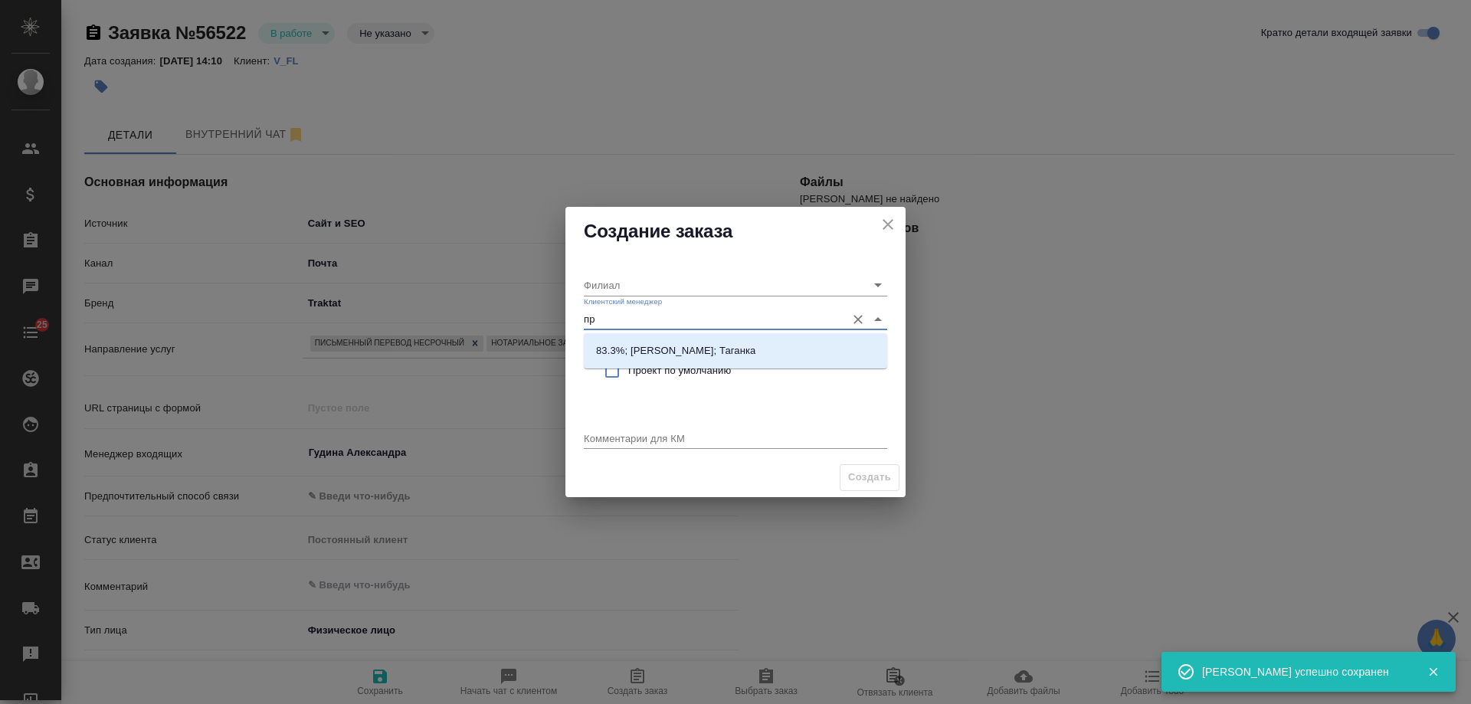
type input "про"
click at [644, 351] on p "83.3%; [PERSON_NAME]; Таганка" at bounding box center [675, 350] width 159 height 15
type input "Таганка"
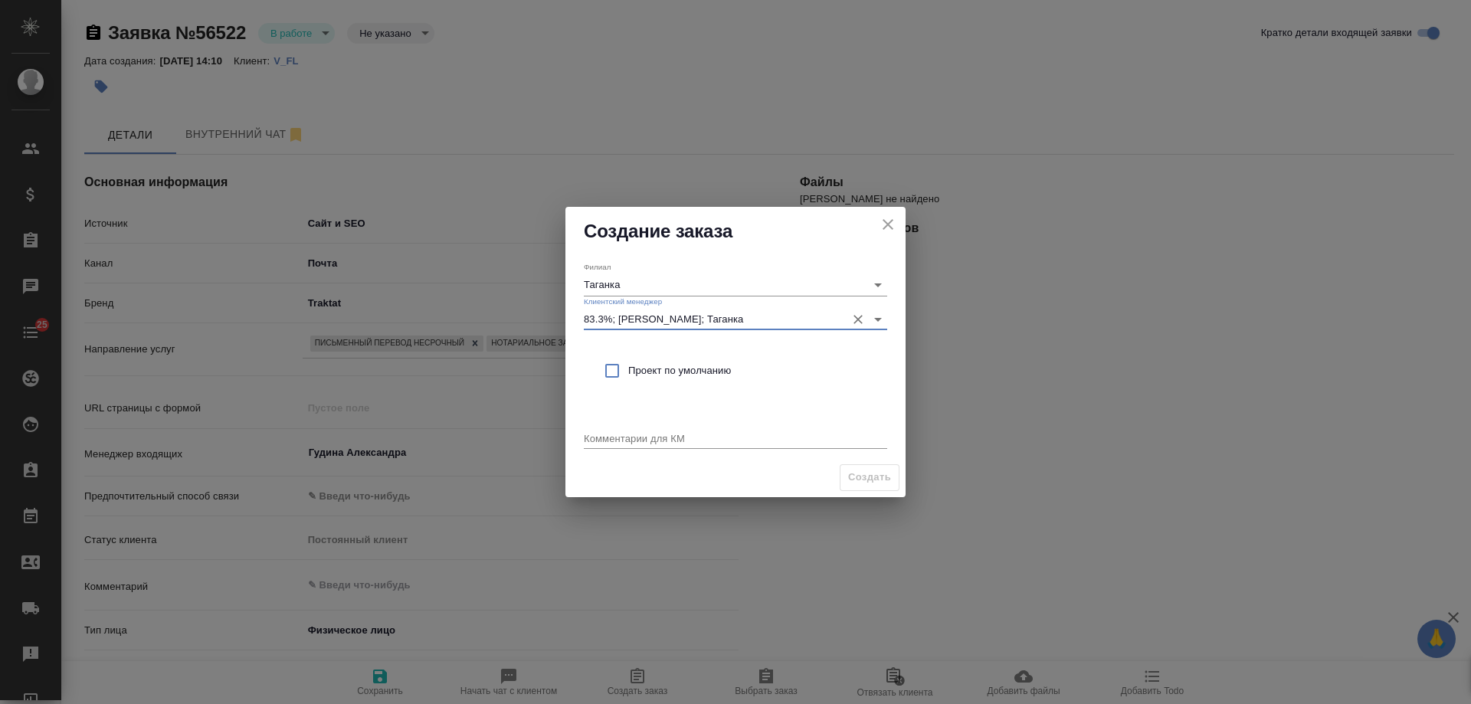
type input "83.3%; [PERSON_NAME]; Таганка"
click at [657, 365] on span "Проект по умолчанию" at bounding box center [751, 370] width 247 height 15
checkbox input "true"
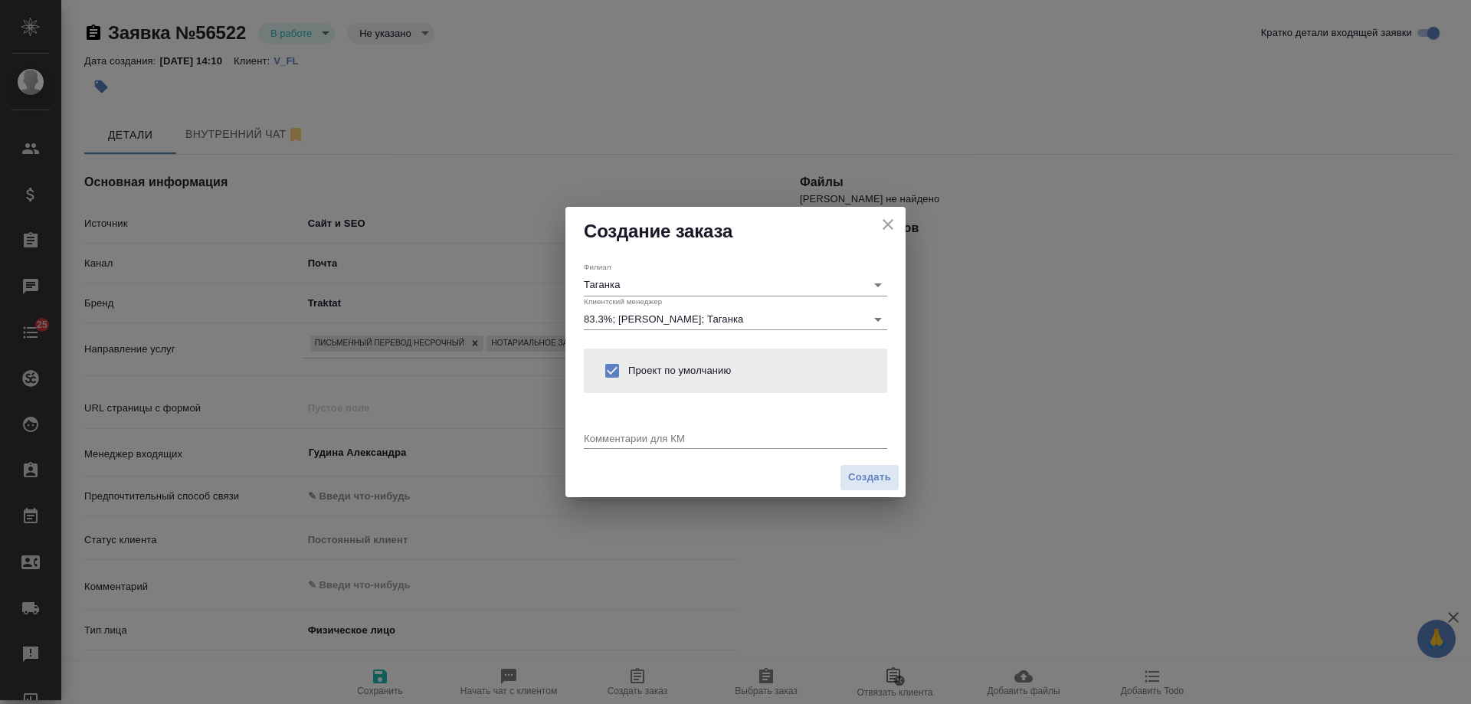
click at [649, 448] on div "x" at bounding box center [735, 439] width 303 height 19
type textarea "от КВ: на рус с НЗ"
type textarea "x"
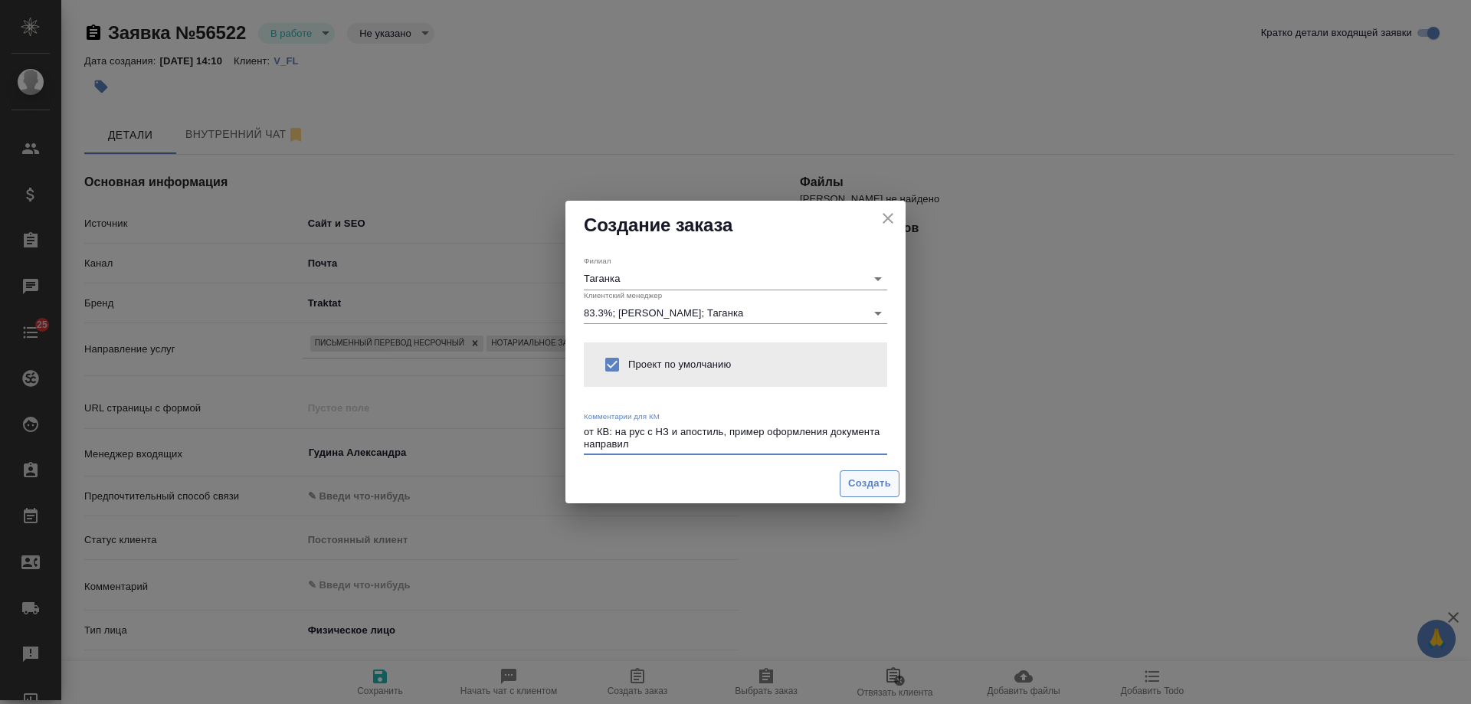
type textarea "от КВ: на рус с НЗ и апостиль, пример оформления документа направил"
click at [867, 487] on span "Создать" at bounding box center [869, 484] width 43 height 18
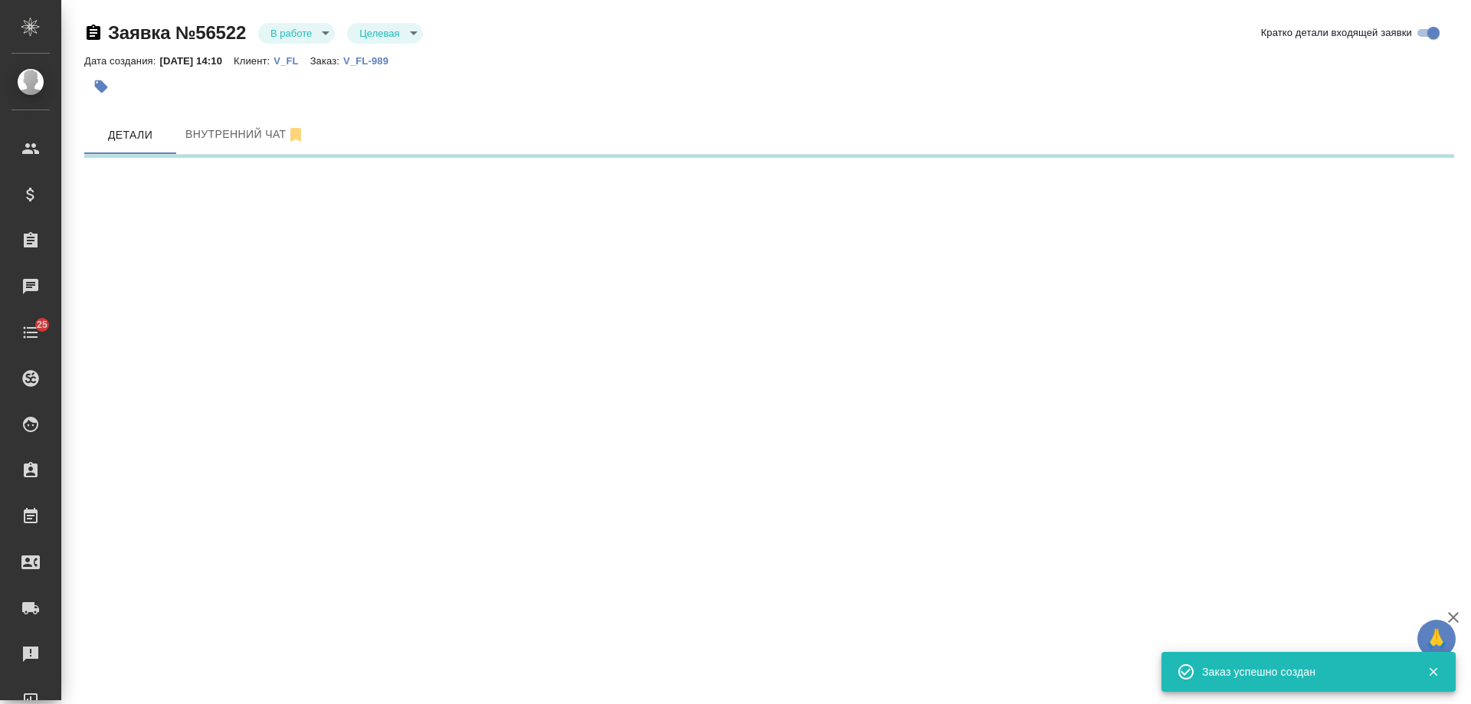
select select "RU"
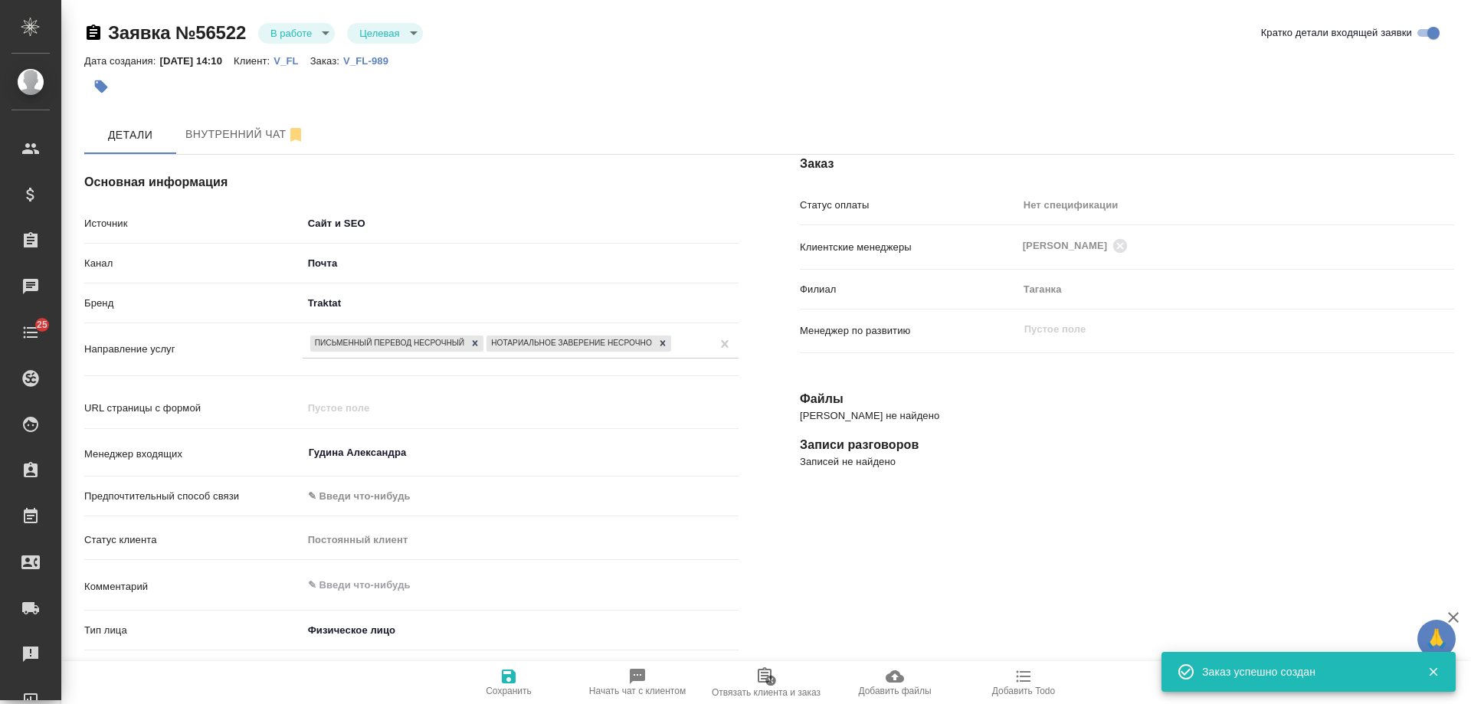
type textarea "x"
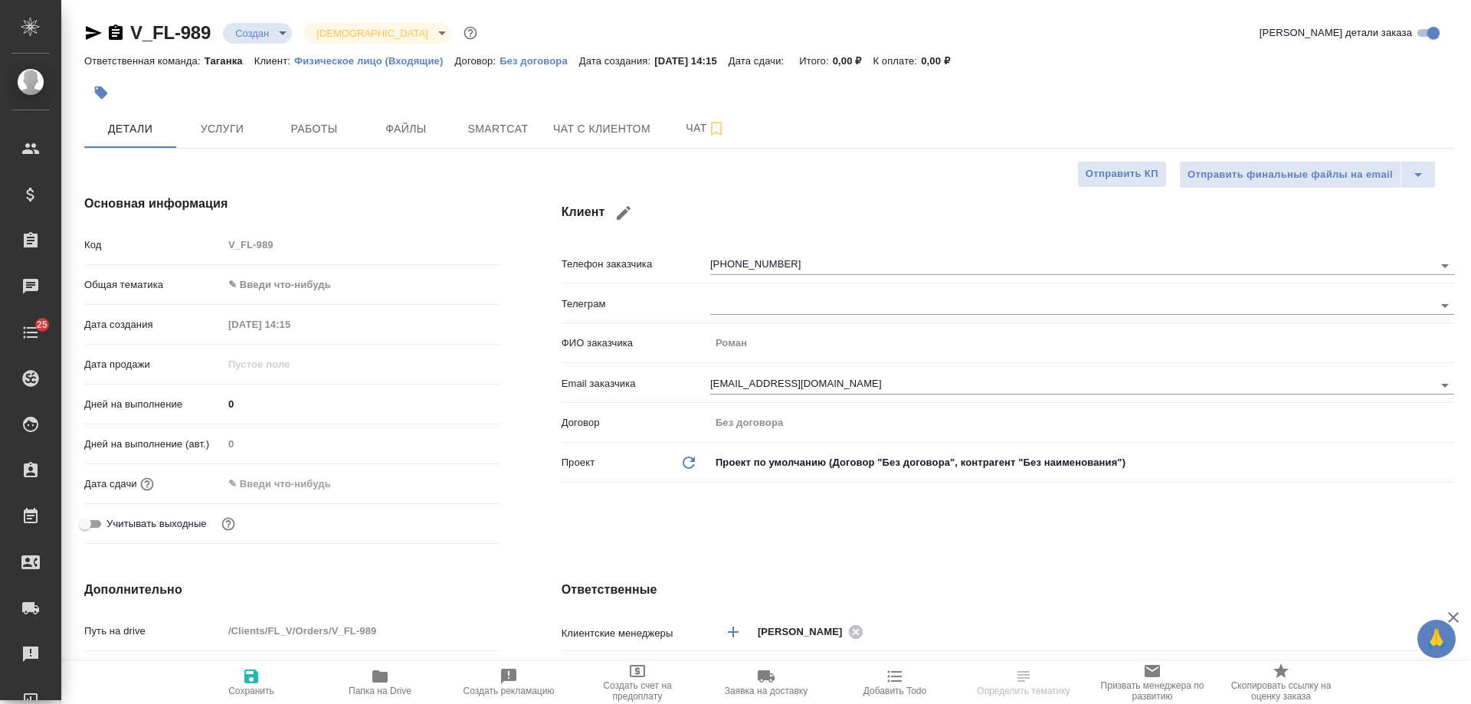
select select "RU"
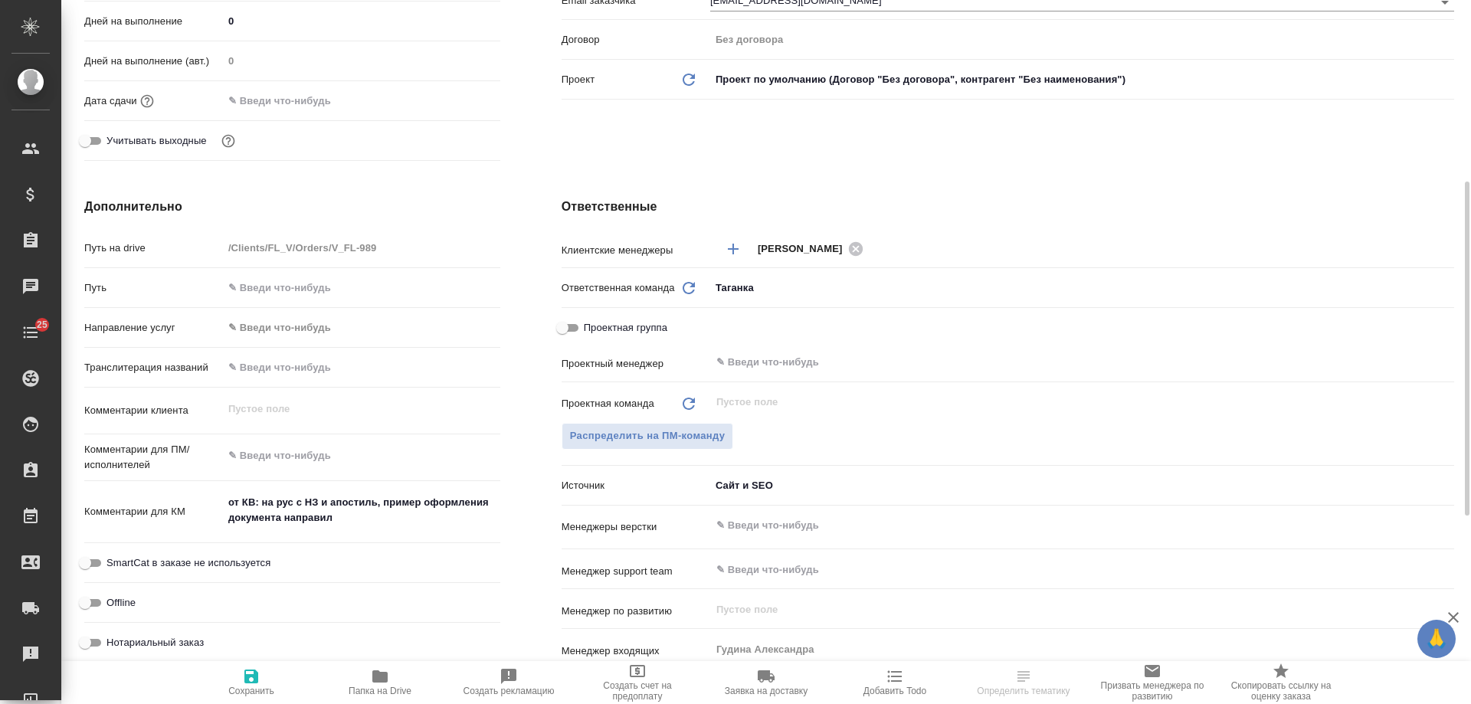
scroll to position [536, 0]
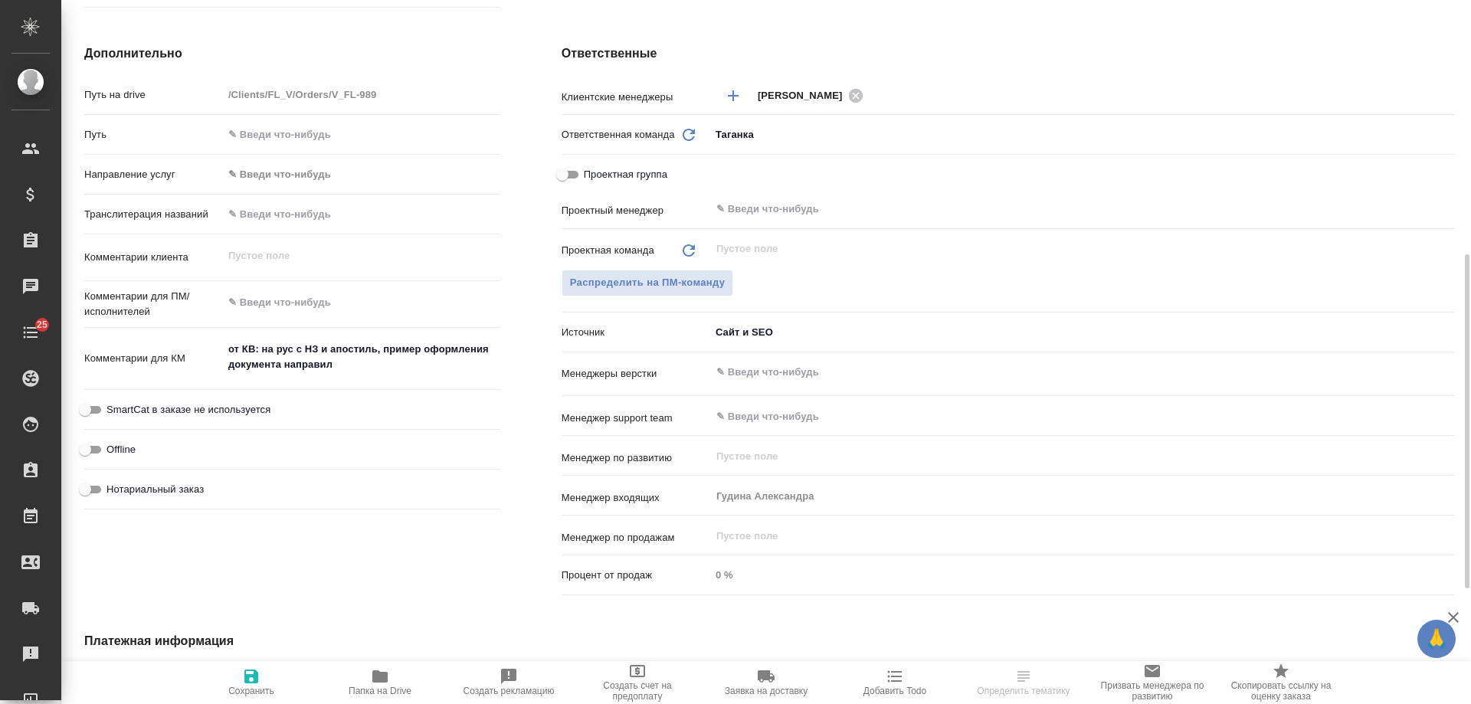
click at [172, 487] on span "Нотариальный заказ" at bounding box center [155, 489] width 97 height 15
click at [113, 487] on input "Нотариальный заказ" at bounding box center [84, 489] width 55 height 18
checkbox input "true"
click at [251, 681] on icon "button" at bounding box center [251, 676] width 18 height 18
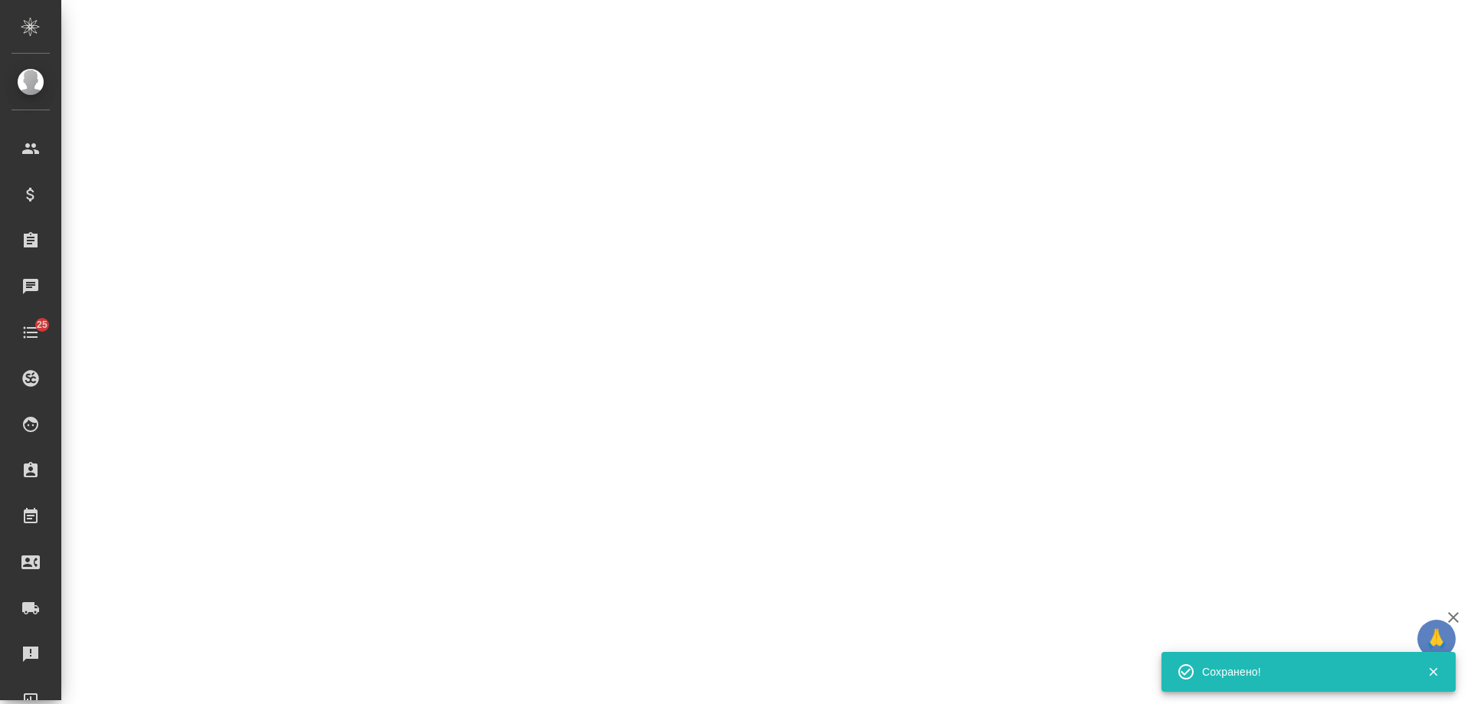
select select "RU"
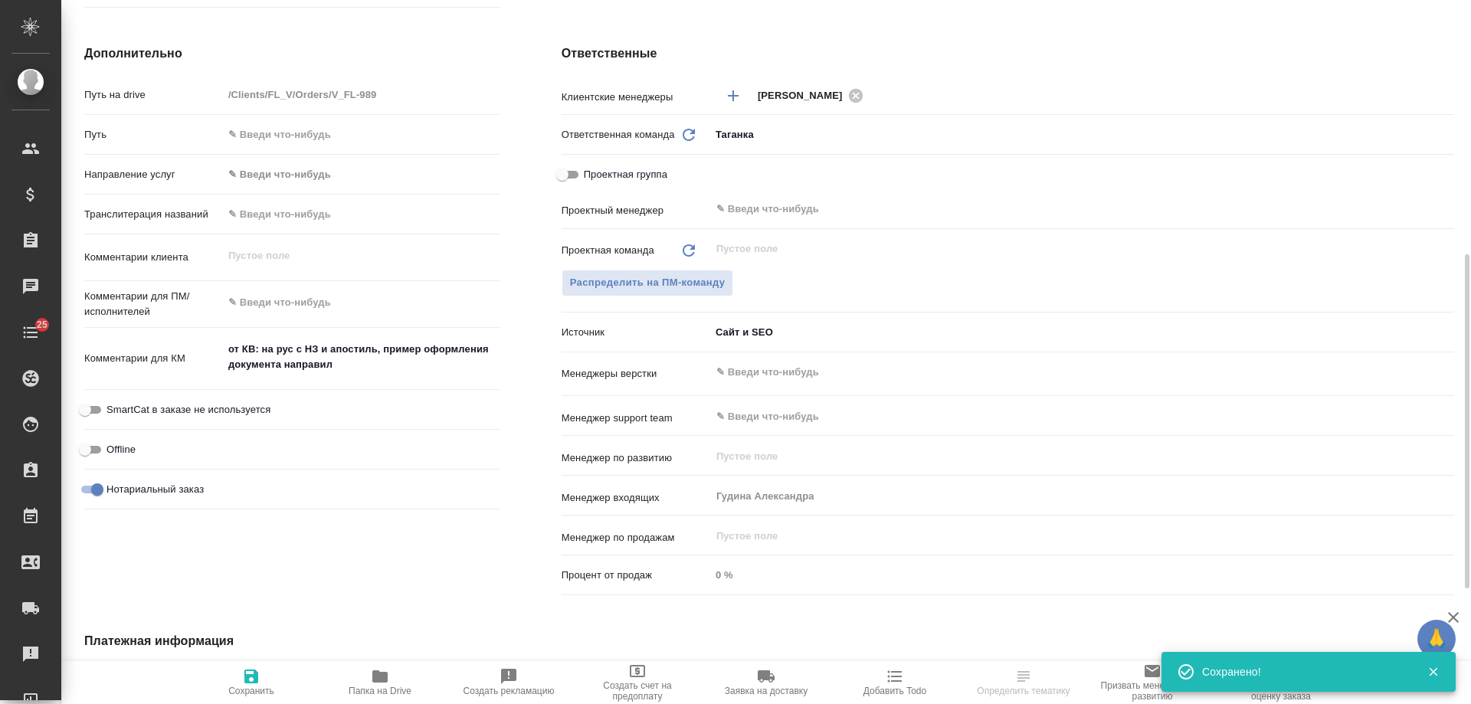
type textarea "x"
click at [897, 683] on icon "button" at bounding box center [895, 676] width 18 height 18
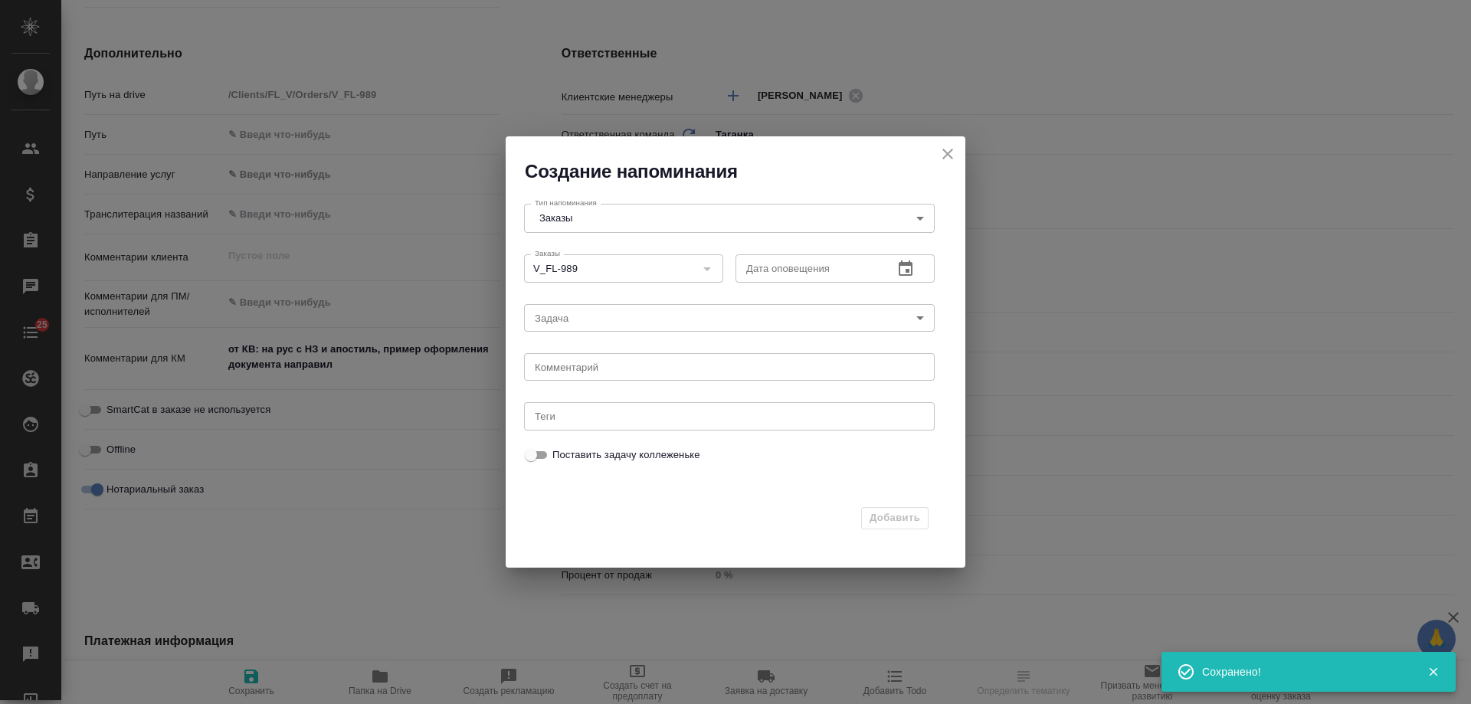
click at [904, 268] on icon "button" at bounding box center [906, 269] width 18 height 18
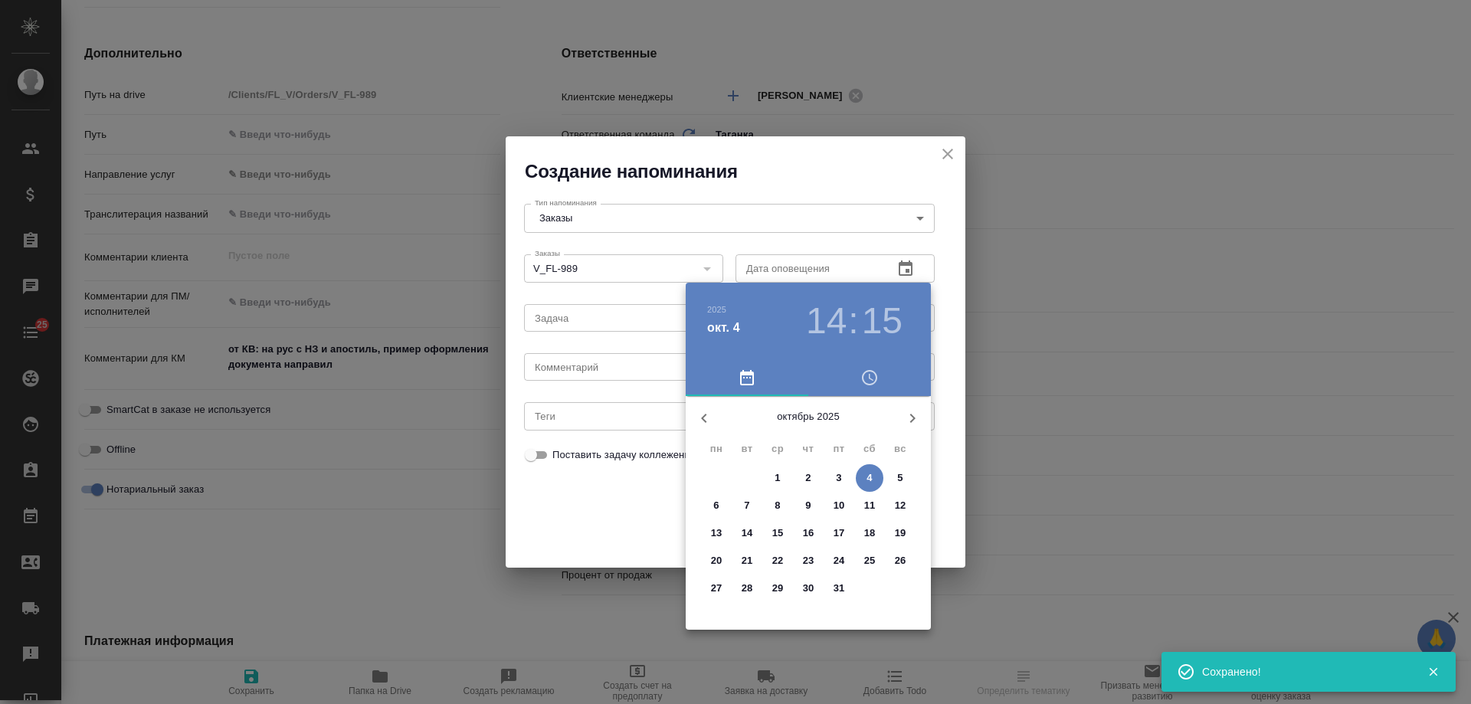
click at [748, 508] on p "7" at bounding box center [746, 505] width 5 height 15
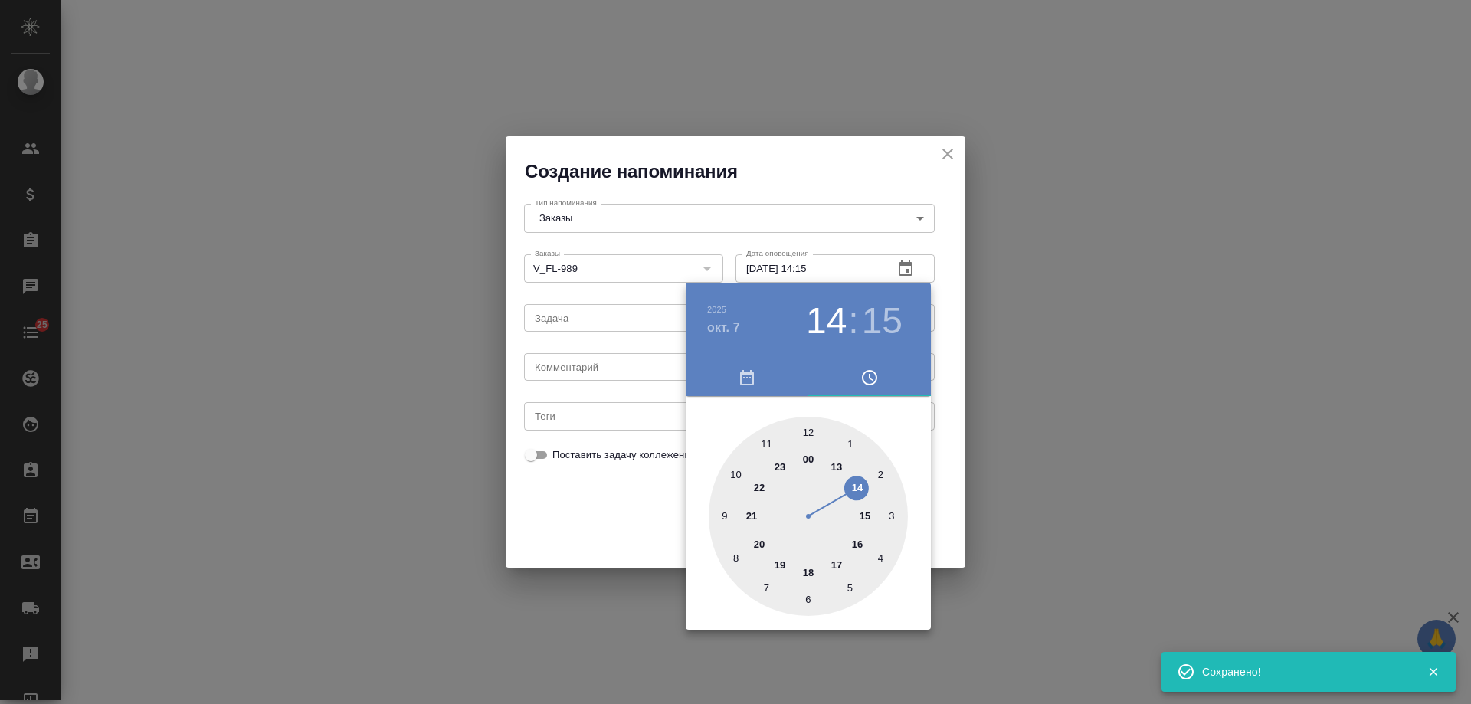
type input "07.10.2025 14:15"
click at [601, 370] on div at bounding box center [735, 352] width 1471 height 704
click at [576, 369] on div "2025 окт. 7 14 : 15 00 1 2 3 4 5 6 7 8 9 10 11 12 13 14 15 16 17 18 19 20 21 22…" at bounding box center [735, 352] width 1471 height 704
select select "RU"
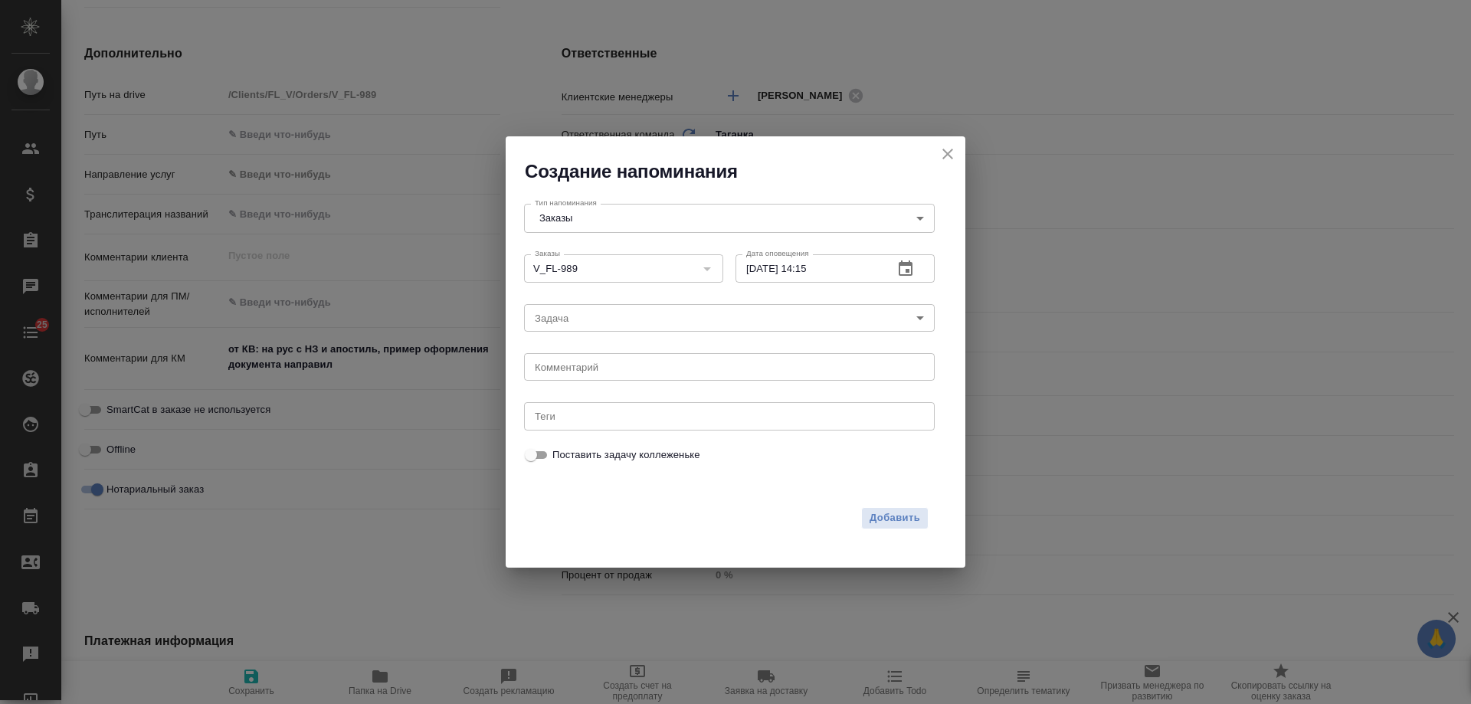
click at [572, 369] on div "2025 окт. 7 14 : 15 00 1 2 3 4 5 6 7 8 9 10 11 12 13 14 15 16 17 18 19 20 21 22…" at bounding box center [735, 352] width 1471 height 704
type textarea "x"
drag, startPoint x: 572, startPoint y: 369, endPoint x: 584, endPoint y: 367, distance: 12.5
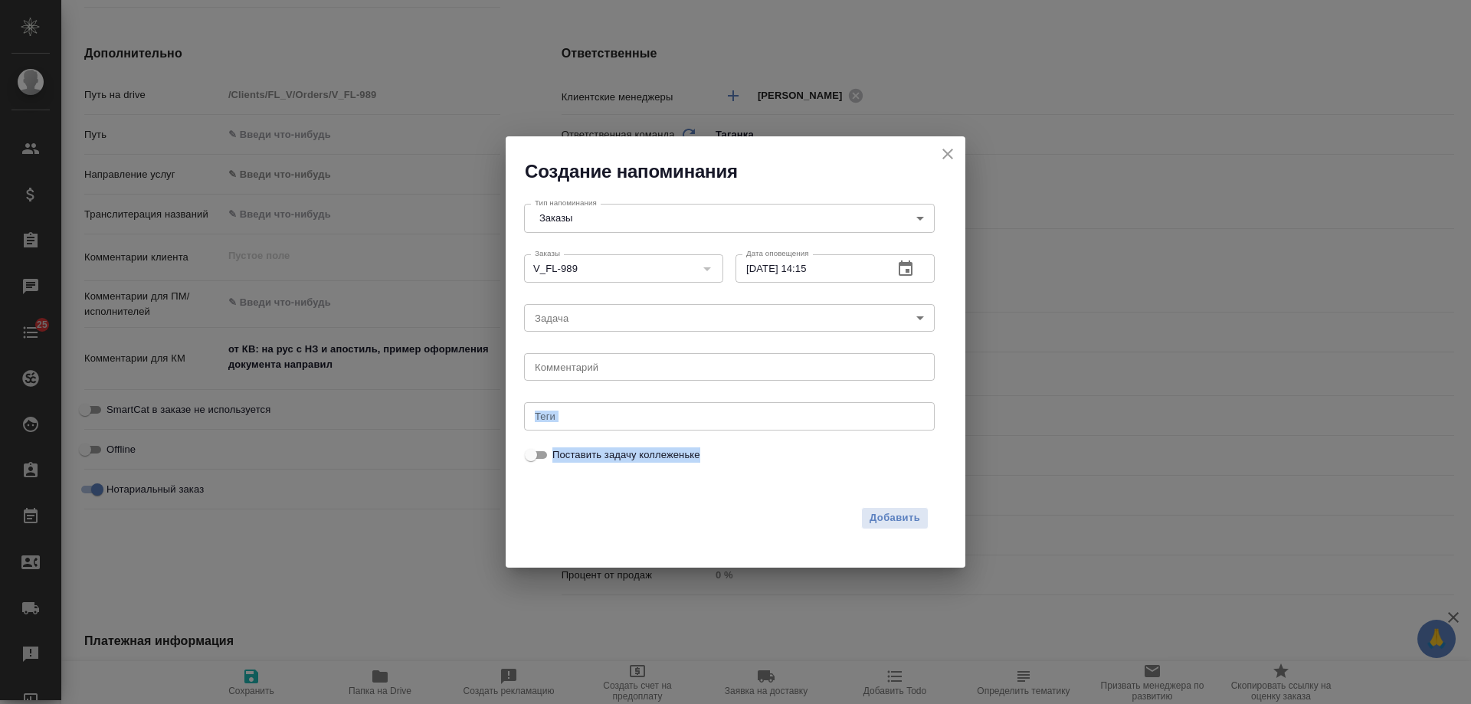
click at [584, 367] on textarea at bounding box center [729, 367] width 389 height 11
click at [584, 366] on textarea at bounding box center [729, 367] width 389 height 11
type textarea "инфа"
click at [900, 520] on span "Добавить" at bounding box center [895, 519] width 51 height 18
type textarea "x"
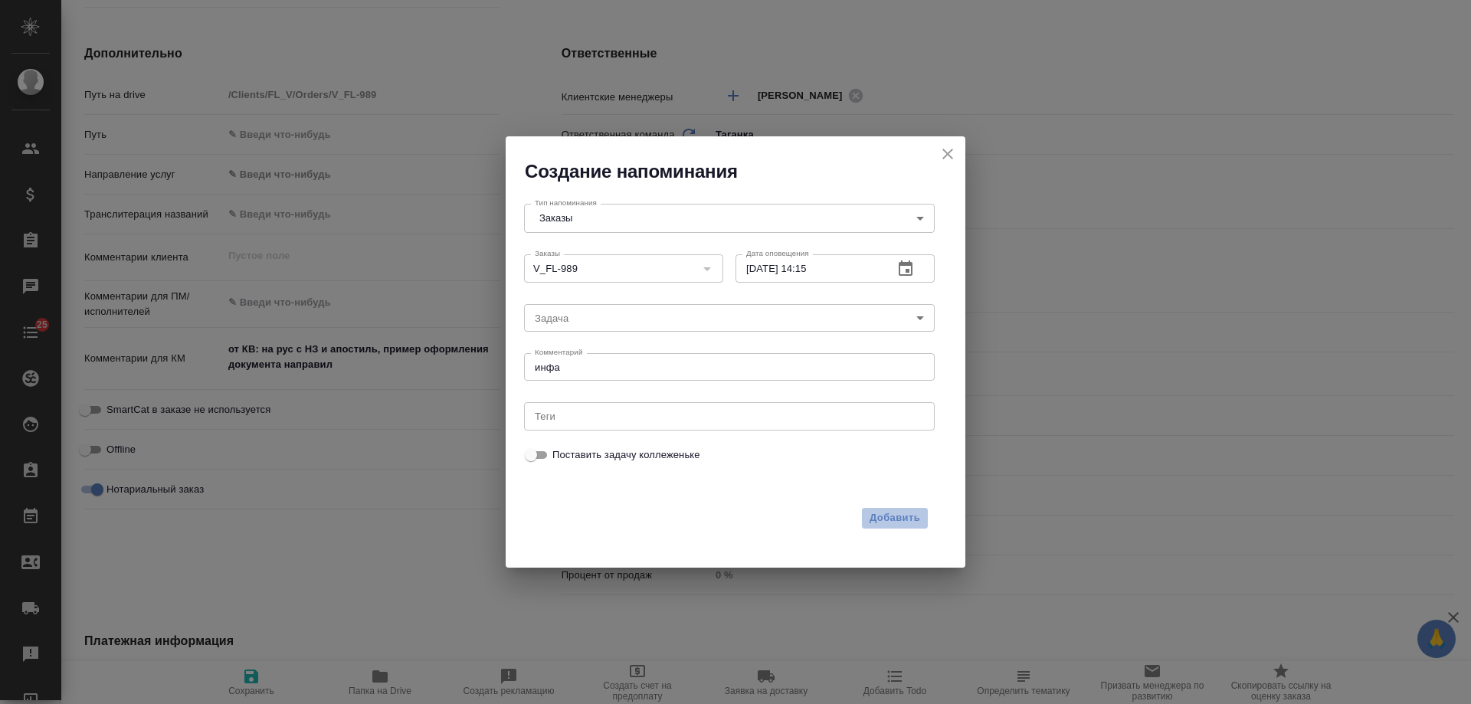
type textarea "x"
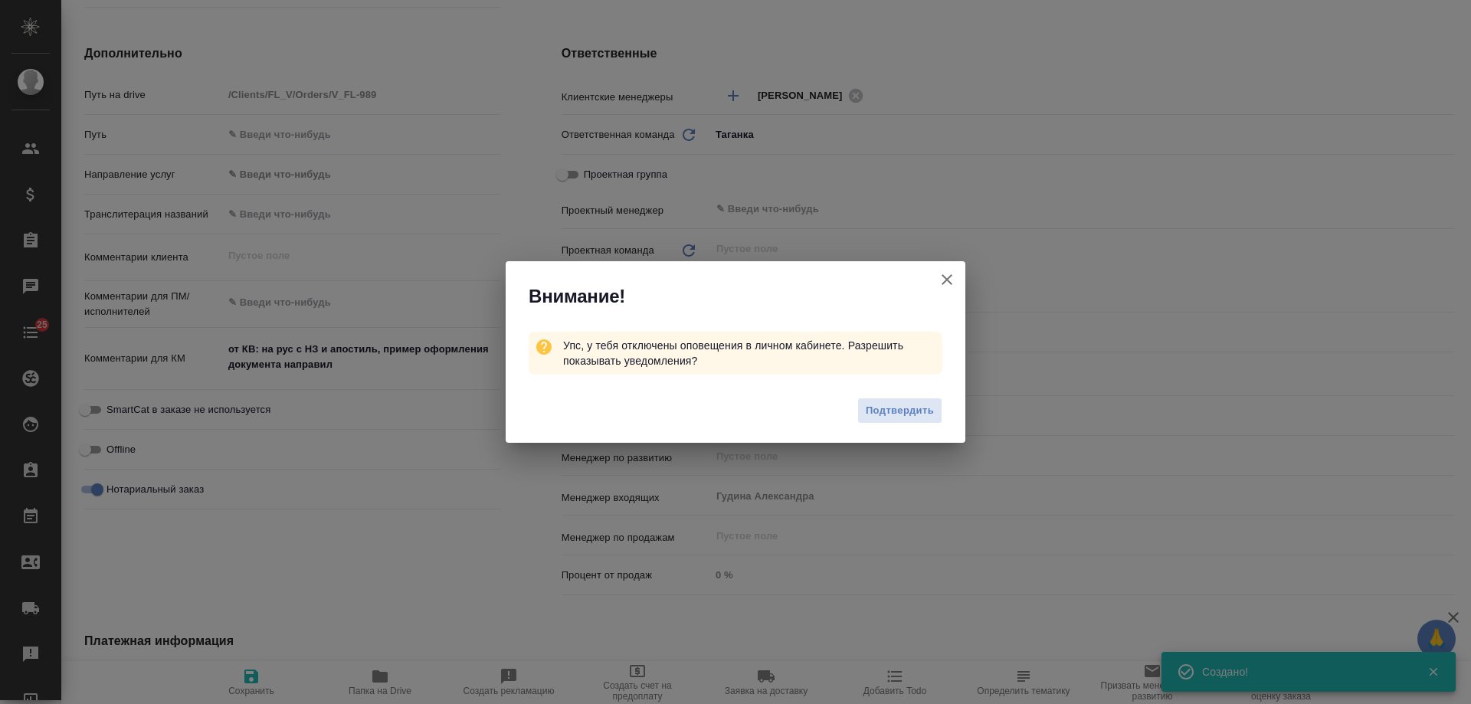
type textarea "x"
click at [950, 276] on icon "button" at bounding box center [947, 279] width 11 height 11
type textarea "x"
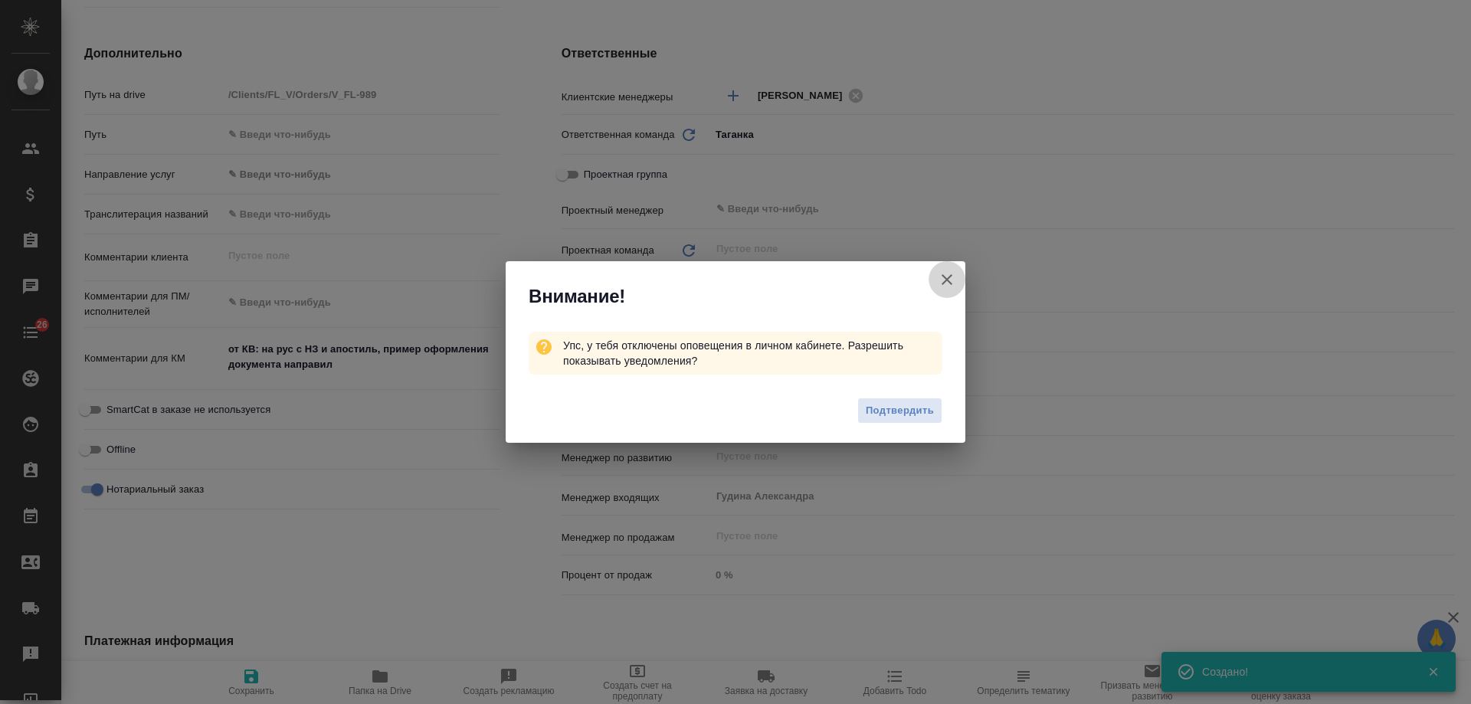
type textarea "x"
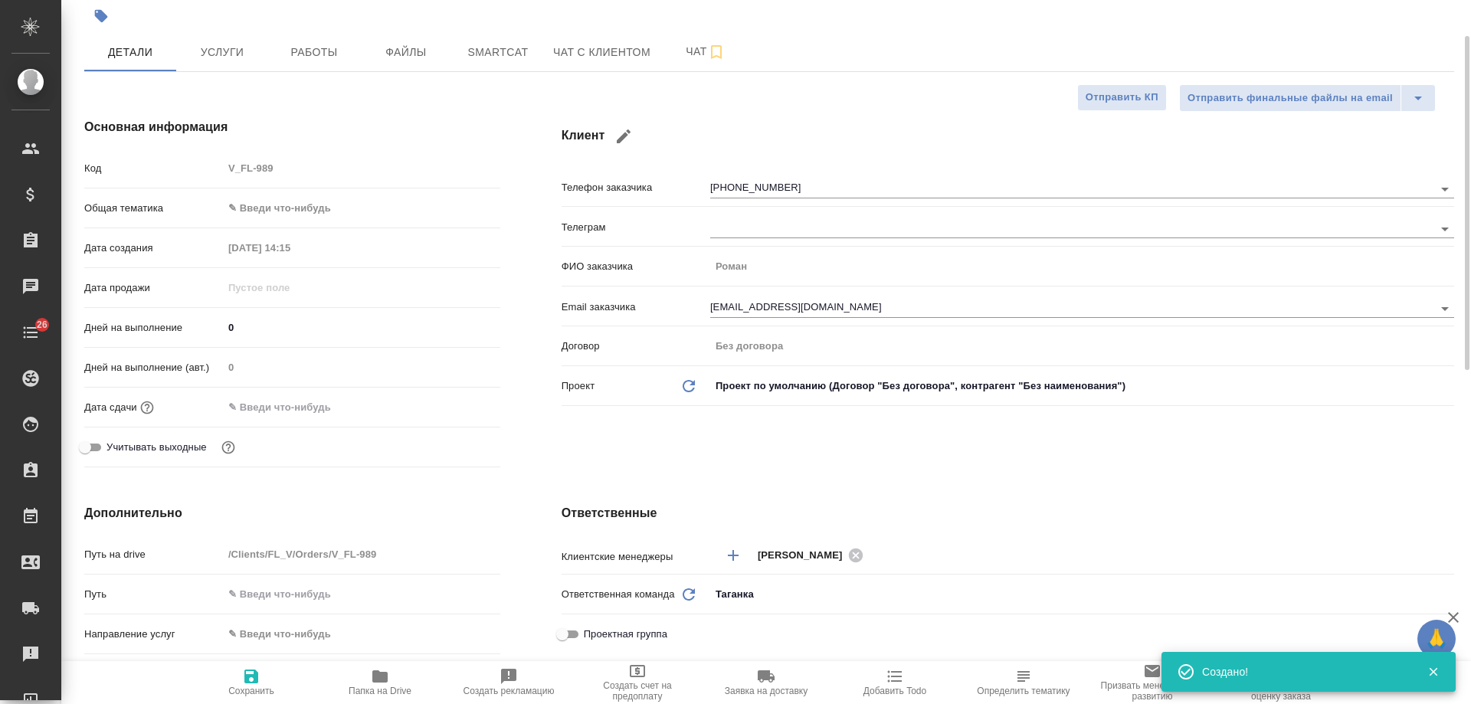
scroll to position [0, 0]
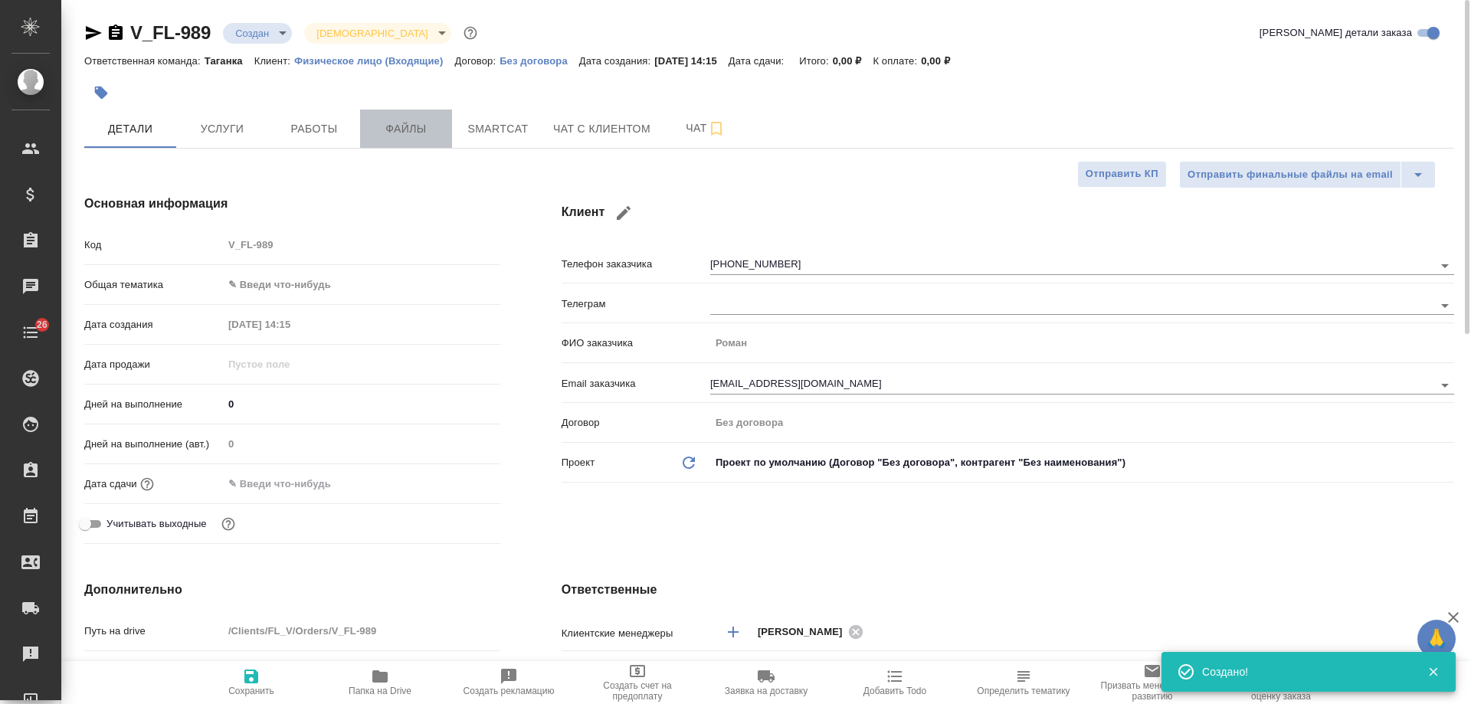
click at [415, 123] on span "Файлы" at bounding box center [406, 129] width 74 height 19
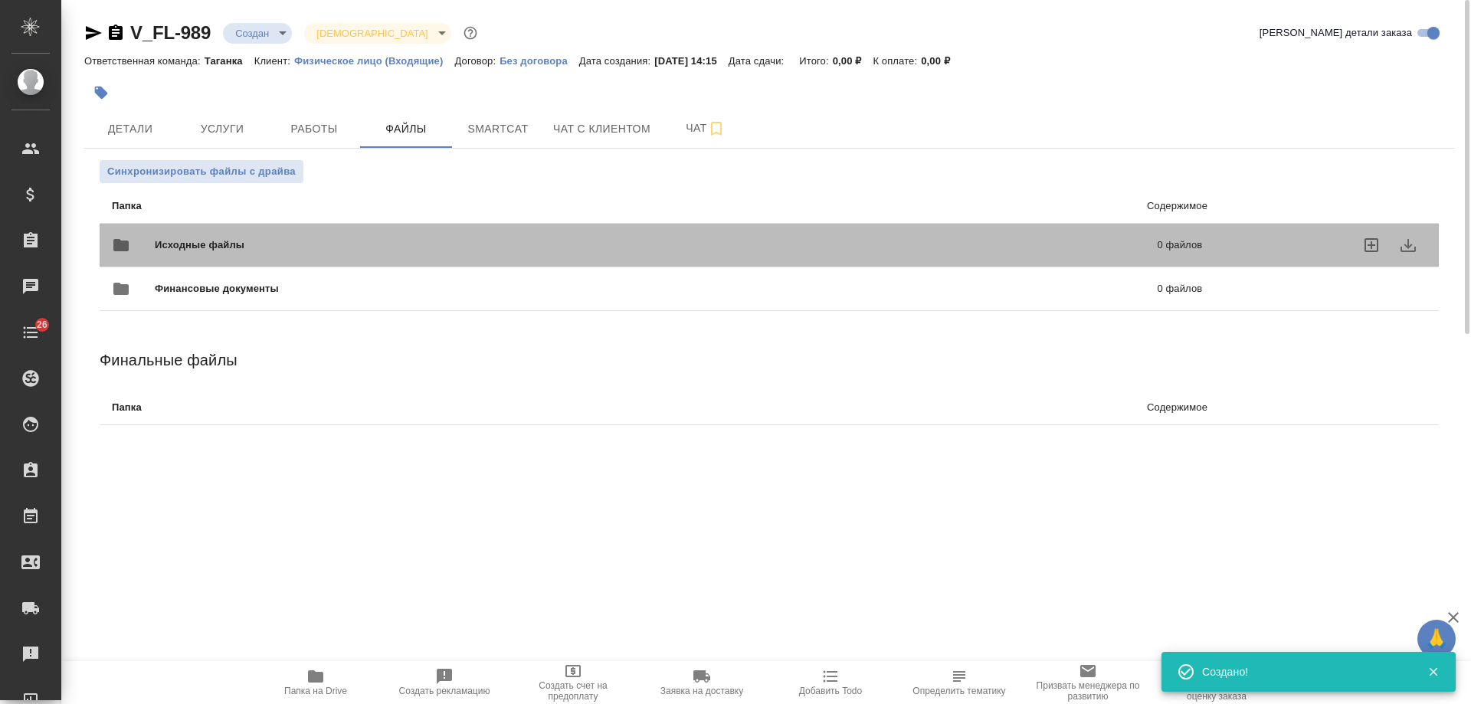
click at [1245, 250] on div at bounding box center [1330, 245] width 194 height 37
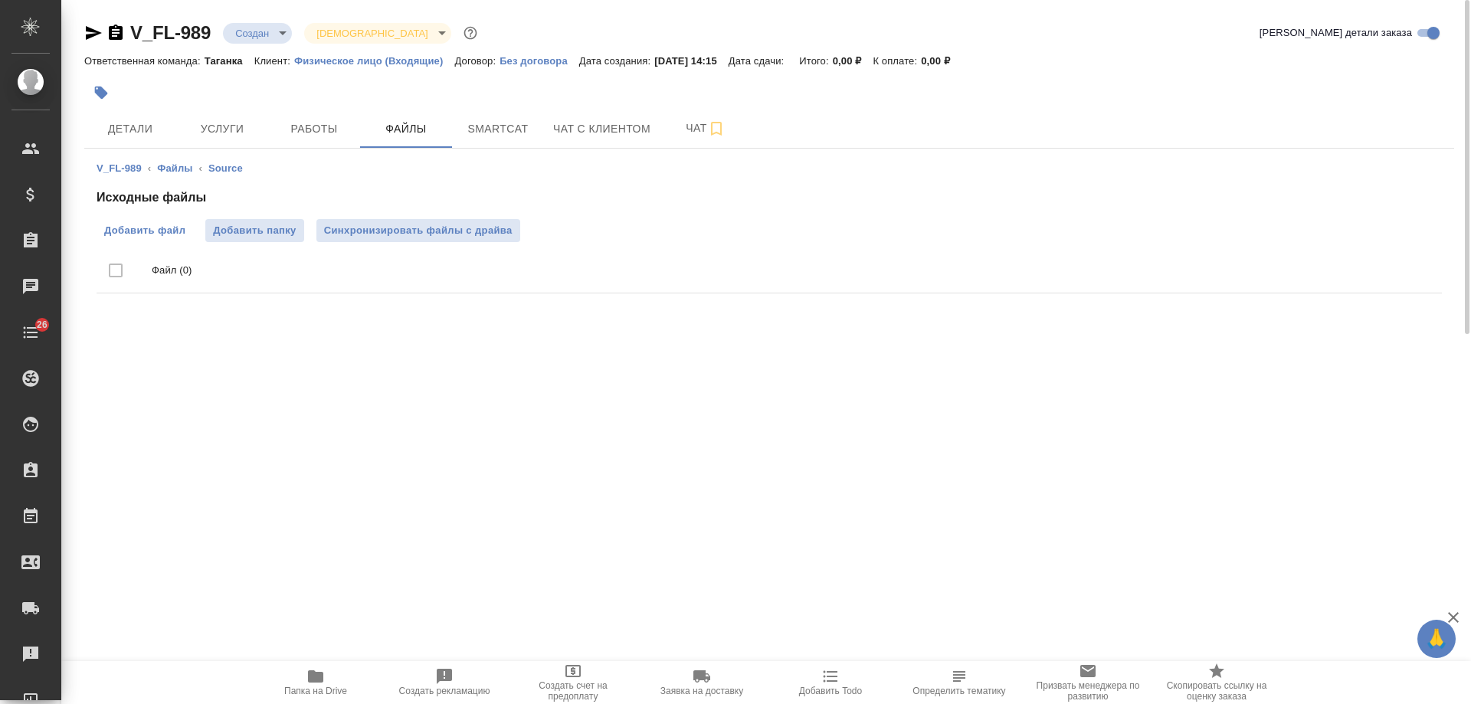
click at [157, 226] on span "Добавить файл" at bounding box center [144, 230] width 81 height 15
click at [0, 0] on input "Добавить файл" at bounding box center [0, 0] width 0 height 0
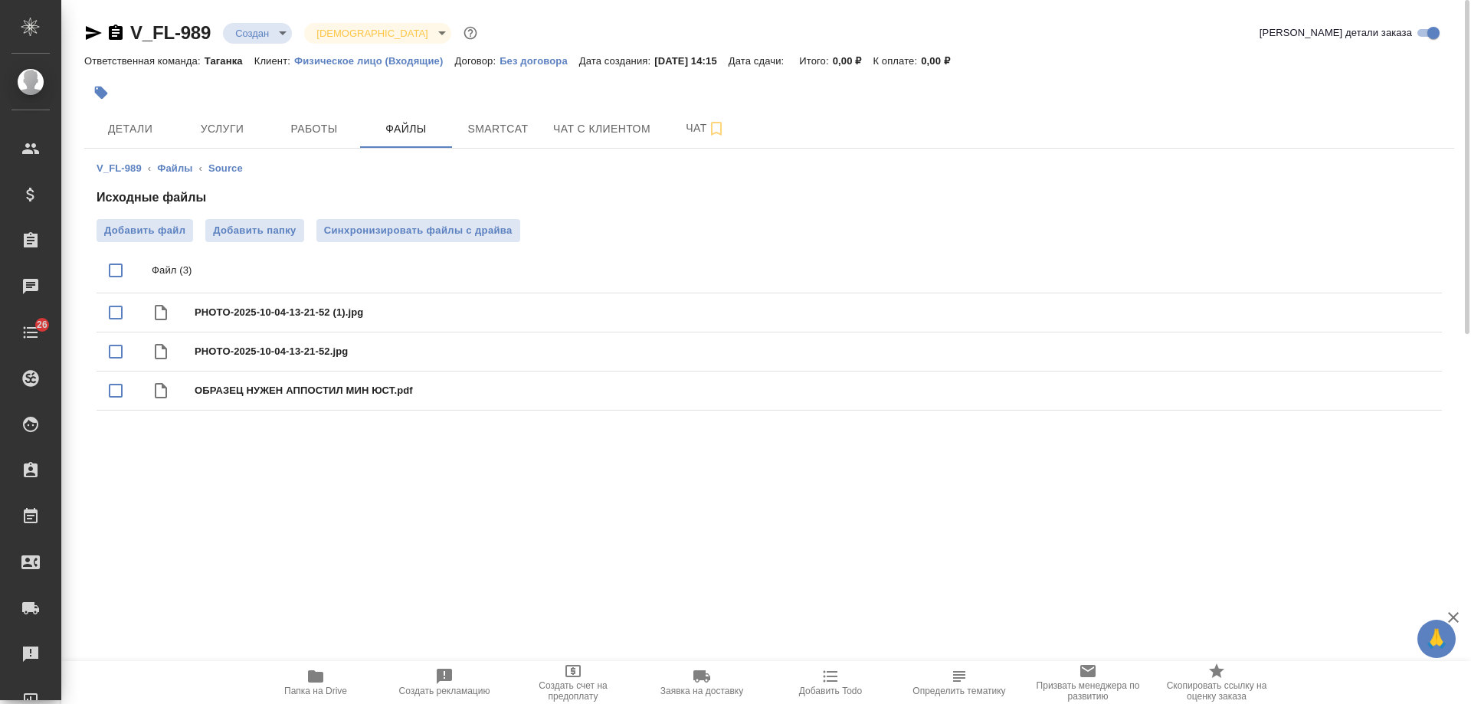
drag, startPoint x: 101, startPoint y: 34, endPoint x: 123, endPoint y: 33, distance: 22.2
click at [101, 34] on icon "button" at bounding box center [93, 33] width 18 height 18
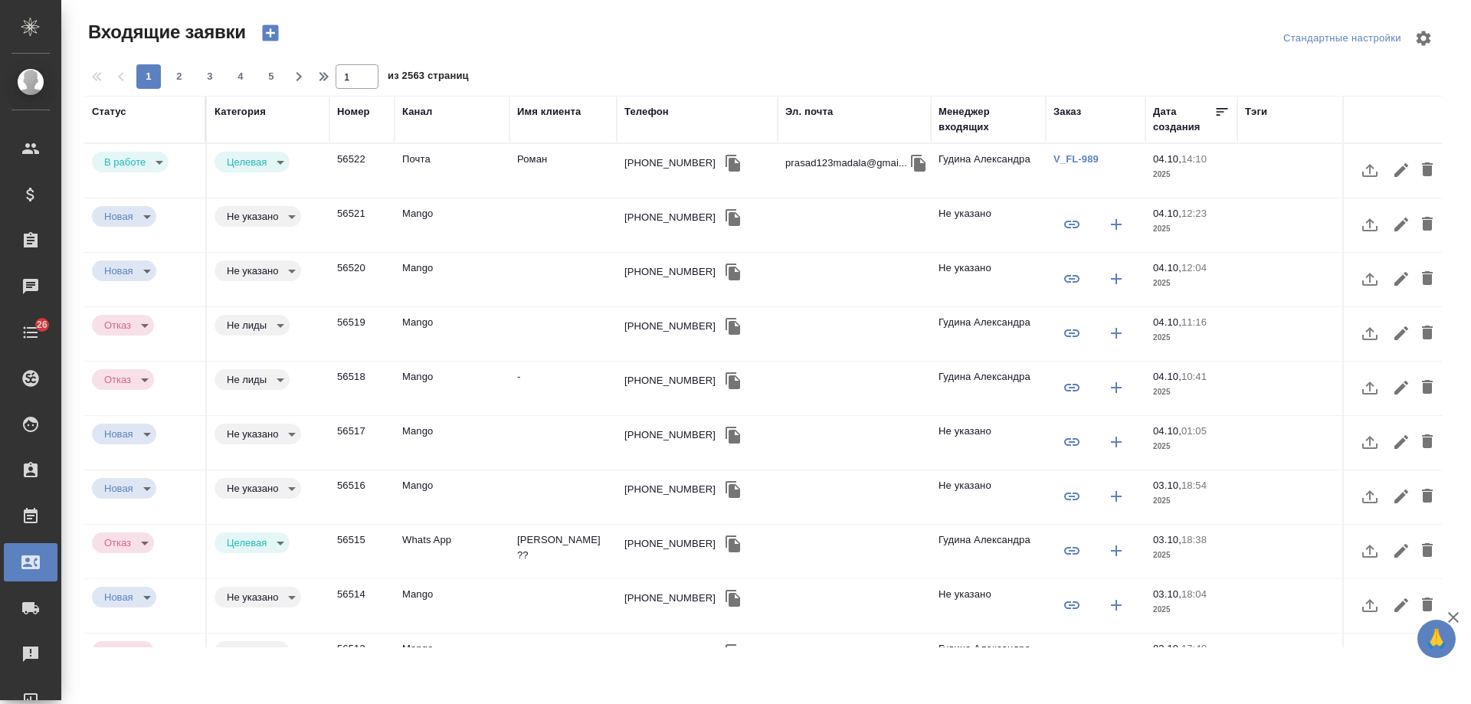
select select "RU"
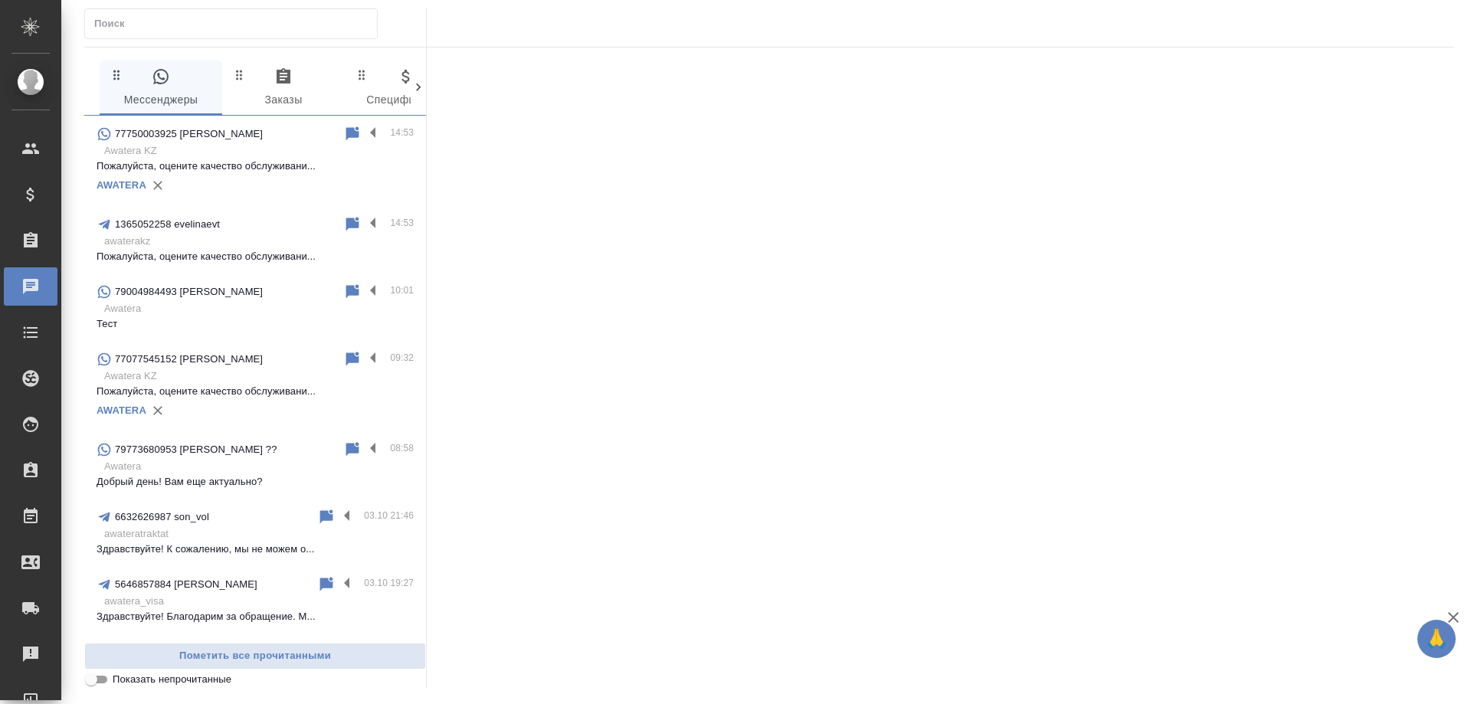
click at [226, 166] on p "Пожалуйста, оцените качество обслуживани..." at bounding box center [255, 166] width 317 height 15
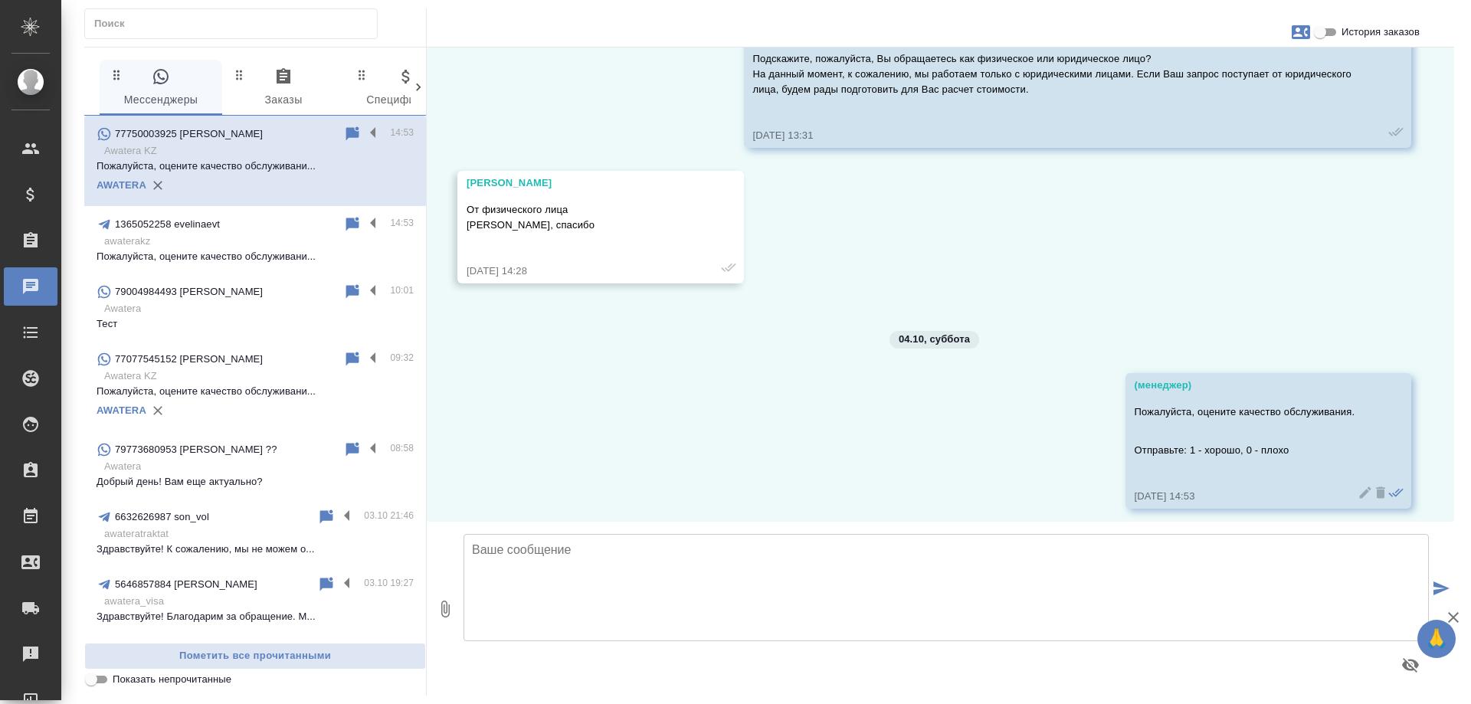
scroll to position [467, 0]
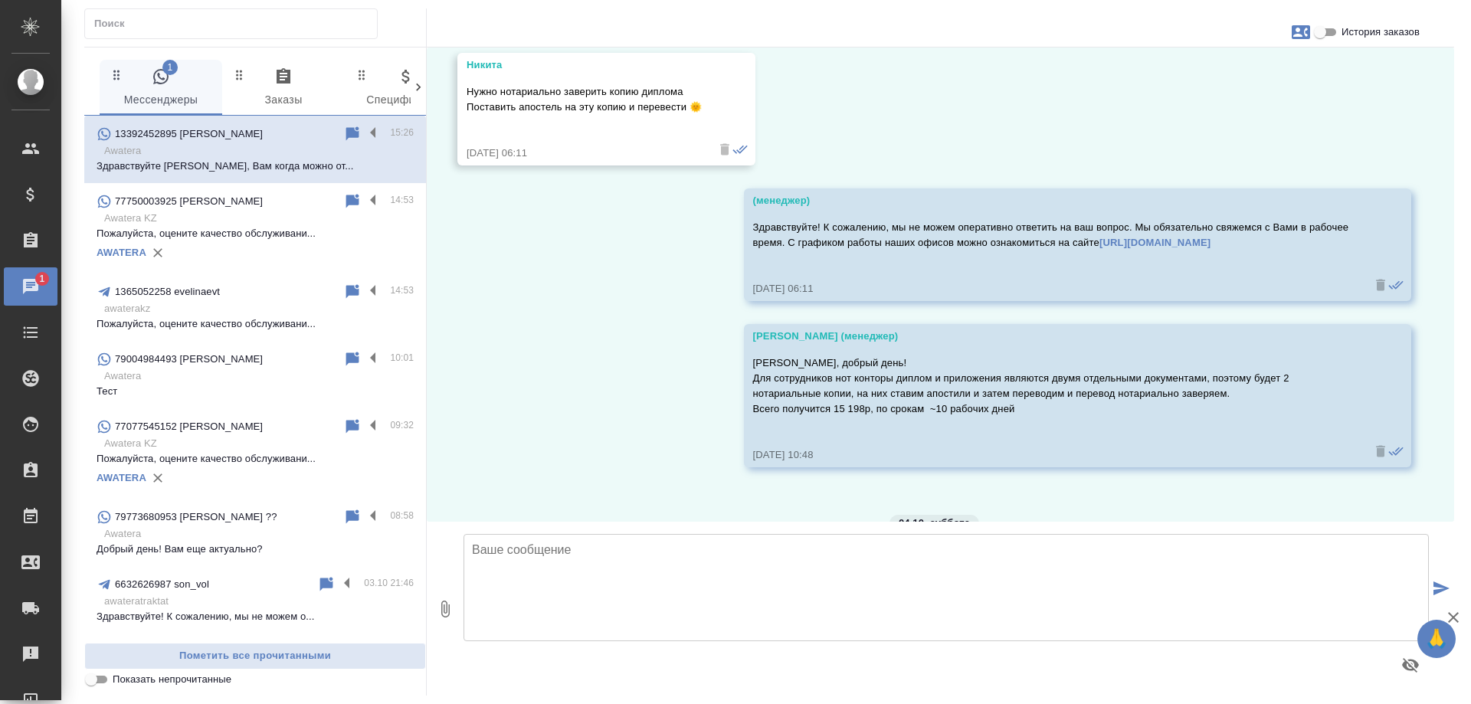
scroll to position [2576, 0]
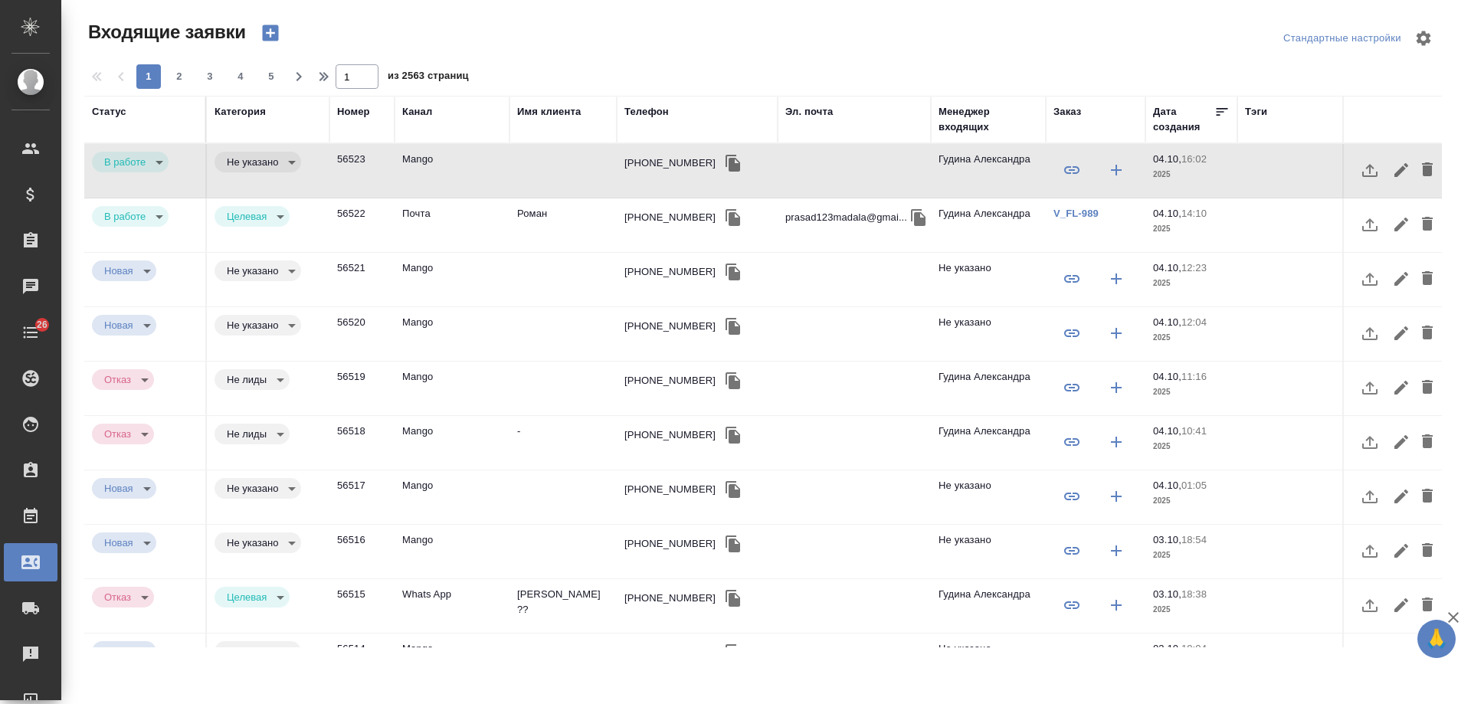
select select "RU"
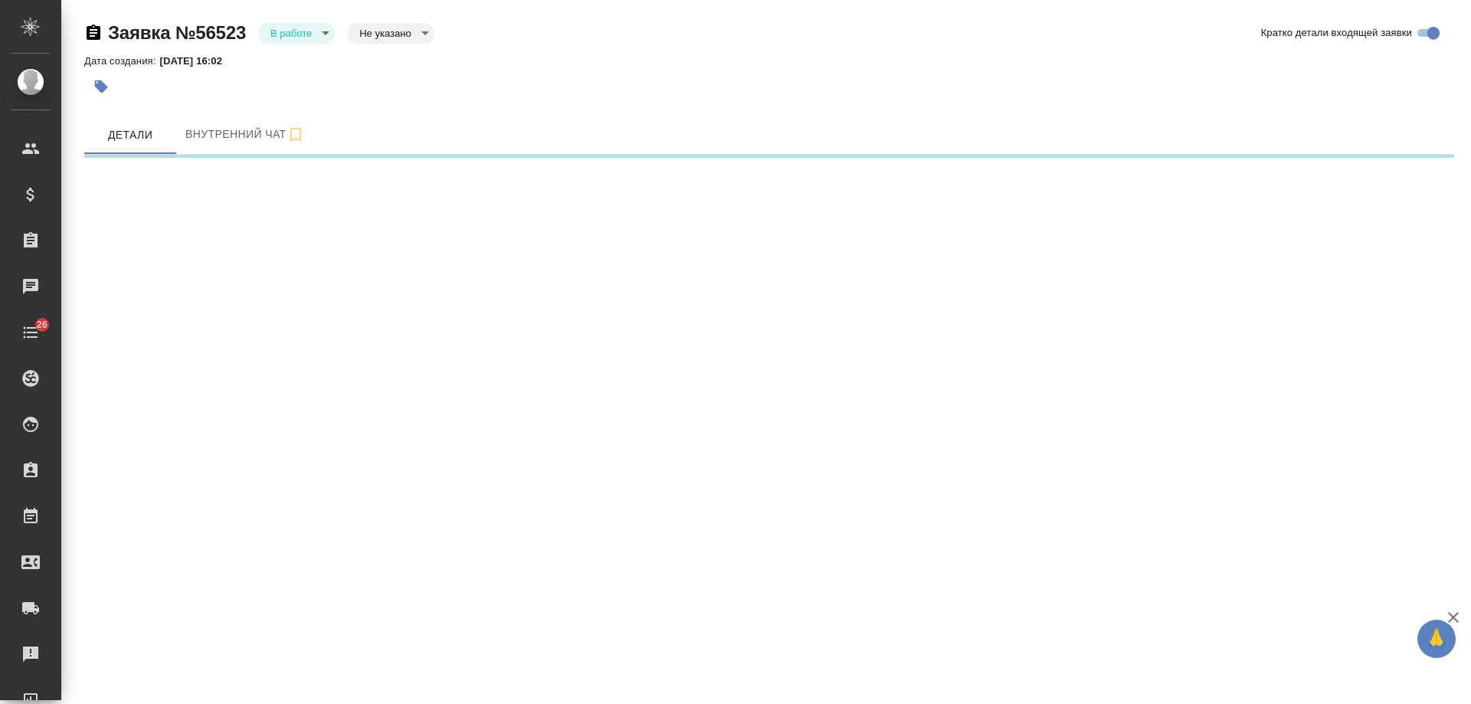
select select "RU"
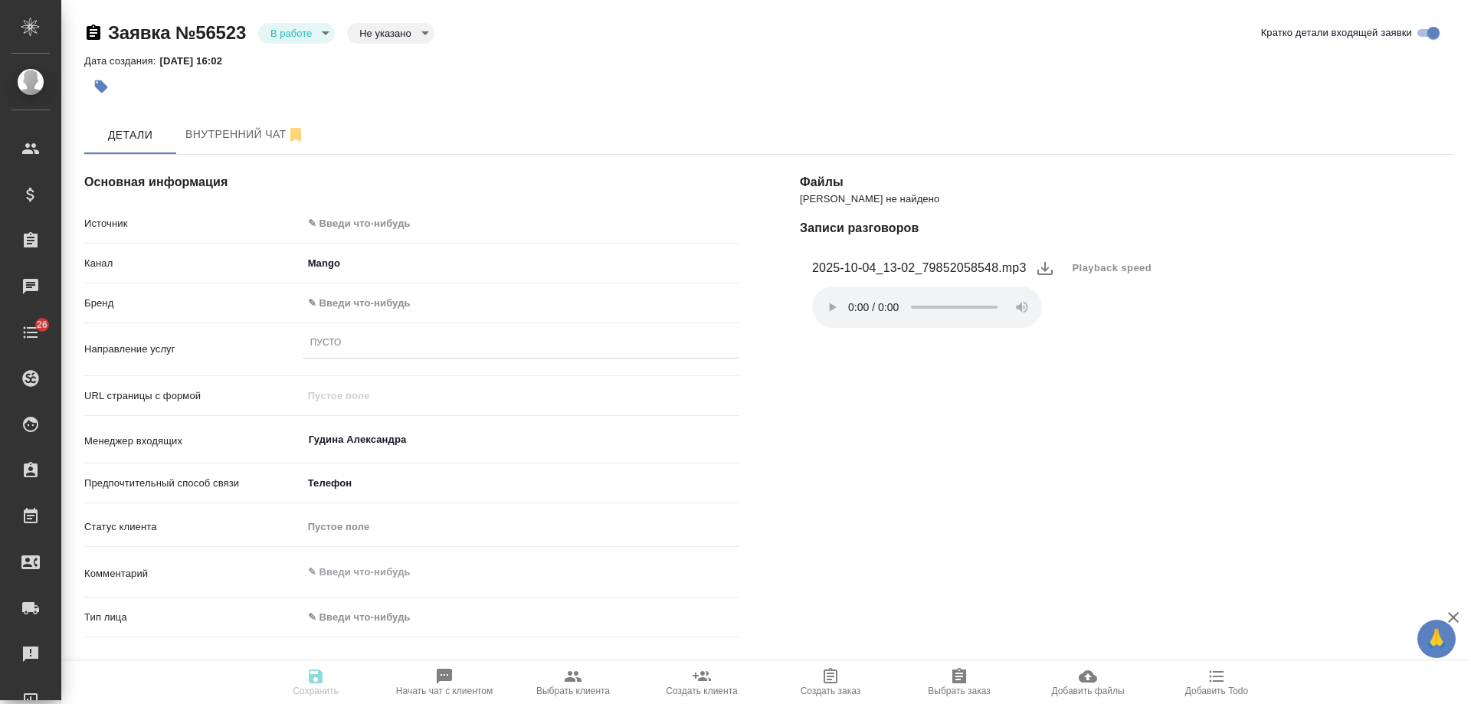
type textarea "x"
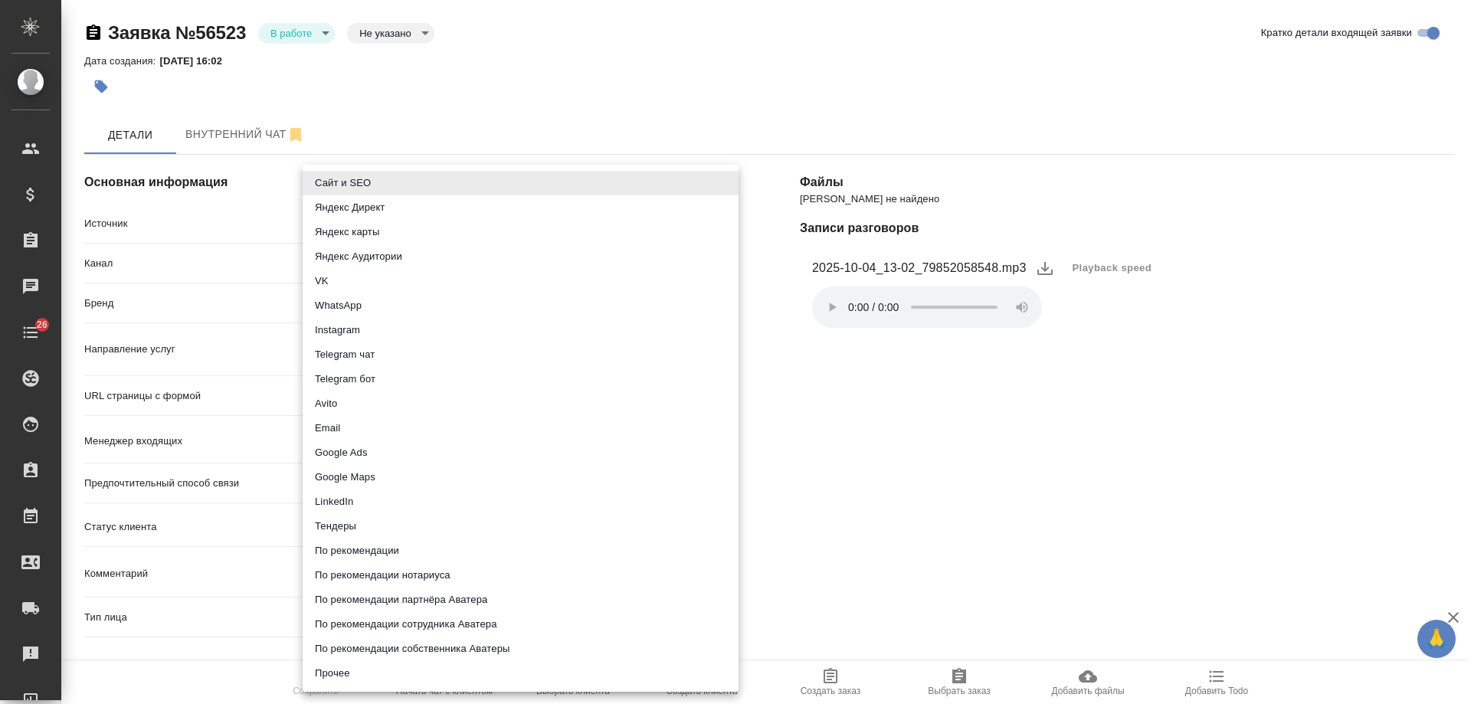
click at [415, 220] on body "🙏 .cls-1 fill:#fff; AWATERA Gudina Alexandra Клиенты Спецификации Заказы Чаты 2…" at bounding box center [735, 352] width 1471 height 704
click at [378, 185] on li "Сайт и SEO" at bounding box center [521, 183] width 436 height 25
type input "seo"
type textarea "x"
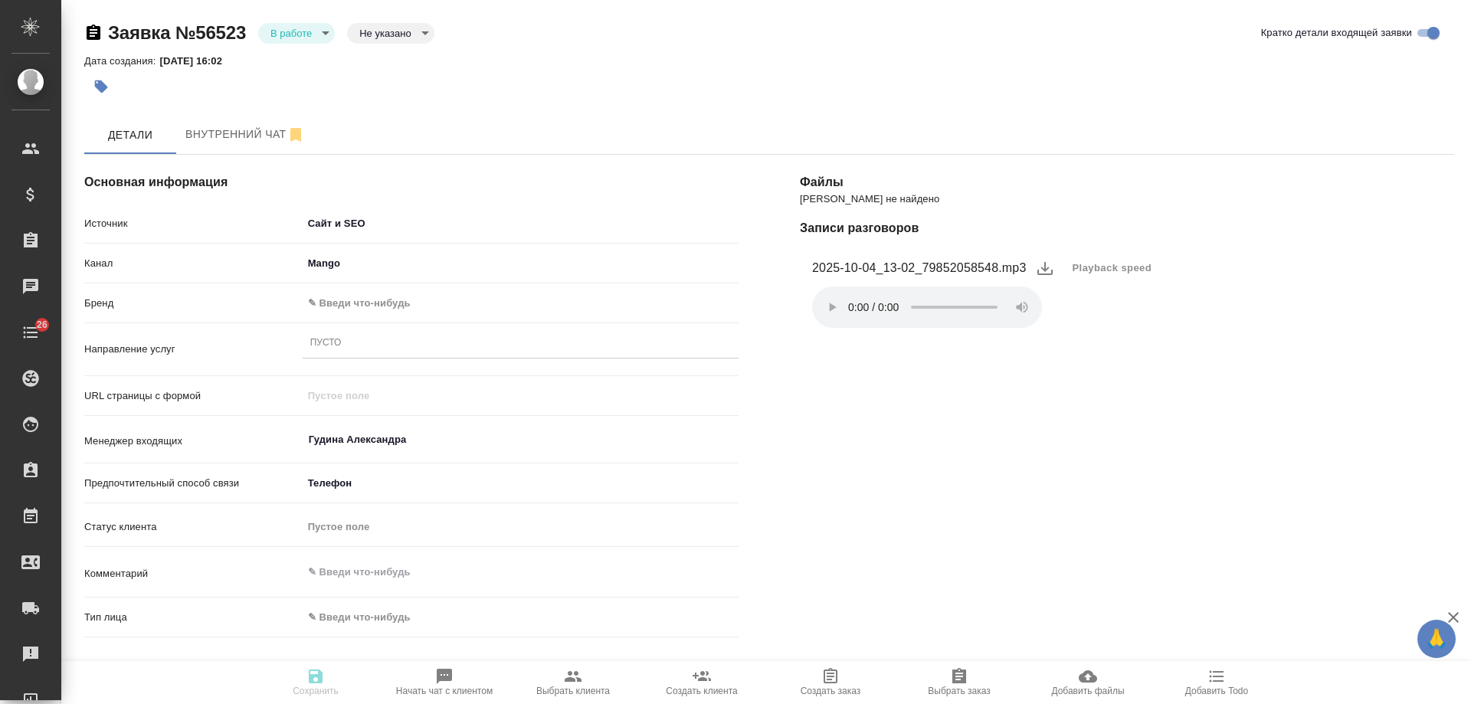
click at [409, 298] on body "🙏 .cls-1 fill:#fff; AWATERA Gudina Alexandra Клиенты Спецификации Заказы 0 Чаты…" at bounding box center [735, 352] width 1471 height 704
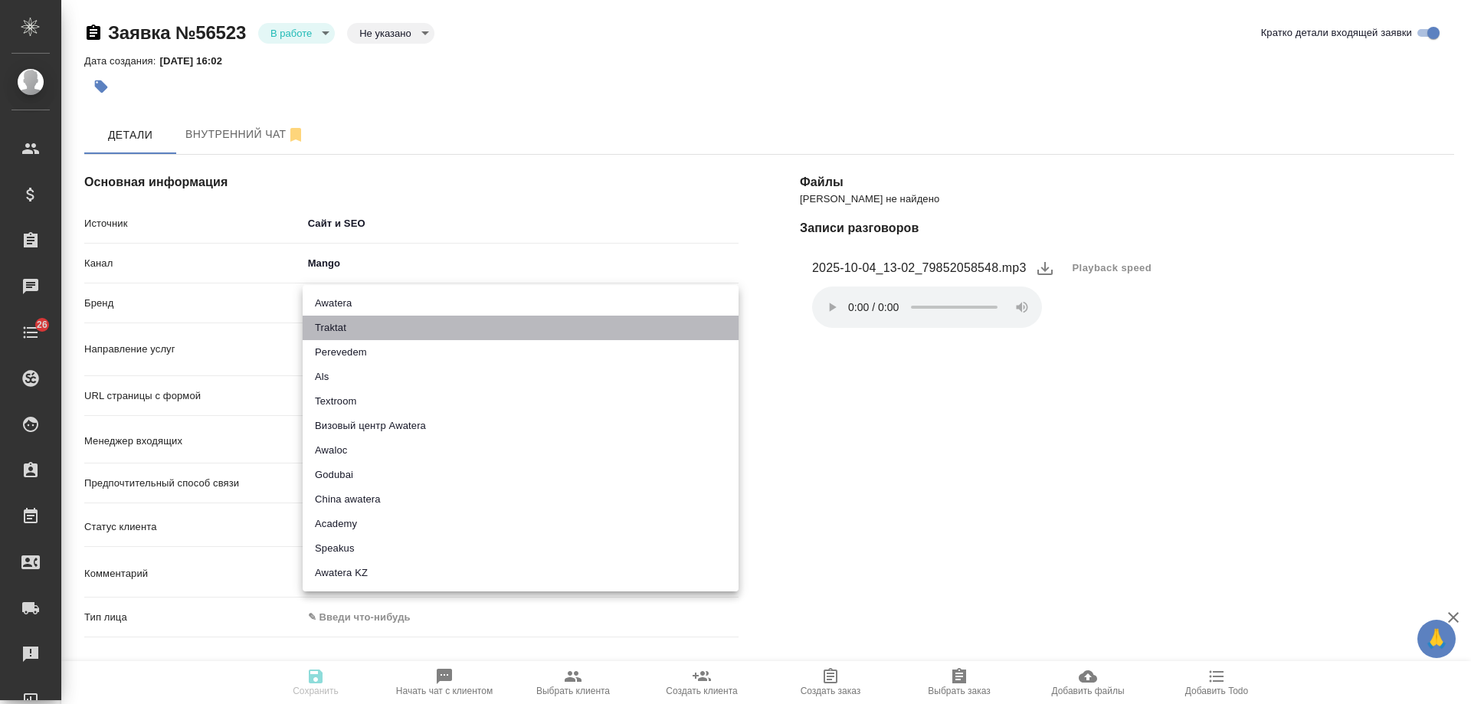
click at [367, 321] on li "Traktat" at bounding box center [521, 328] width 436 height 25
type input "traktat"
type textarea "x"
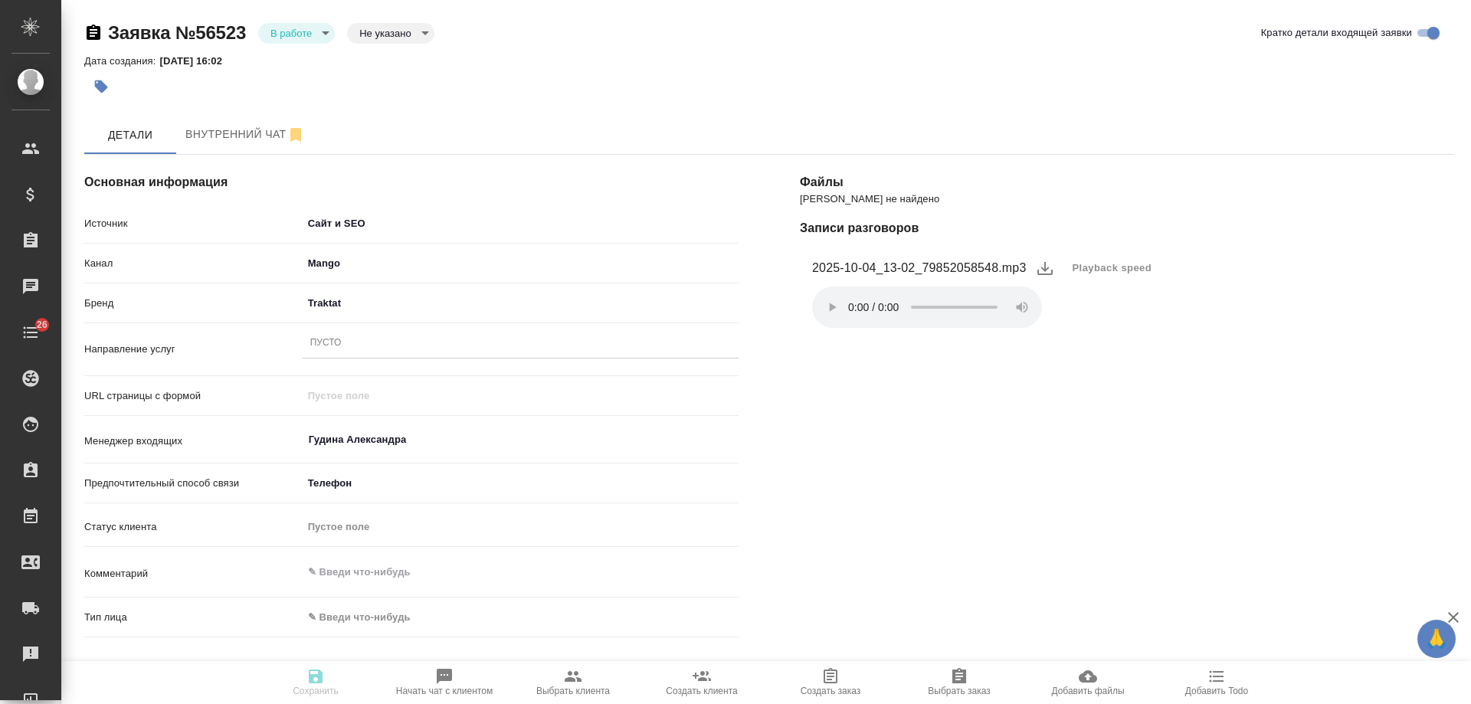
click at [357, 347] on div "Пусто" at bounding box center [521, 344] width 436 height 22
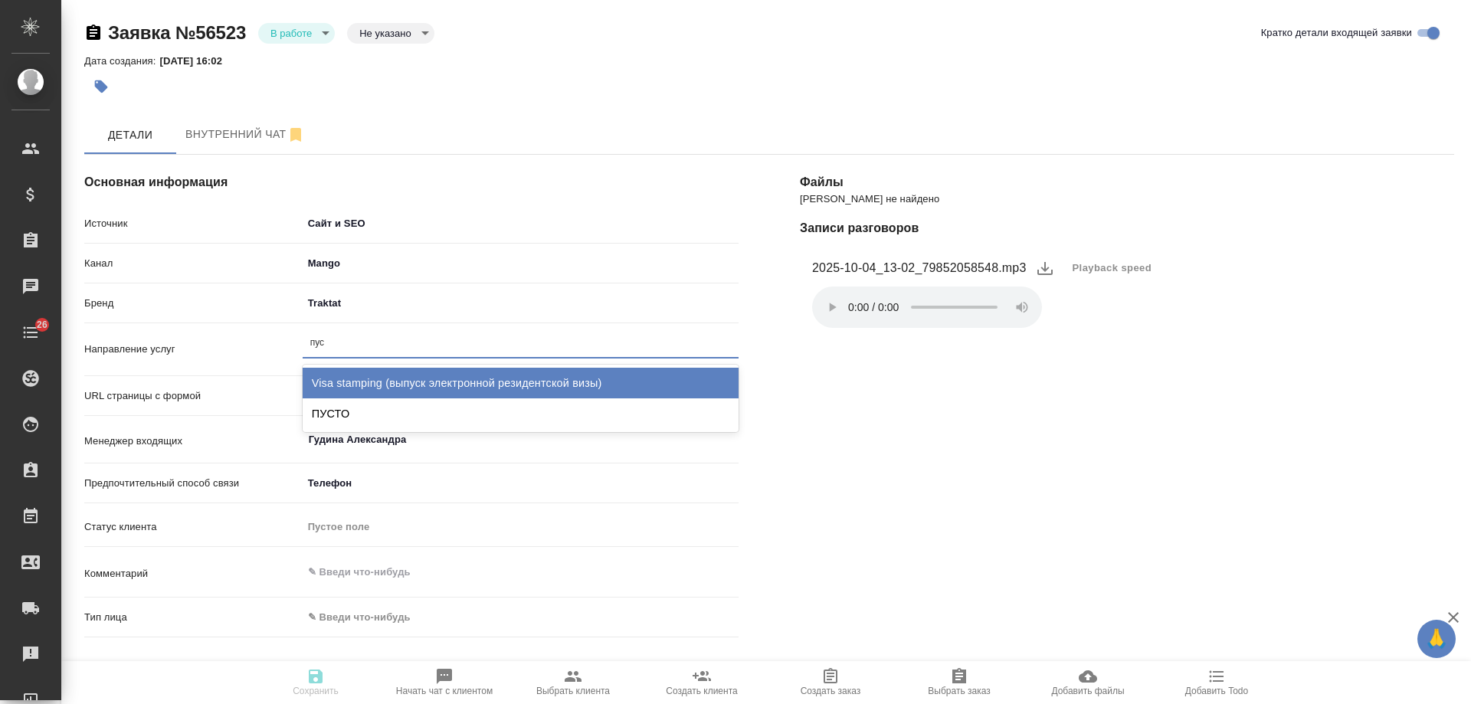
type input "пуст"
click at [392, 377] on div "ПУСТО" at bounding box center [521, 383] width 436 height 31
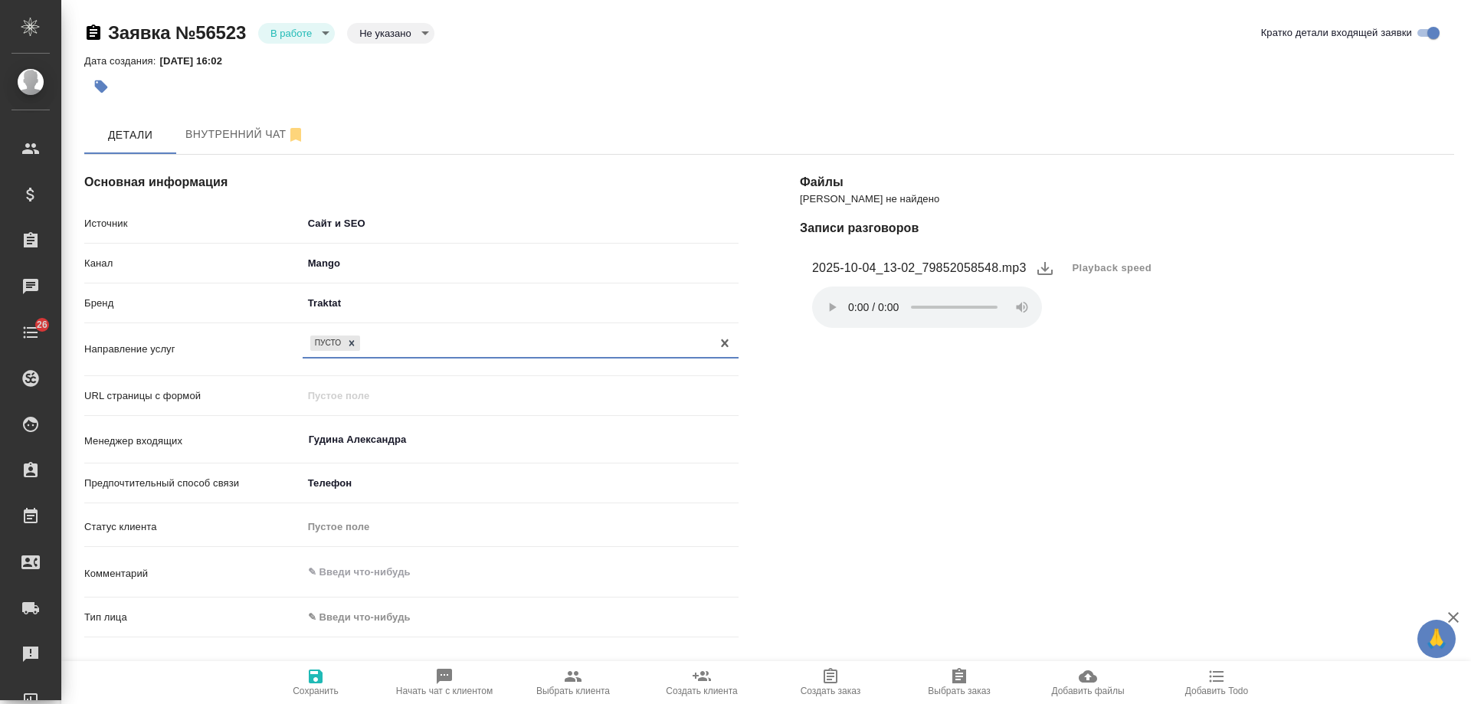
scroll to position [313, 0]
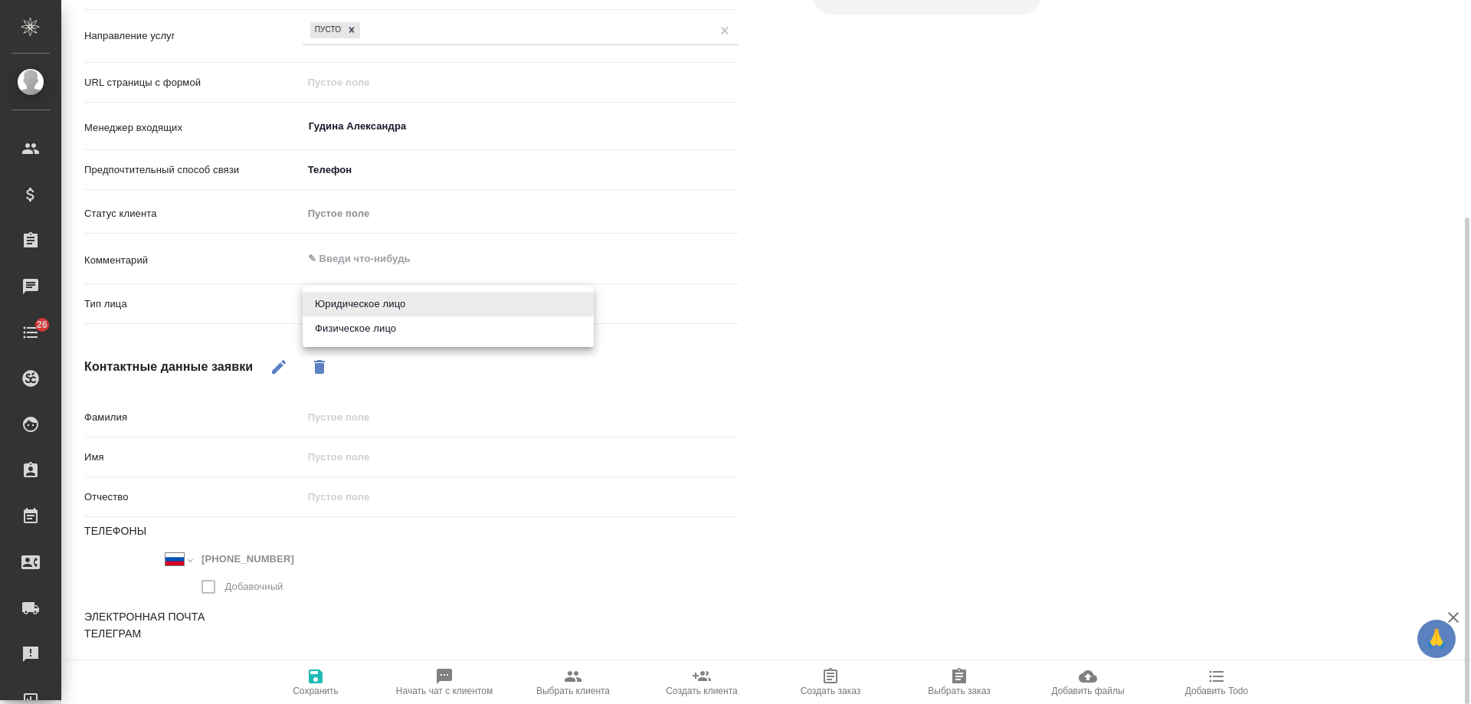
click at [353, 308] on body "🙏 .cls-1 fill:#fff; AWATERA Gudina Alexandra Клиенты Спецификации Заказы 0 Чаты…" at bounding box center [735, 352] width 1471 height 704
click at [354, 332] on li "Физическое лицо" at bounding box center [448, 328] width 291 height 25
type textarea "x"
type input "private"
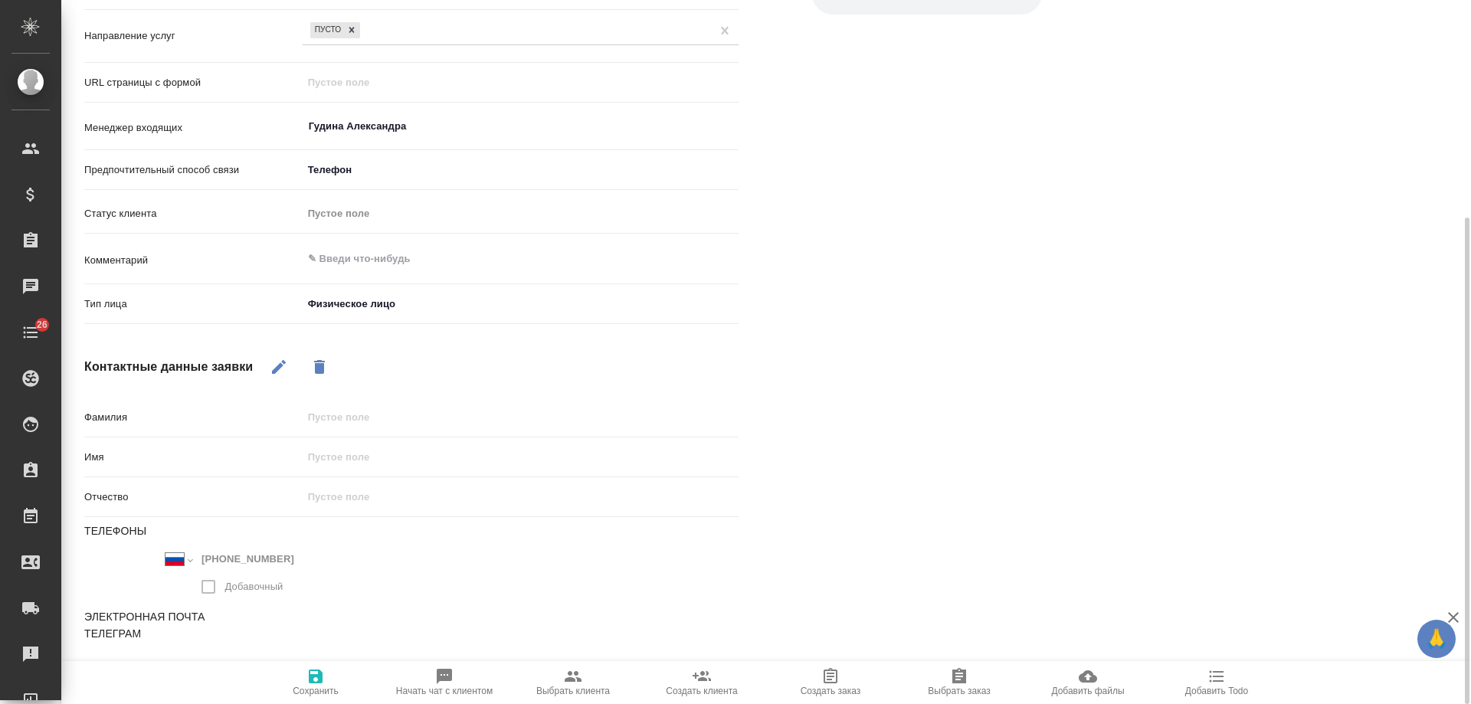
click at [275, 362] on icon "button" at bounding box center [279, 367] width 18 height 18
click at [369, 418] on input "text" at bounding box center [521, 417] width 436 height 22
type input "-"
type textarea "x"
click at [311, 676] on icon "button" at bounding box center [316, 677] width 14 height 14
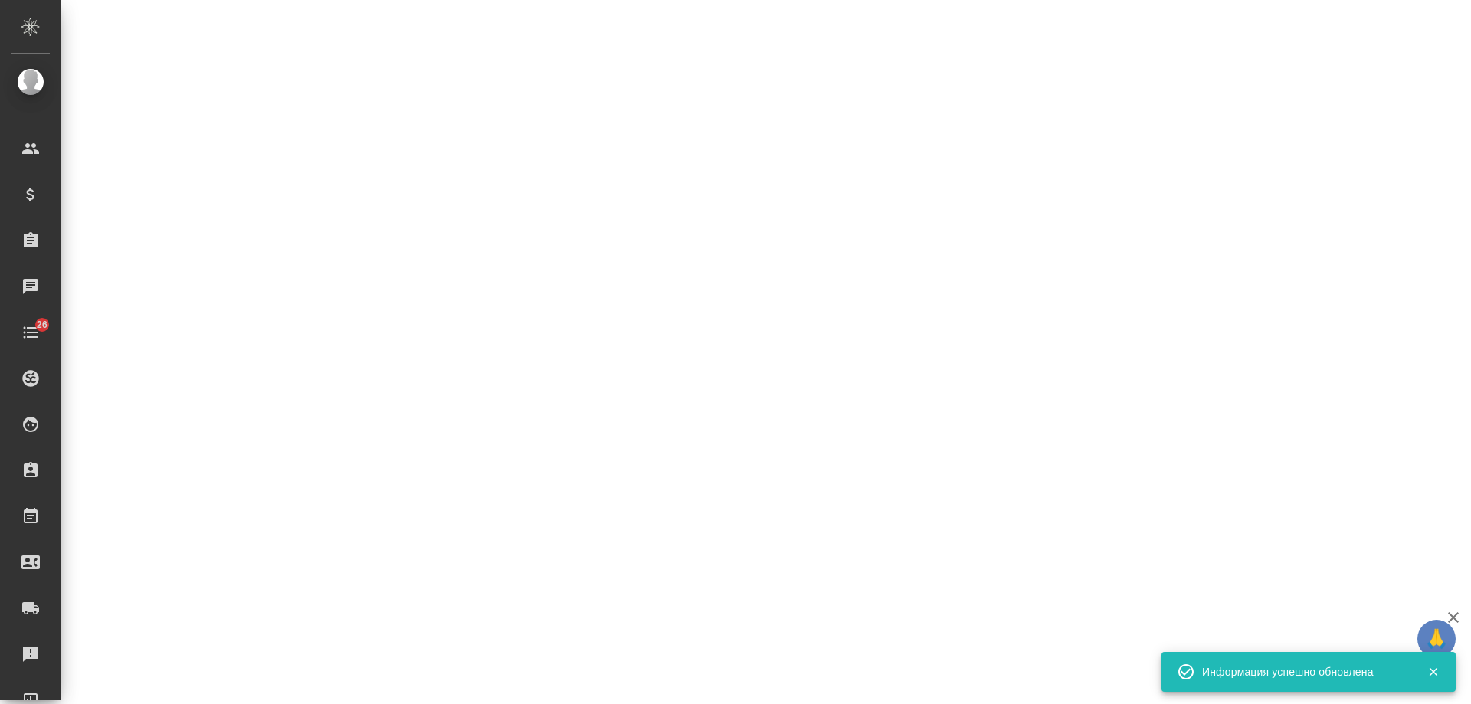
select select "RU"
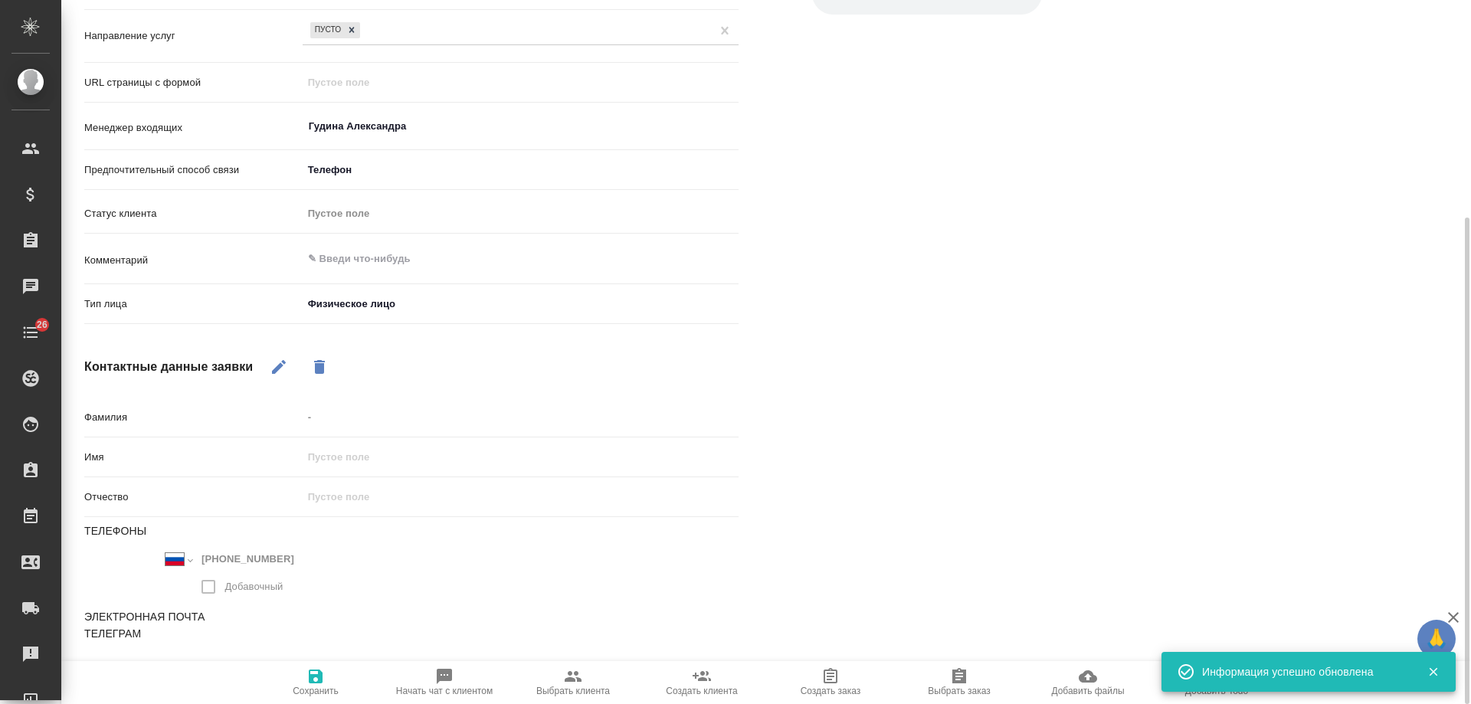
type textarea "x"
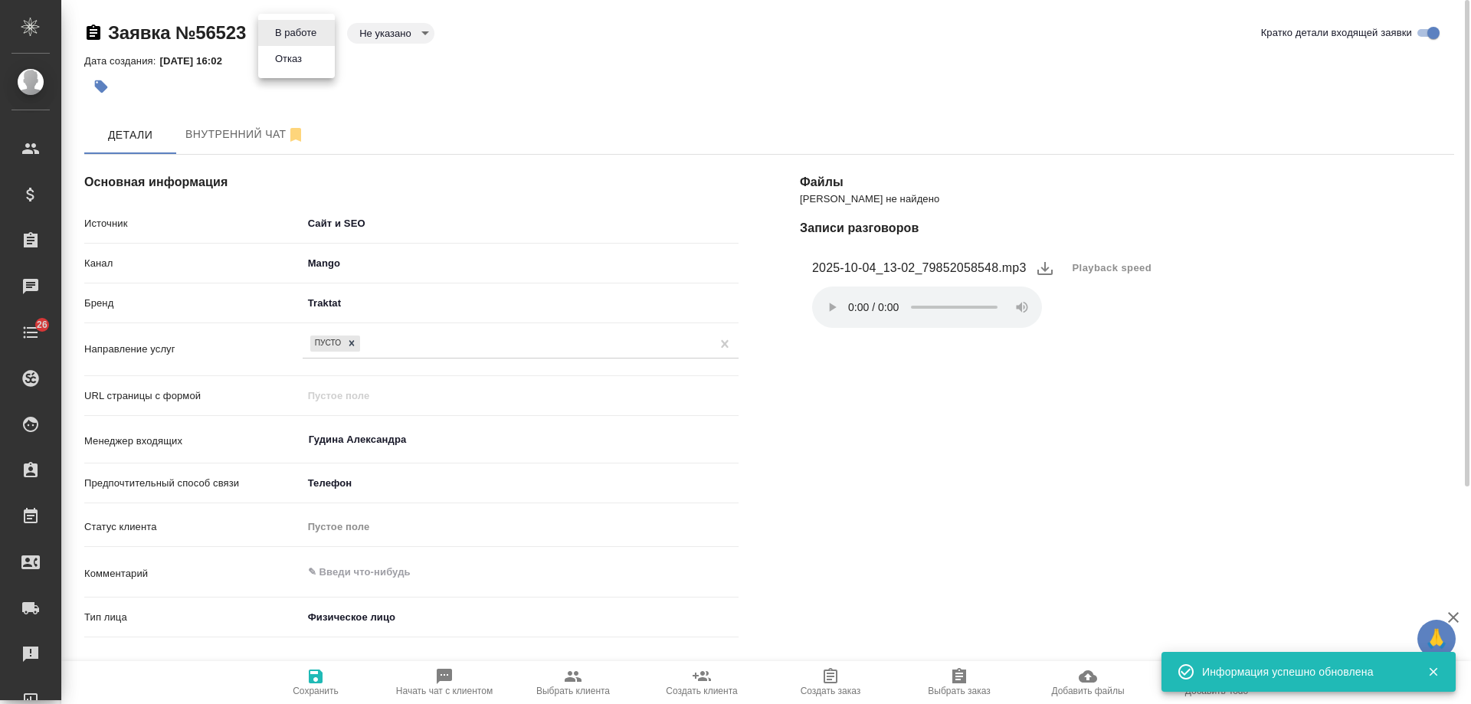
click at [317, 38] on body "🙏 .cls-1 fill:#fff; AWATERA Gudina Alexandra Клиенты Спецификации Заказы 0 Чаты…" at bounding box center [735, 352] width 1471 height 704
click at [306, 71] on li "Отказ" at bounding box center [296, 59] width 77 height 26
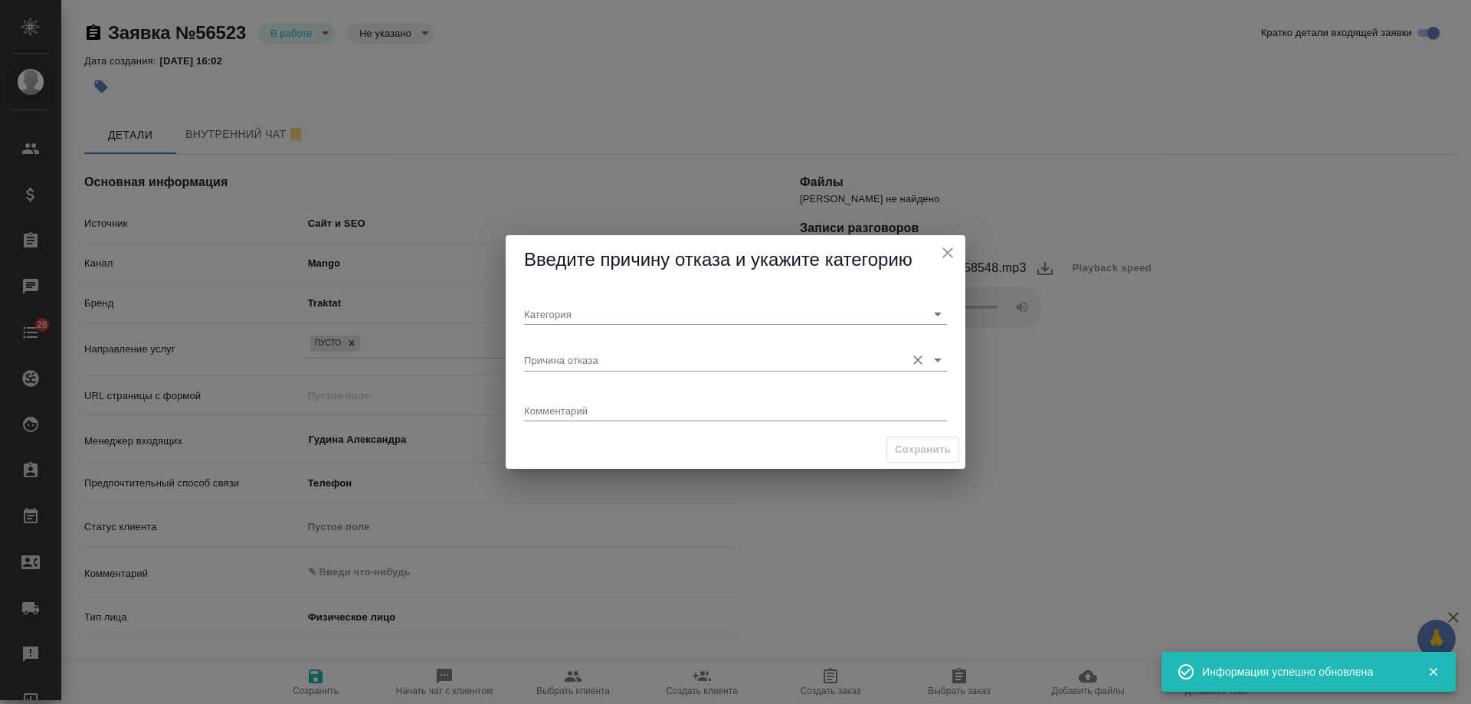
click at [618, 359] on input "Причина отказа" at bounding box center [711, 359] width 374 height 21
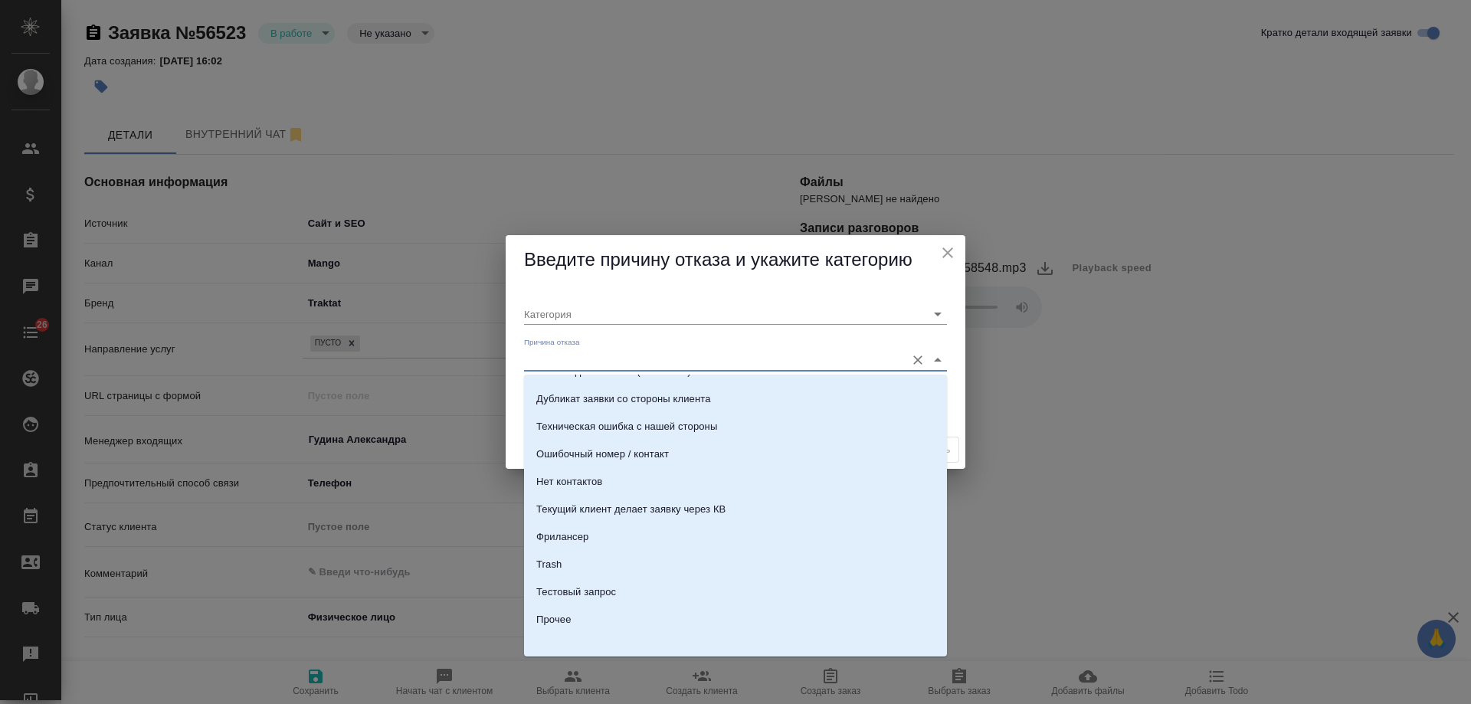
scroll to position [467, 0]
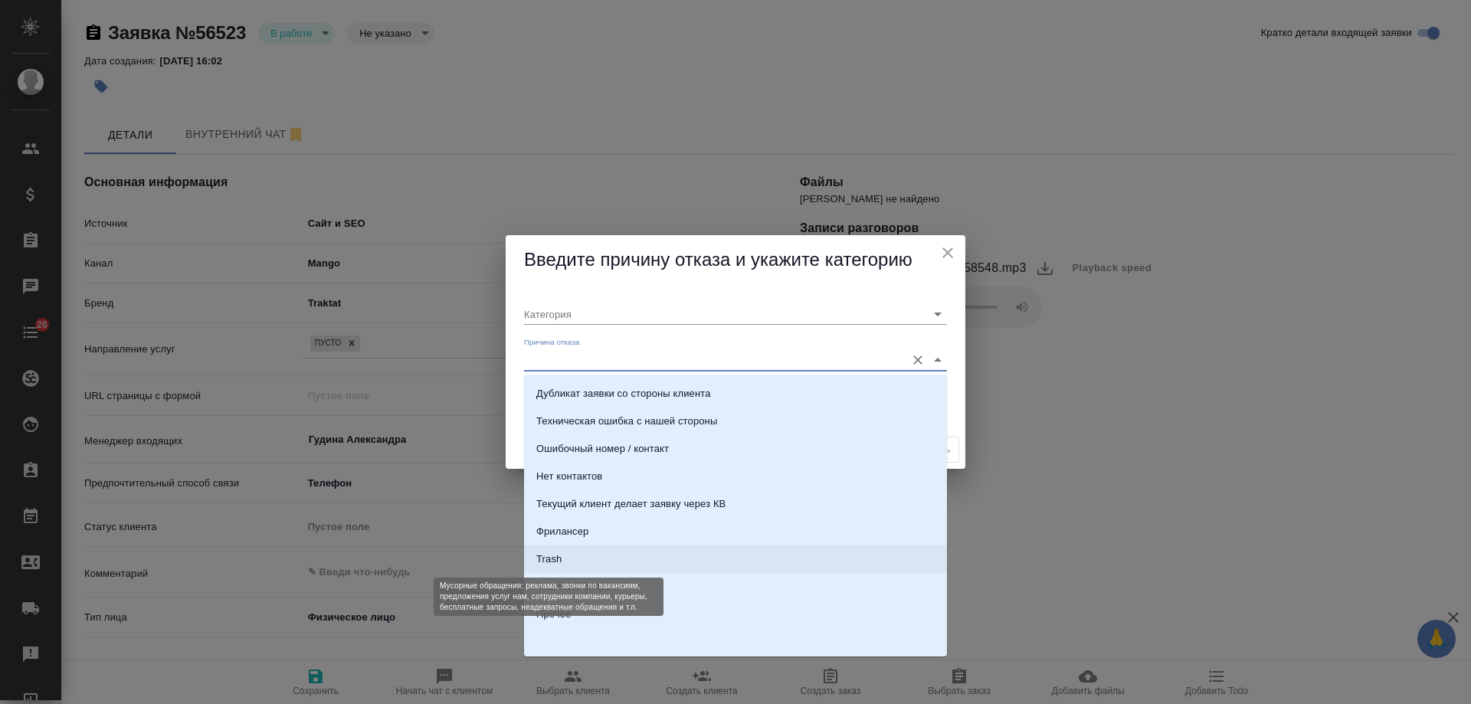
click at [553, 559] on div "Trash" at bounding box center [548, 559] width 25 height 15
type input "Не лиды"
type input "Trash"
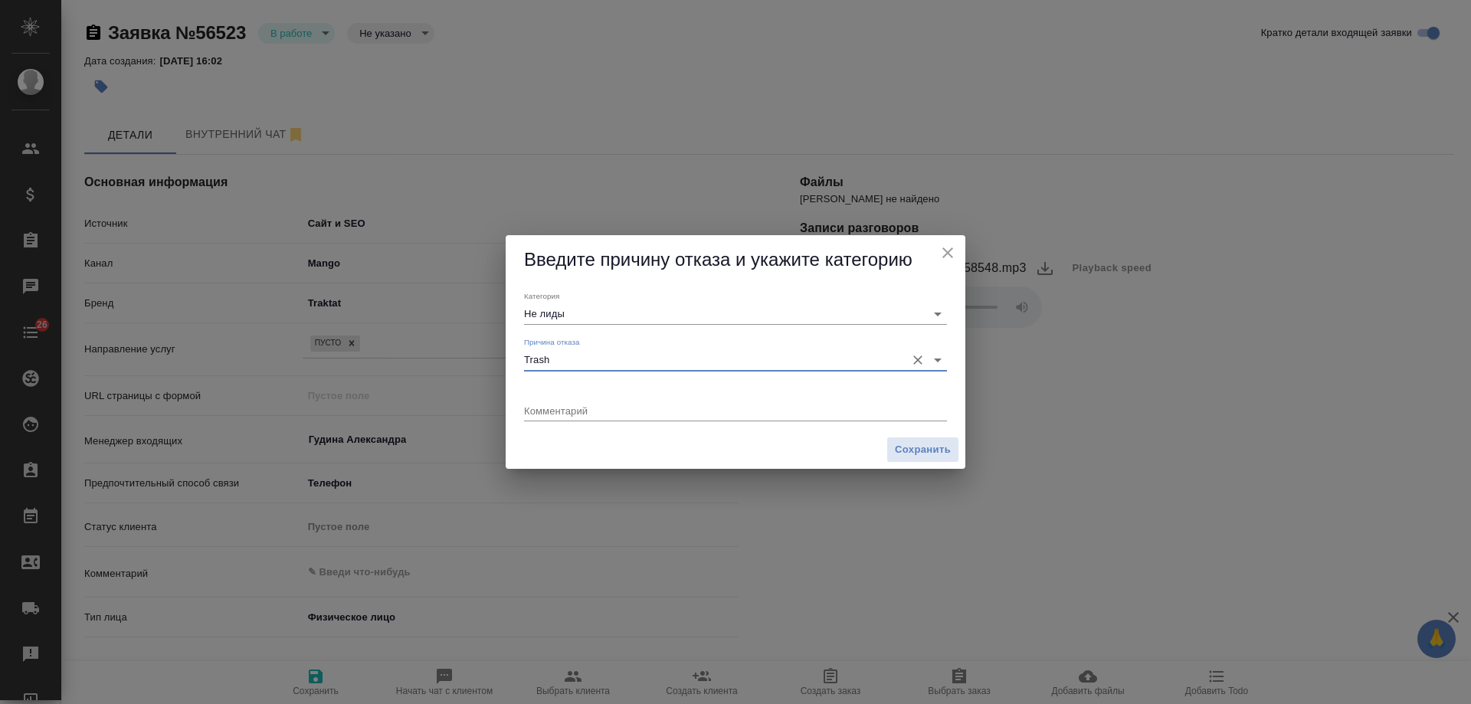
click at [566, 402] on div "x" at bounding box center [735, 411] width 423 height 19
click at [915, 448] on span "Сохранить" at bounding box center [923, 450] width 56 height 18
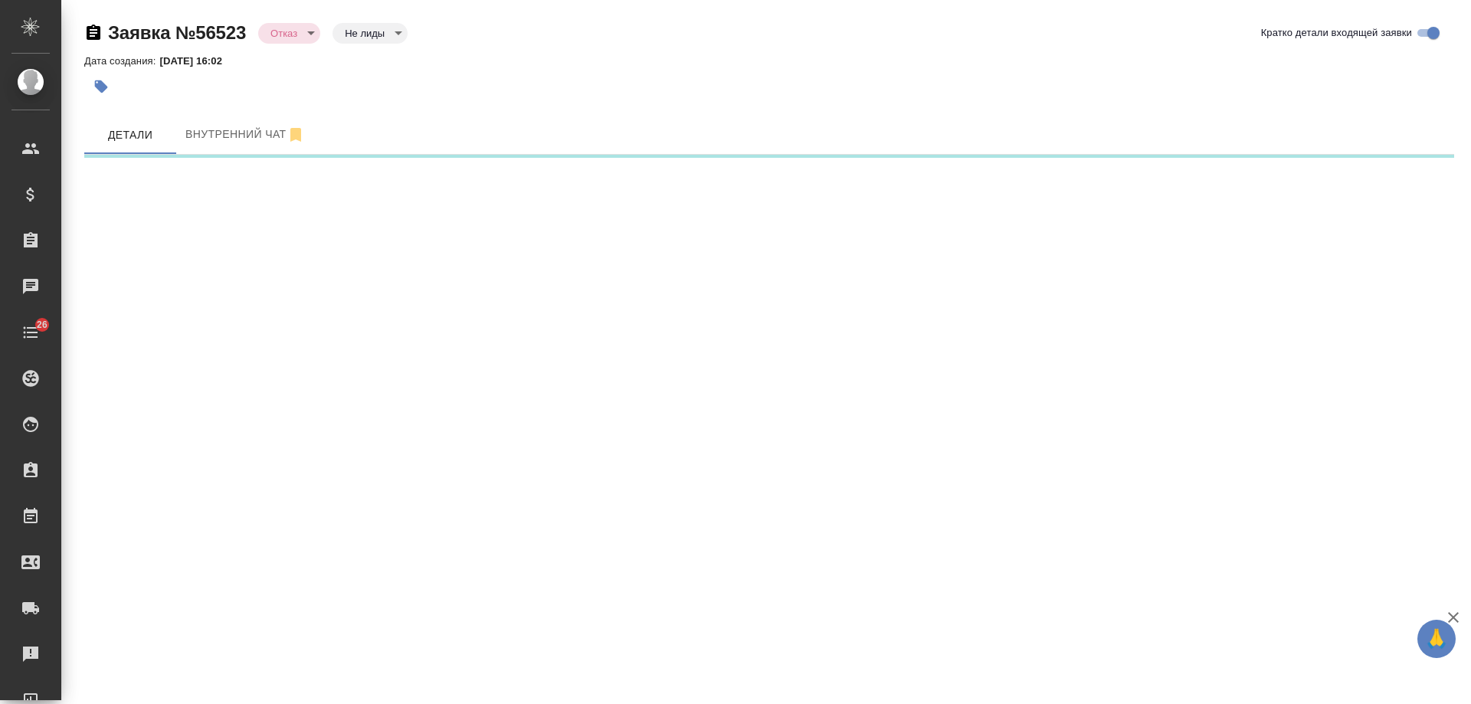
select select "RU"
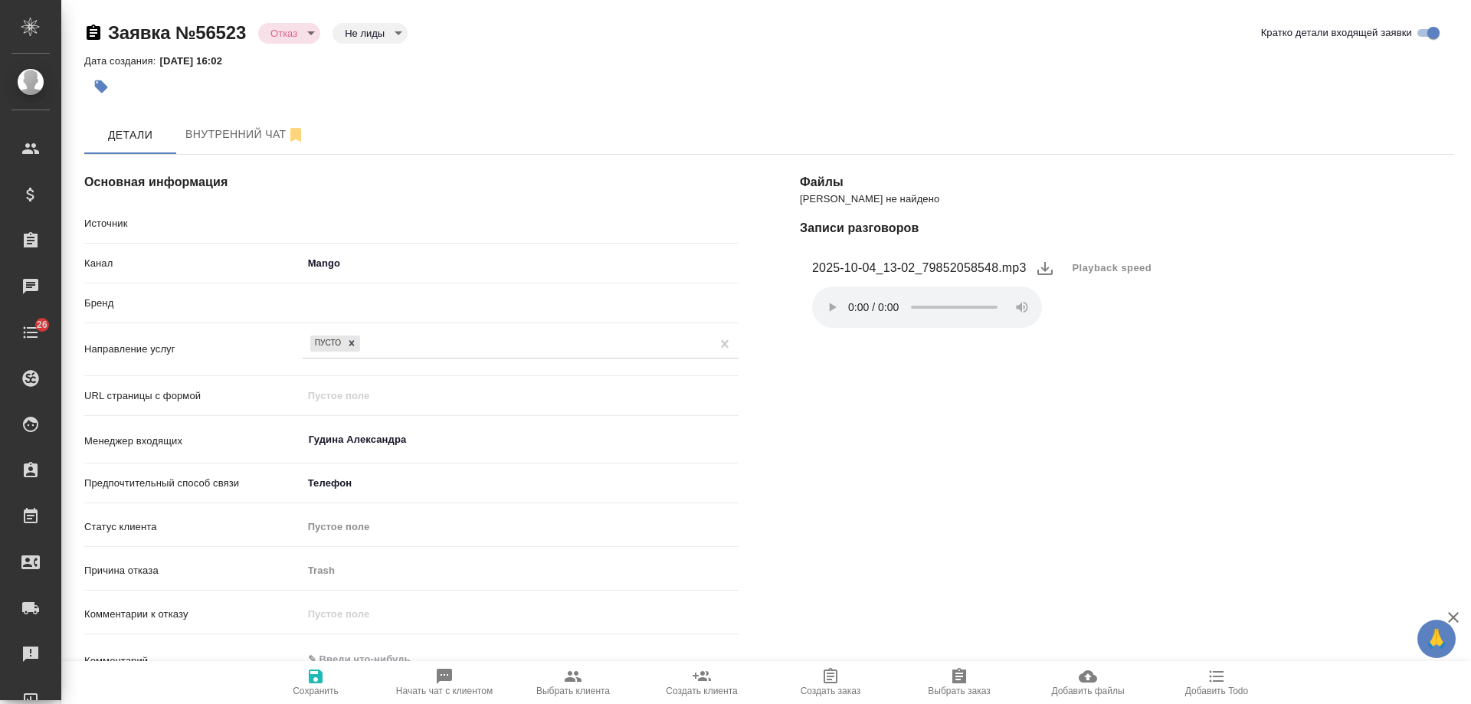
type textarea "x"
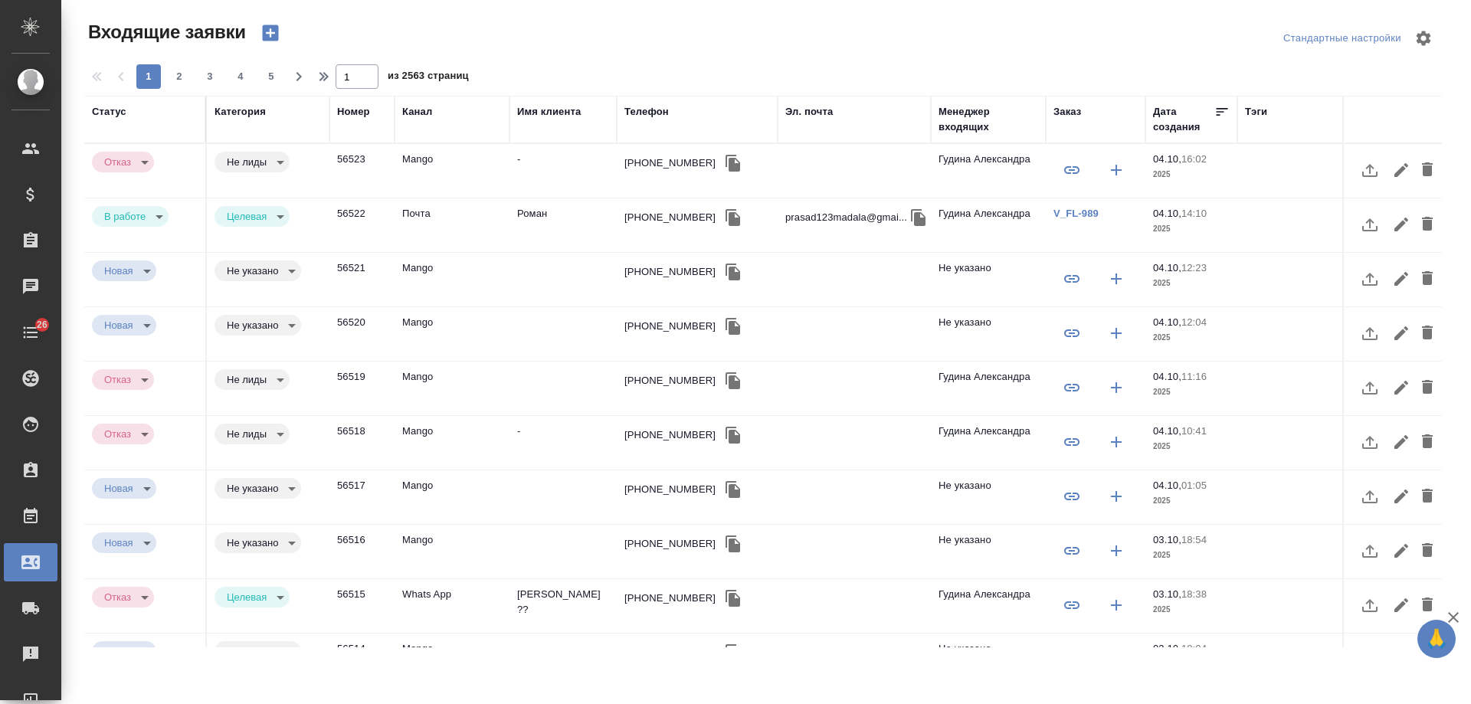
select select "RU"
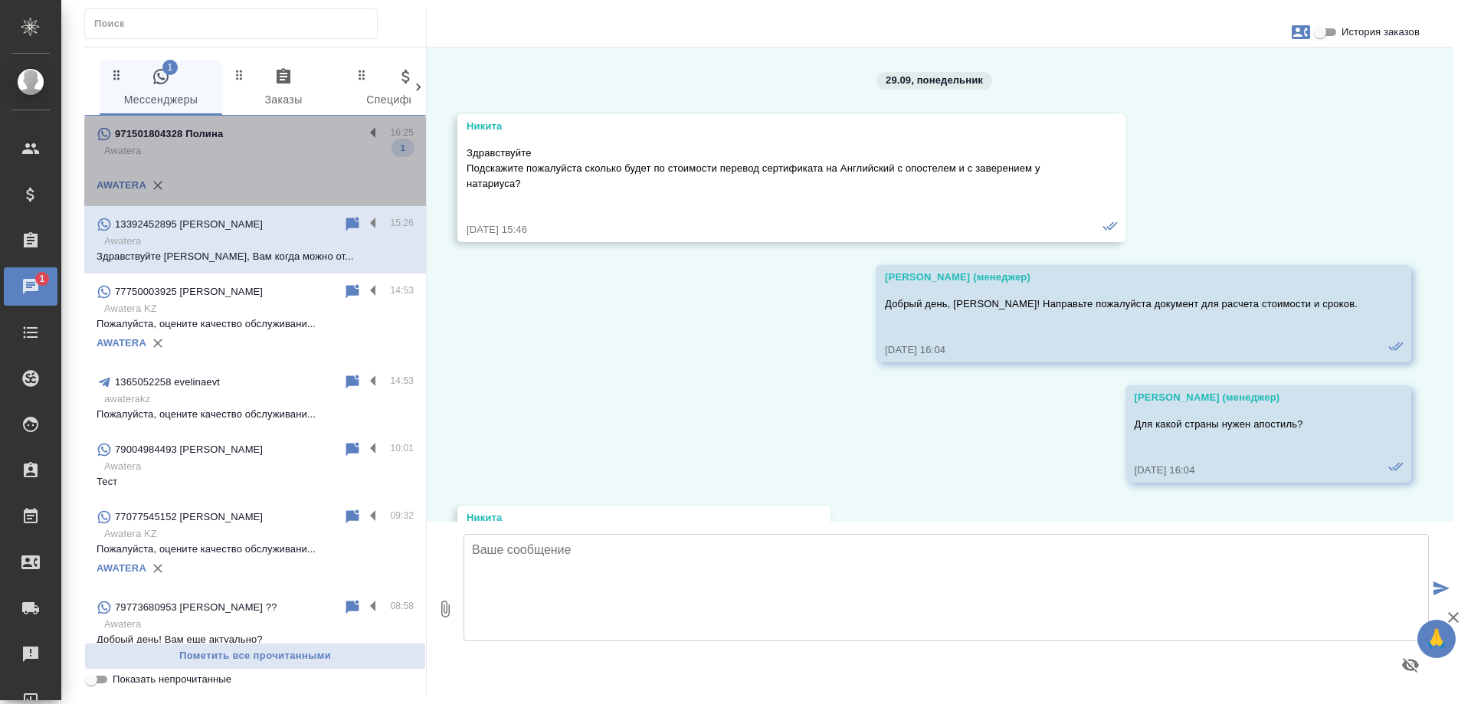
click at [264, 142] on div "971501804328 Полина" at bounding box center [230, 134] width 267 height 18
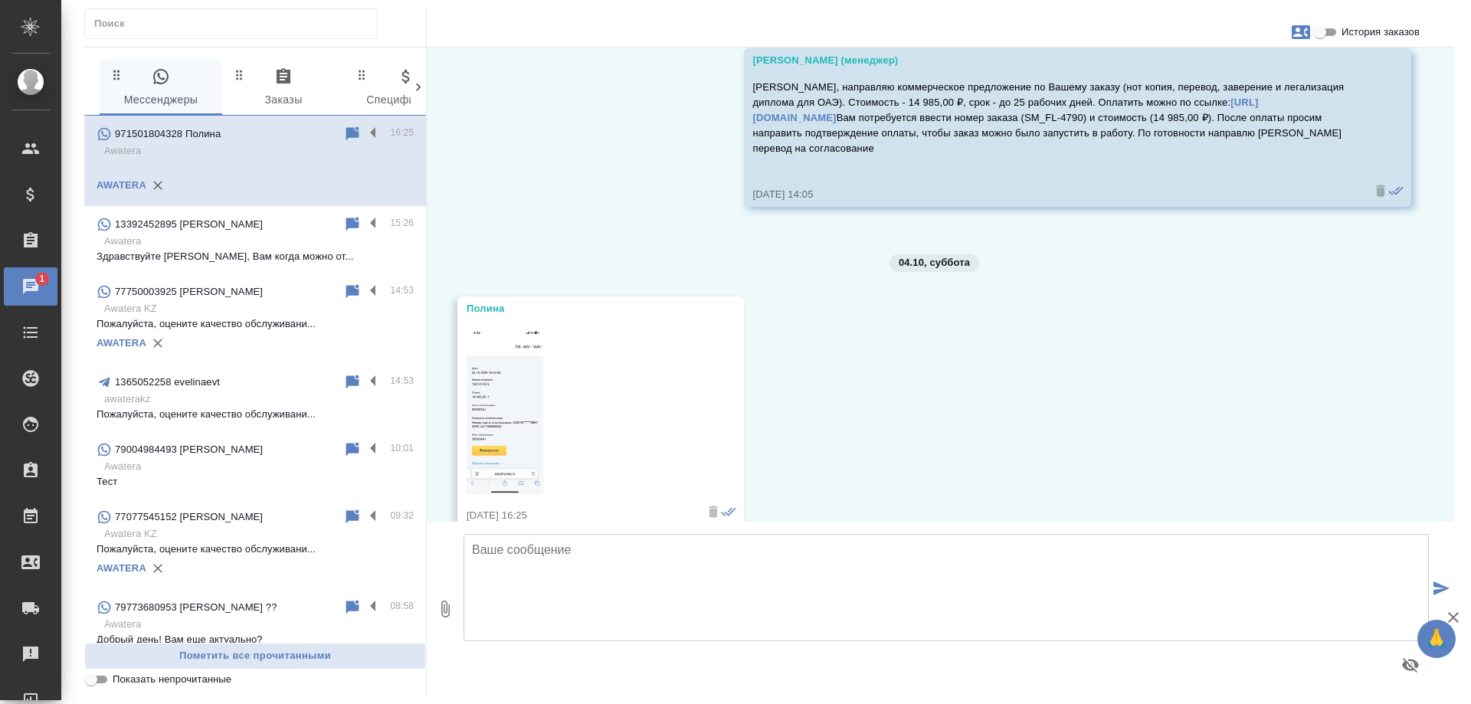
scroll to position [581, 0]
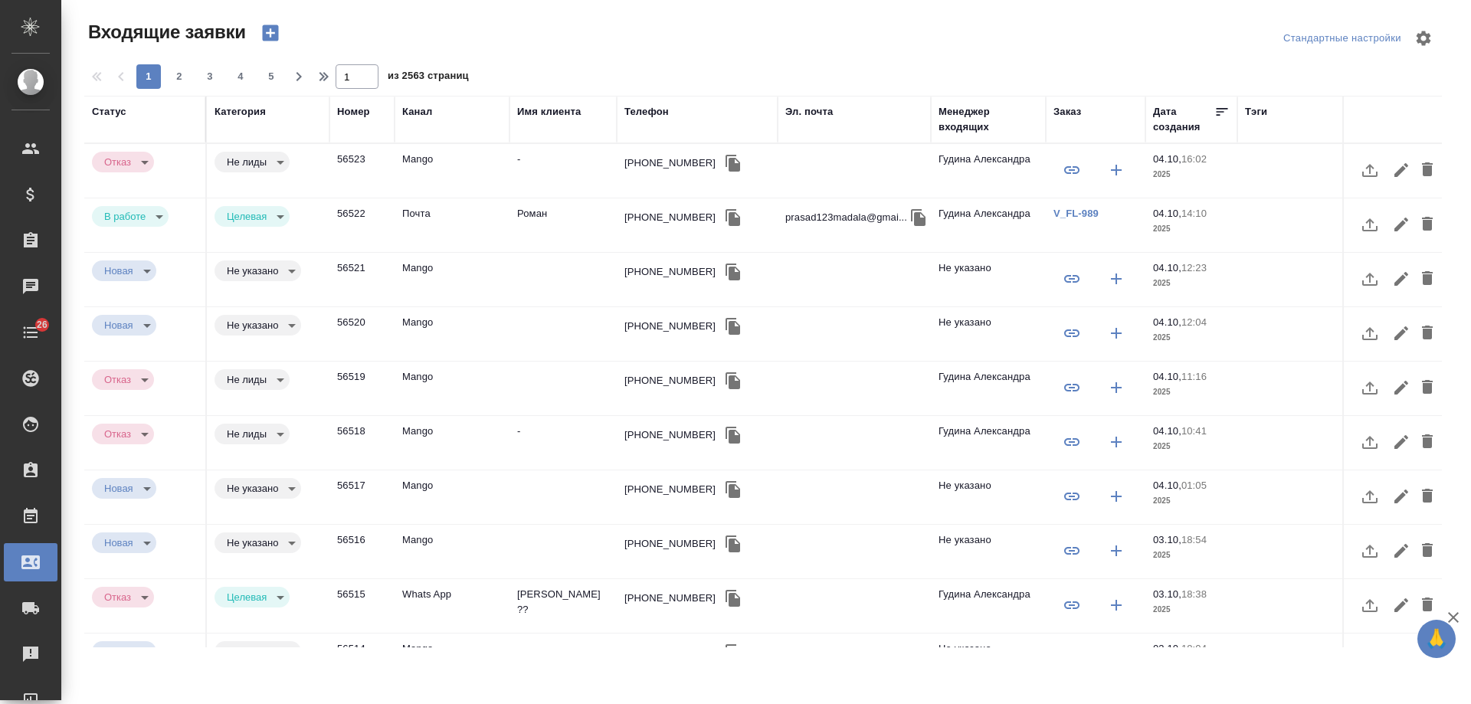
select select "RU"
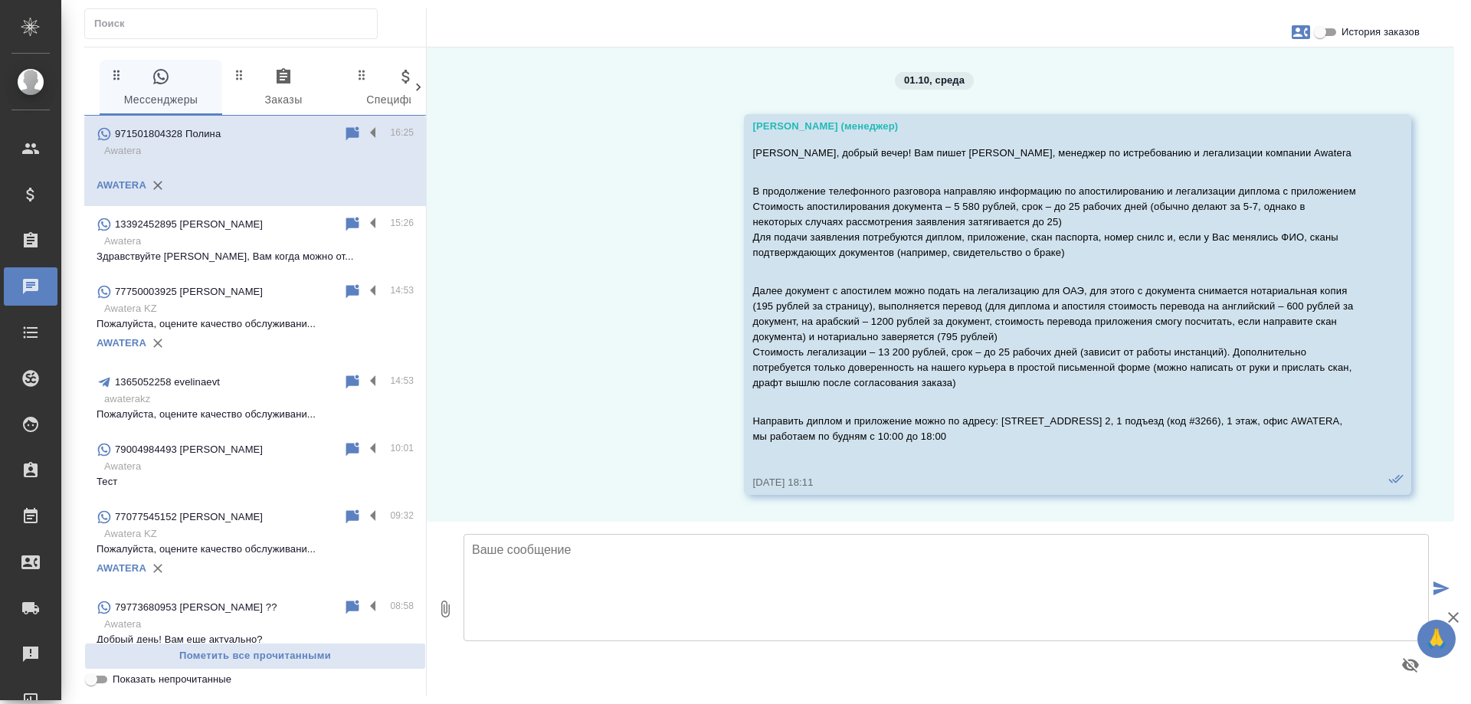
scroll to position [581, 0]
